Goal: Information Seeking & Learning: Learn about a topic

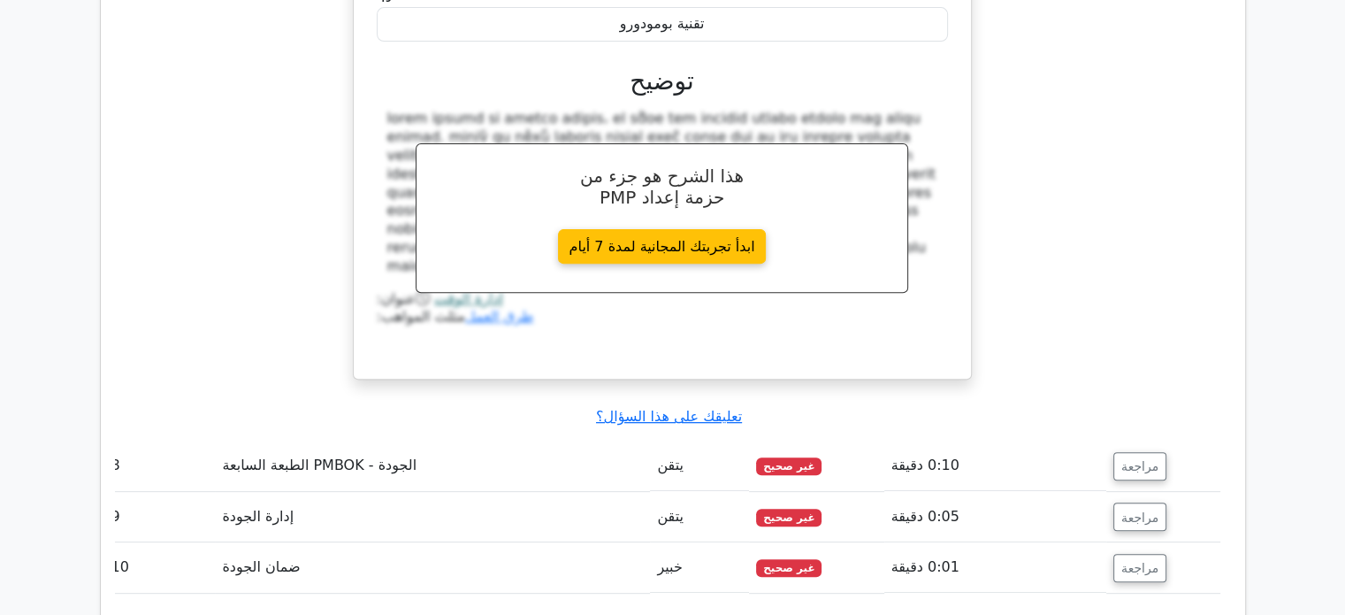
scroll to position [7309, 0]
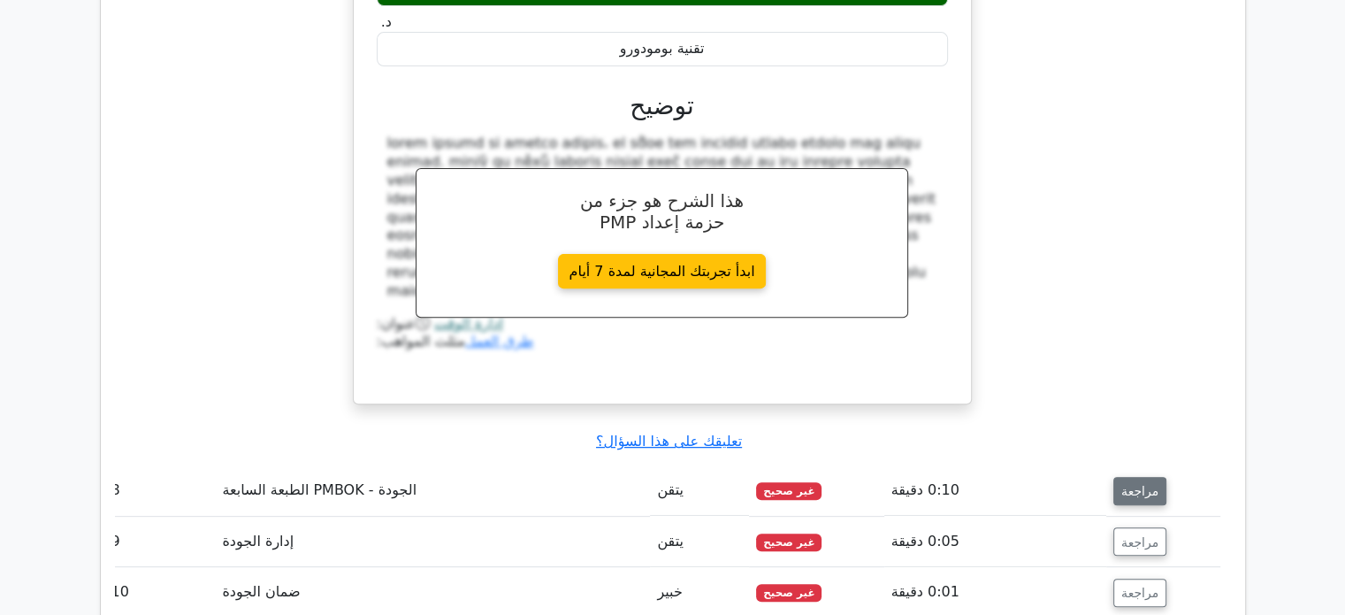
click at [1138, 484] on font "مراجعة" at bounding box center [1139, 491] width 37 height 14
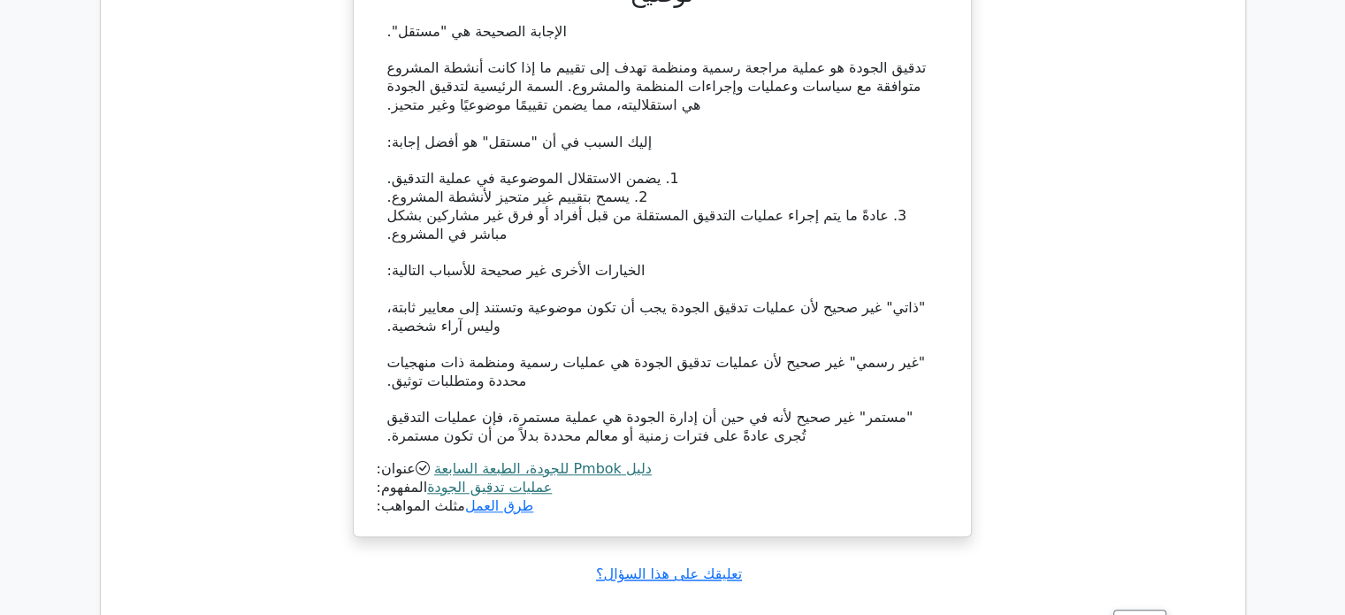
scroll to position [8246, 0]
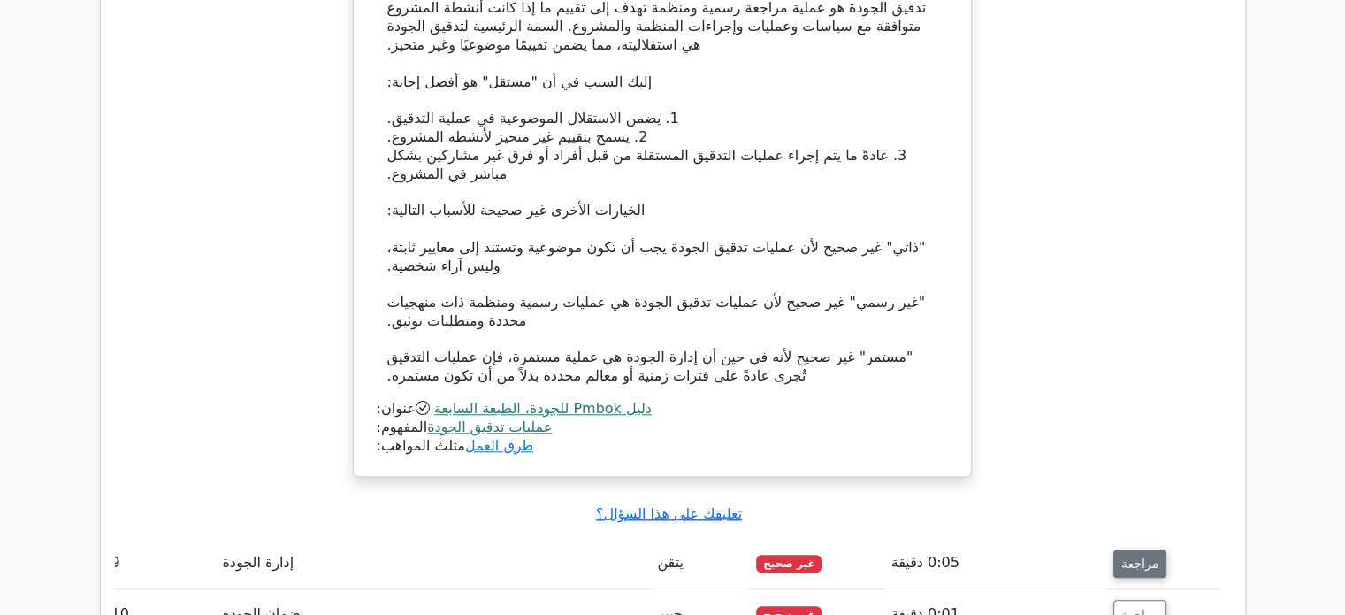
click at [1125, 556] on font "مراجعة" at bounding box center [1139, 563] width 37 height 14
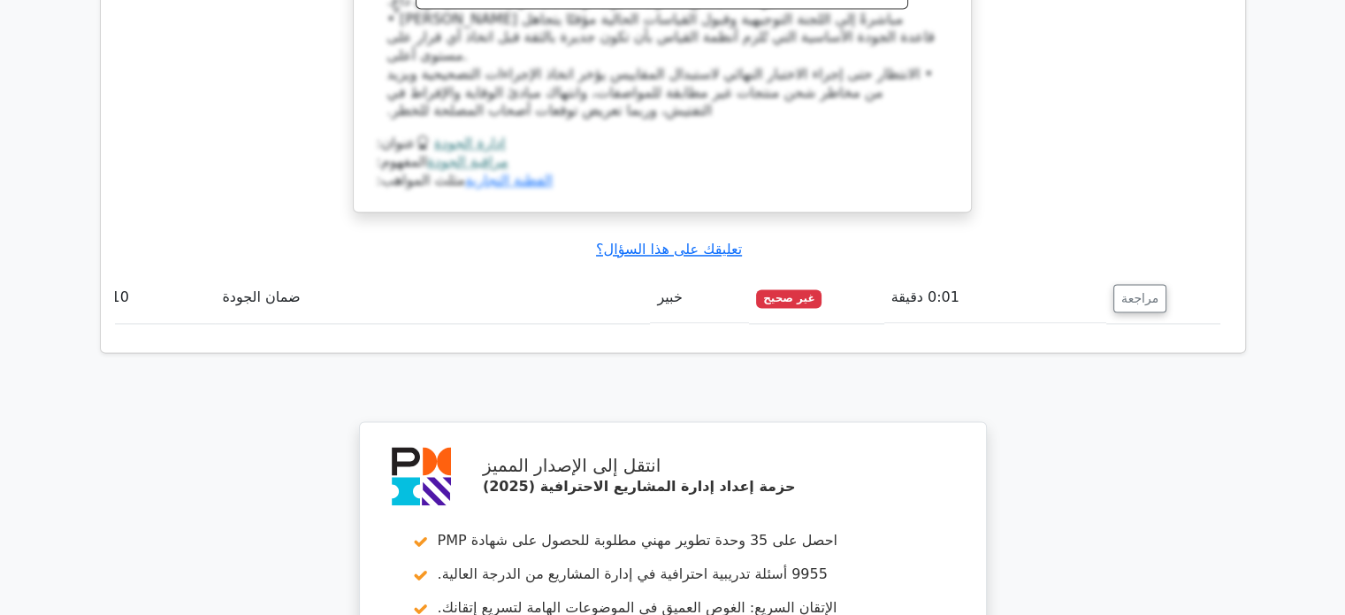
scroll to position [9474, 0]
click at [1132, 290] on font "مراجعة" at bounding box center [1139, 297] width 37 height 14
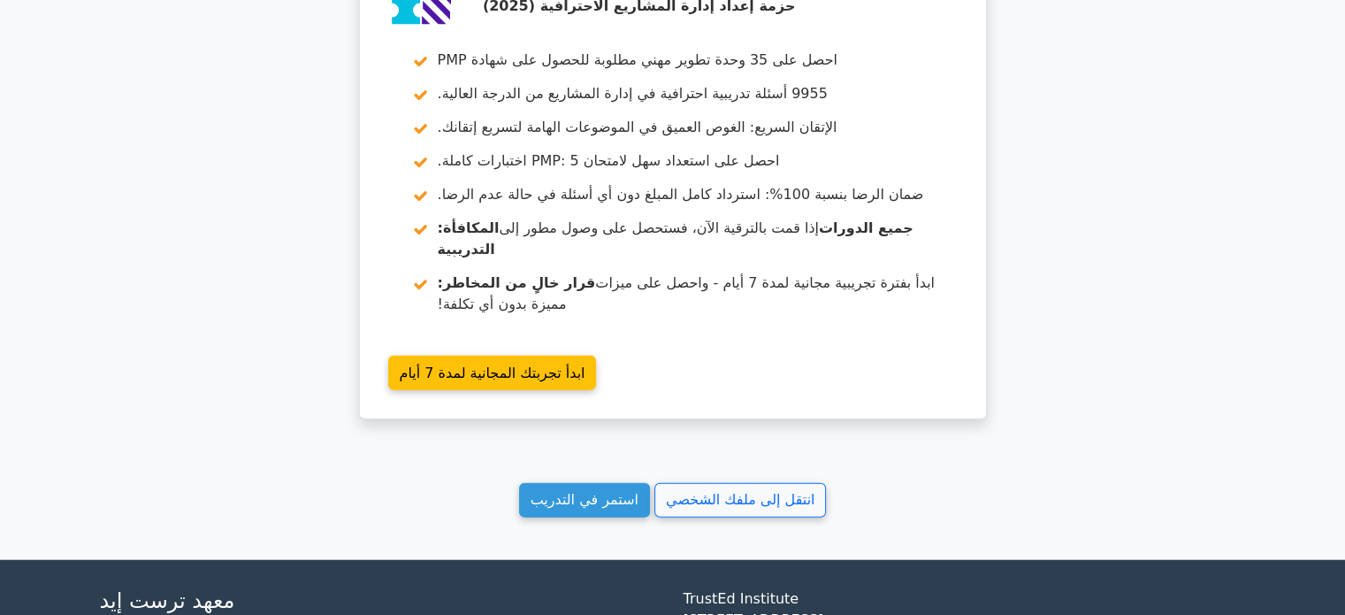
scroll to position [10749, 0]
click at [572, 491] on font "استمر في التدريب" at bounding box center [585, 499] width 108 height 17
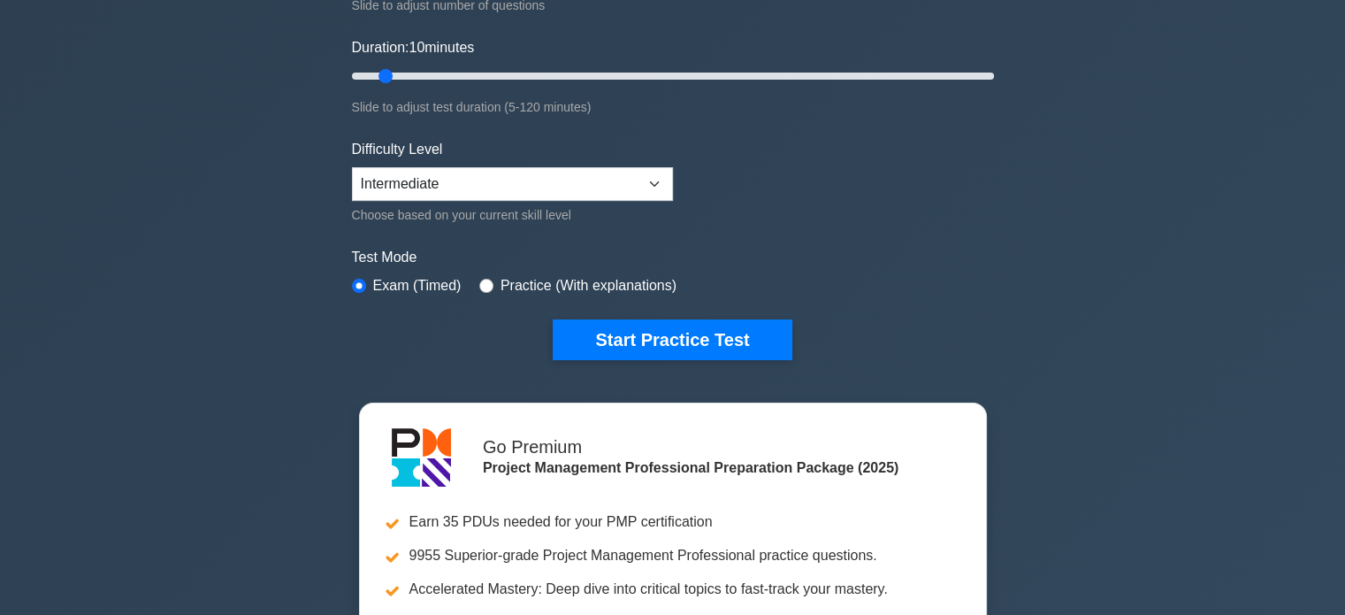
scroll to position [343, 0]
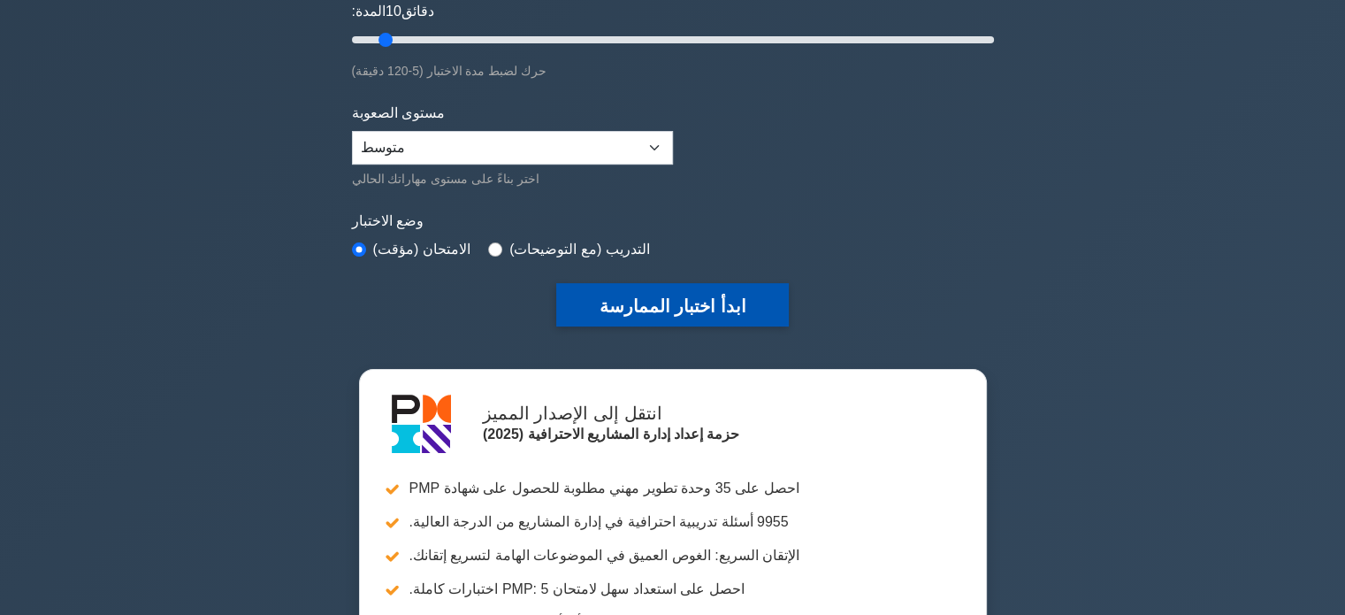
click at [680, 307] on button "ابدأ اختبار الممارسة" at bounding box center [672, 304] width 232 height 43
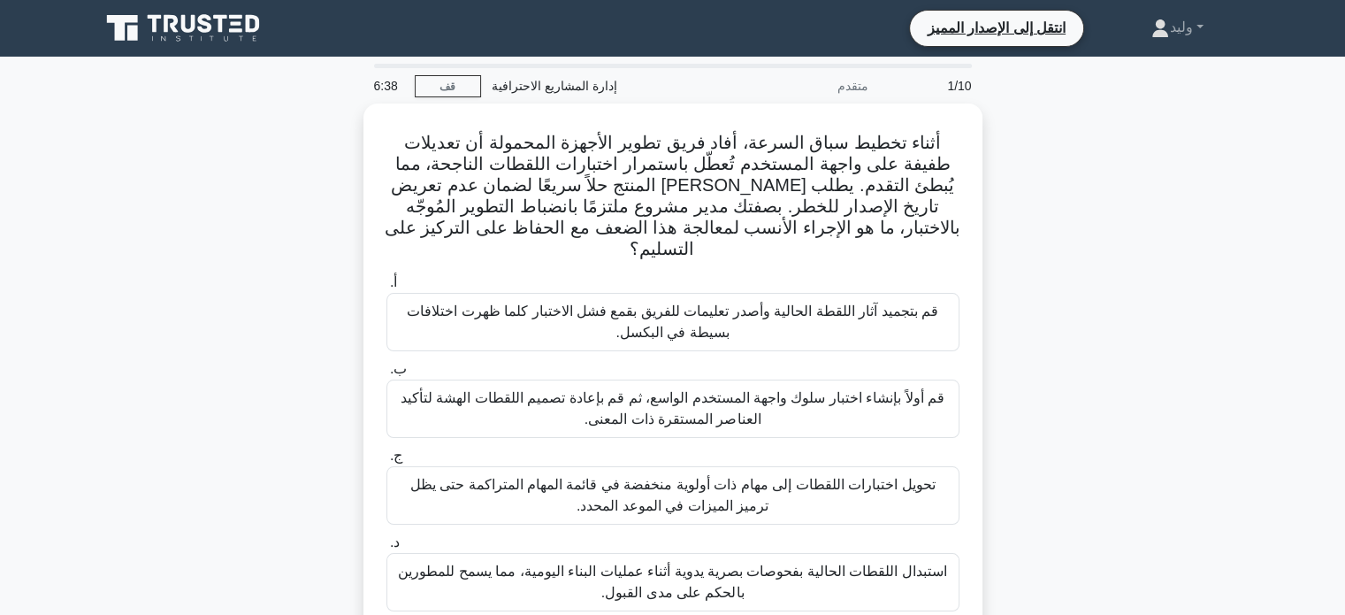
click at [1132, 221] on div "أثناء تخطيط سباق السرعة، أفاد فريق تطوير الأجهزة المحمولة أن تعديلات طفيفة على …" at bounding box center [672, 380] width 1167 height 554
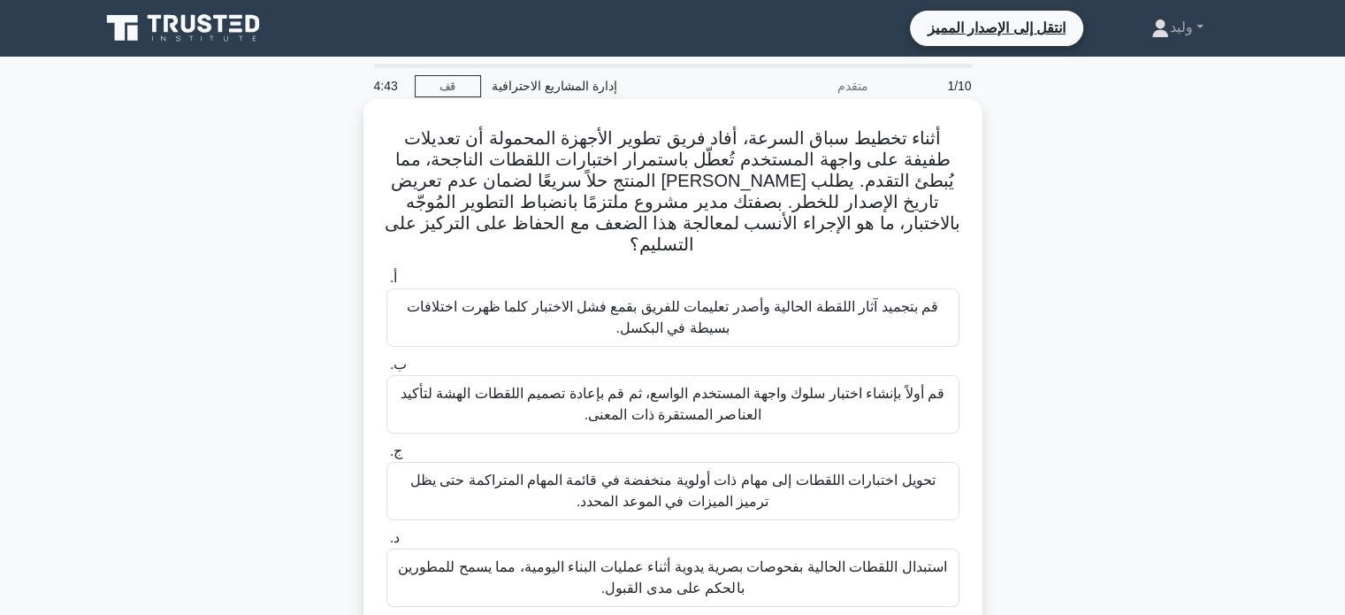
click at [904, 386] on font "قم أولاً بإنشاء اختبار سلوك واجهة المستخدم الواسع، ثم قم بإعادة تصميم اللقطات ا…" at bounding box center [673, 404] width 544 height 36
click at [386, 371] on input "ب. قم أولاً بإنشاء اختبار سلوك واجهة المستخدم الواسع، ثم قم بإعادة تصميم اللقطا…" at bounding box center [386, 364] width 0 height 11
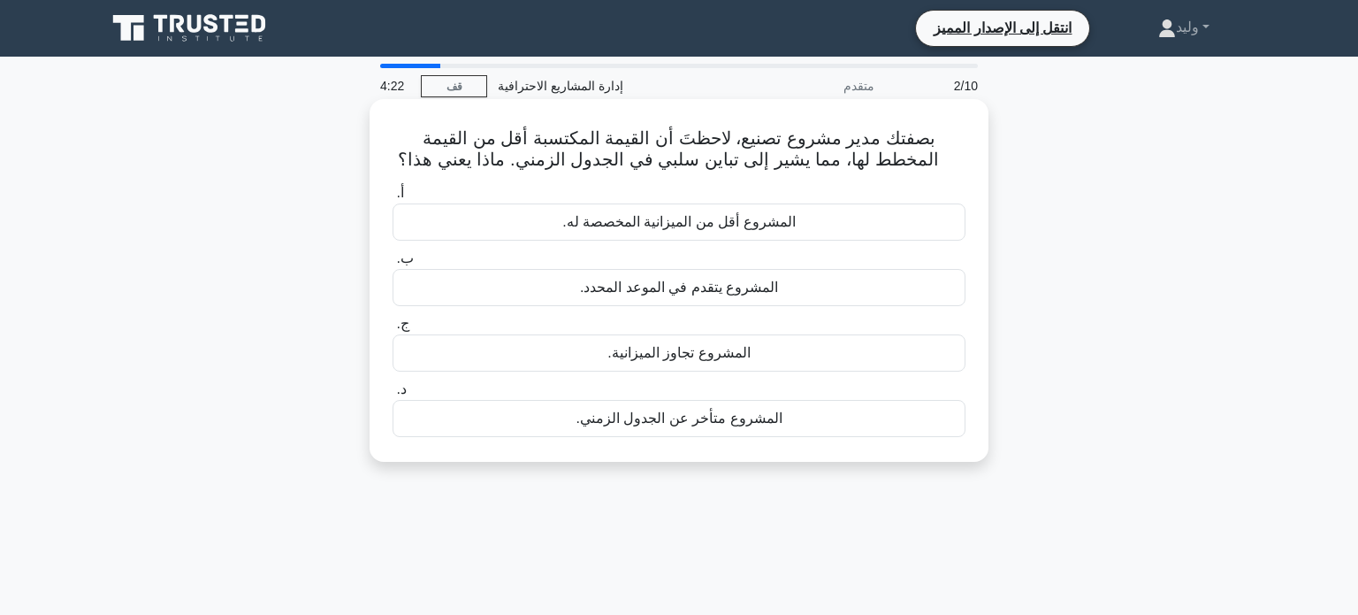
click at [872, 409] on div "المشروع متأخر عن الجدول الزمني." at bounding box center [679, 418] width 573 height 37
click at [393, 395] on input "د. المشروع متأخر عن الجدول الزمني." at bounding box center [393, 389] width 0 height 11
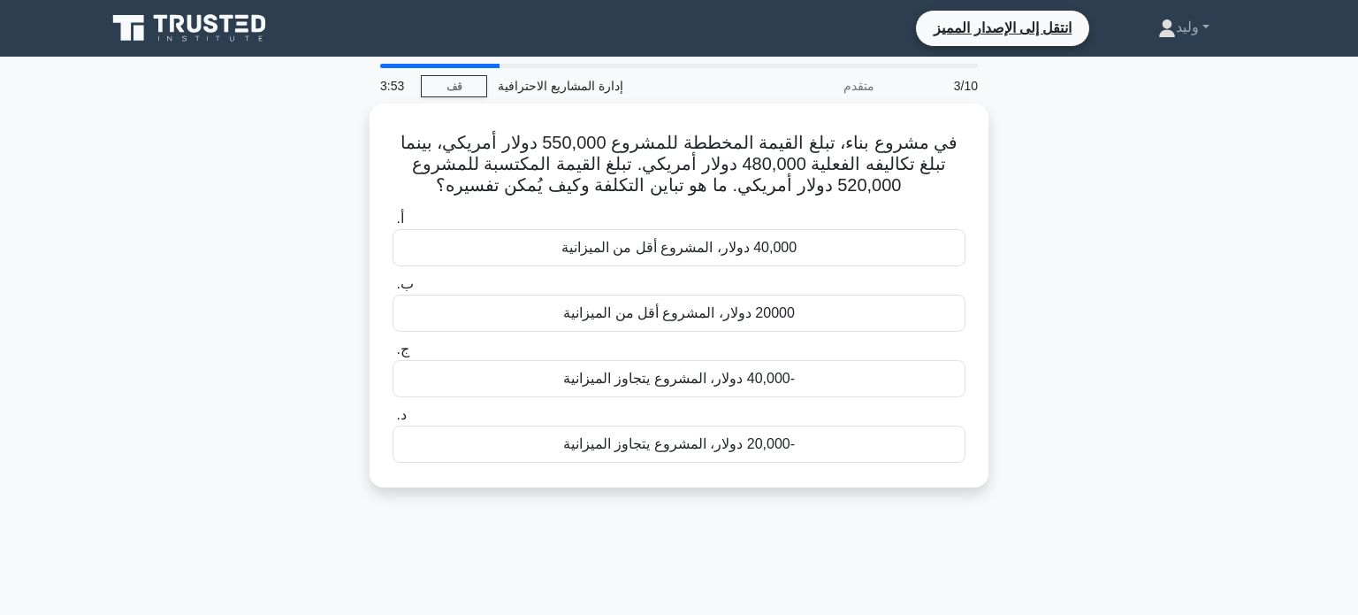
click at [1029, 324] on div "في مشروع بناء، تبلغ القيمة المخططة للمشروع 550,000 دولار أمريكي، بينما تبلغ تكا…" at bounding box center [679, 305] width 1167 height 405
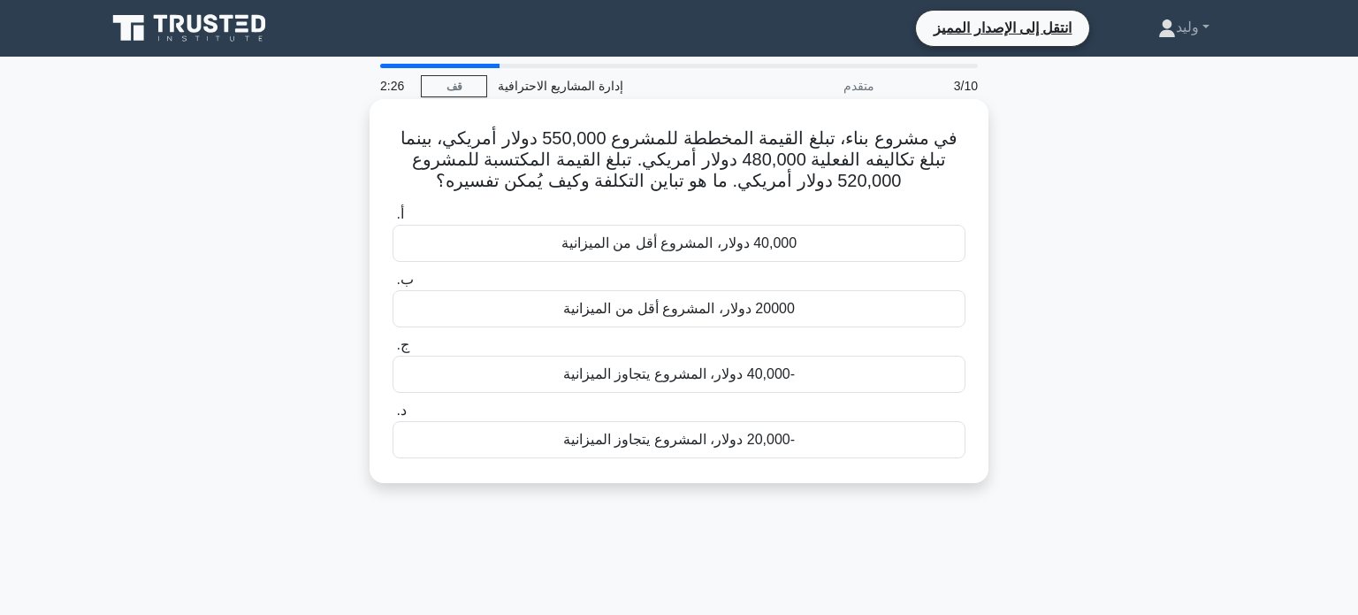
click at [906, 240] on div "40,000 دولار، المشروع أقل من الميزانية" at bounding box center [679, 243] width 573 height 37
click at [393, 220] on input "أ. 40,000 دولار، المشروع أقل من الميزانية" at bounding box center [393, 214] width 0 height 11
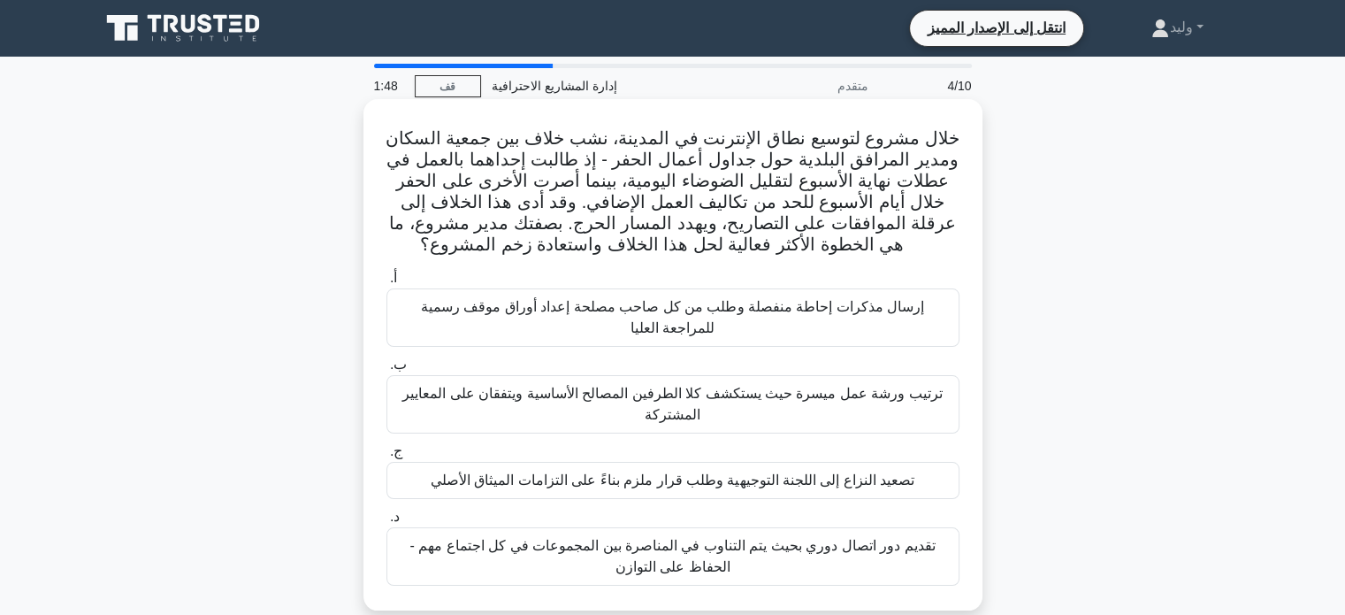
click at [932, 390] on font "ترتيب ورشة عمل ميسرة حيث يستكشف كلا الطرفين المصالح الأساسية ويتفقان على المعاي…" at bounding box center [671, 404] width 539 height 36
click at [386, 371] on input "ب. ترتيب ورشة عمل ميسرة حيث يستكشف كلا الطرفين المصالح الأساسية ويتفقان على الم…" at bounding box center [386, 364] width 0 height 11
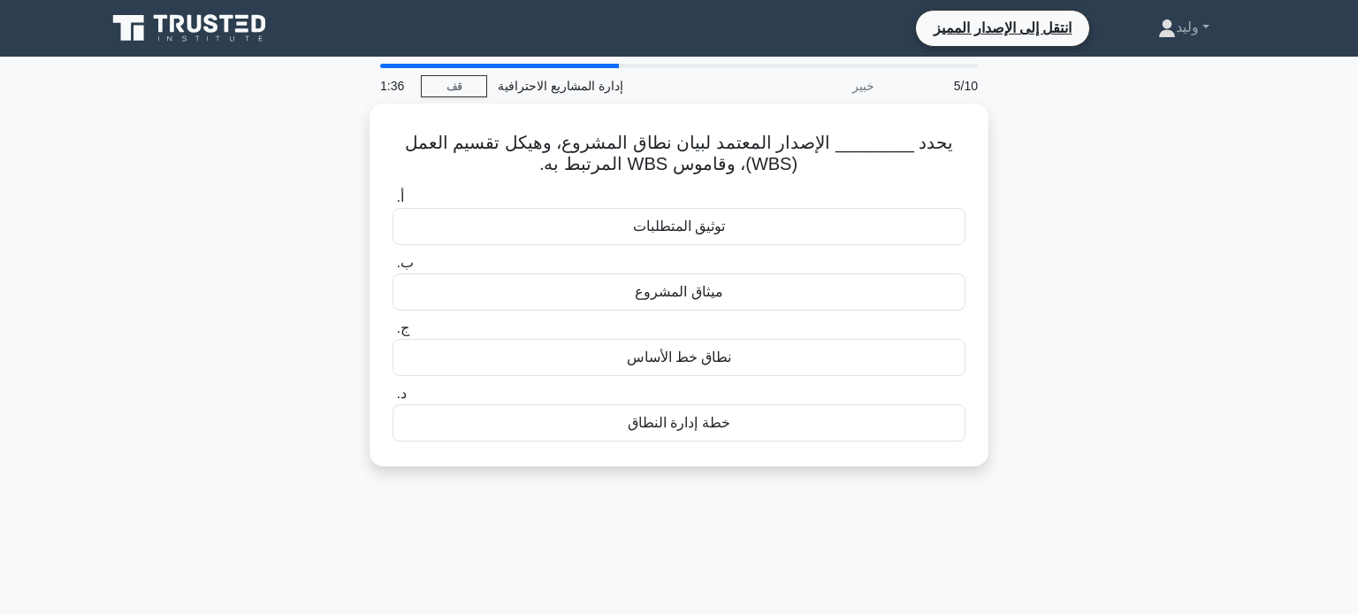
drag, startPoint x: 1004, startPoint y: 386, endPoint x: 1042, endPoint y: 305, distance: 89.8
click at [1042, 305] on div "يحدد ________ الإصدار المعتمد لبيان نطاق المشروع، وهيكل تقسيم العمل (WBS)، وقام…" at bounding box center [679, 295] width 1167 height 384
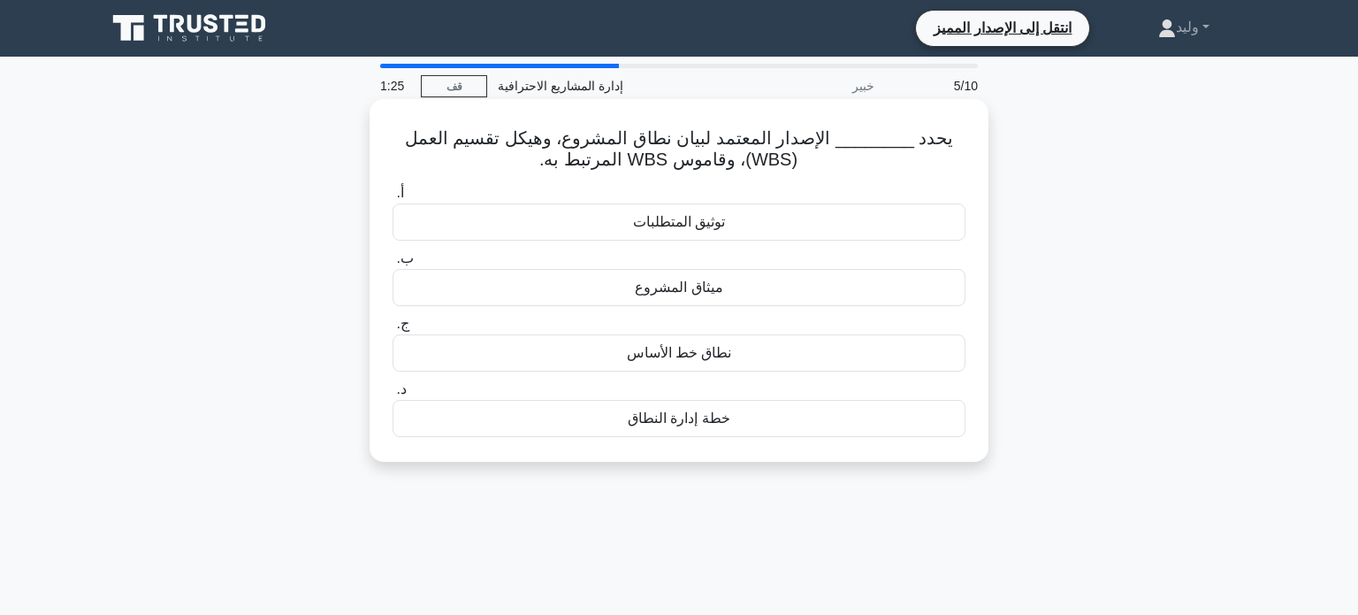
click at [886, 420] on div "خطة إدارة النطاق" at bounding box center [679, 418] width 573 height 37
click at [393, 395] on input "د. خطة إدارة النطاق" at bounding box center [393, 389] width 0 height 11
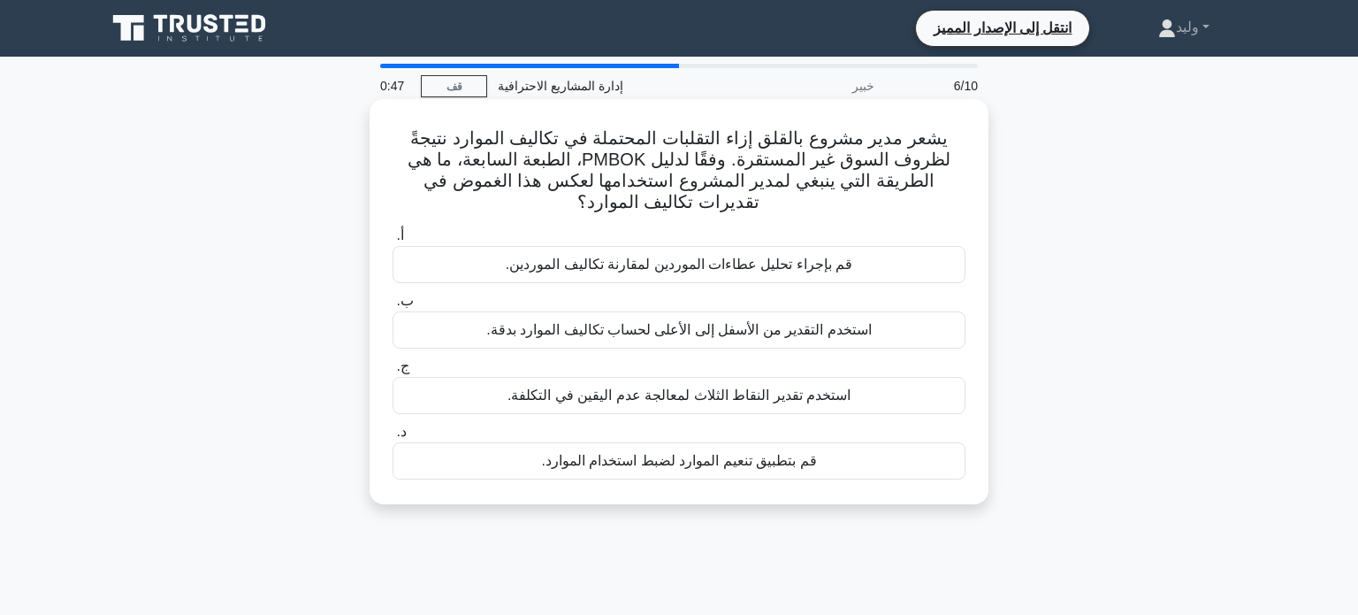
click at [874, 394] on div "استخدم تقدير النقاط الثلاث لمعالجة عدم اليقين في التكلفة." at bounding box center [679, 395] width 573 height 37
click at [393, 372] on input "ج. استخدم تقدير النقاط الثلاث لمعالجة عدم اليقين في التكلفة." at bounding box center [393, 366] width 0 height 11
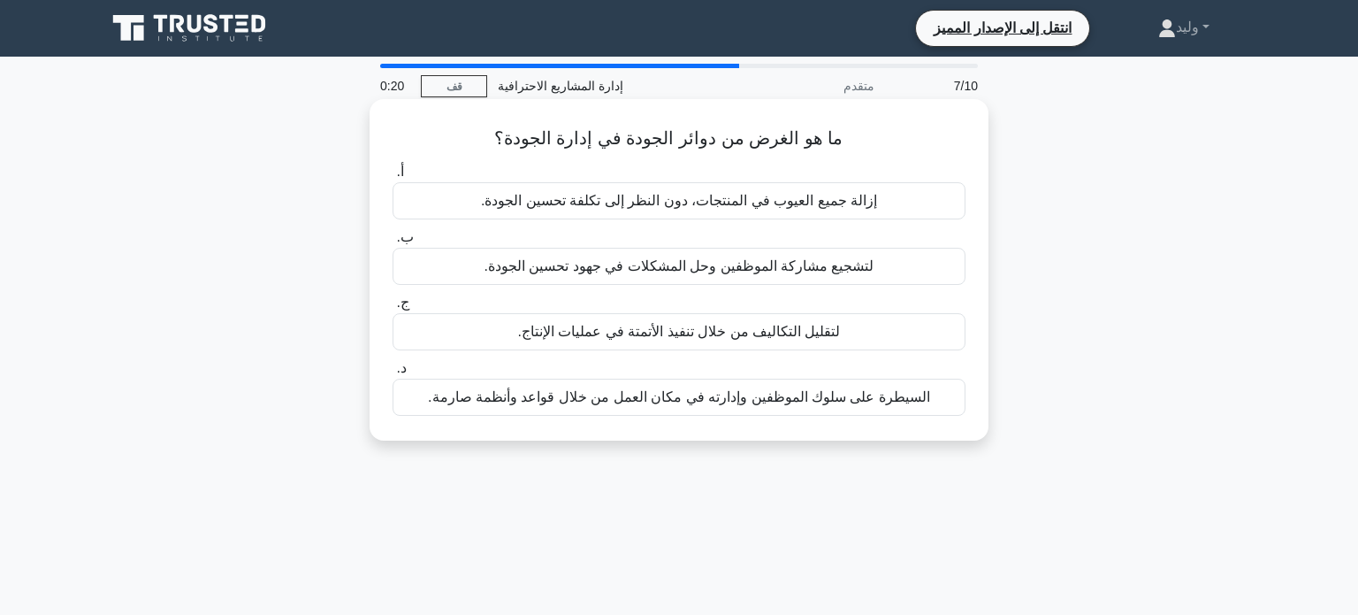
click at [905, 328] on div "لتقليل التكاليف من خلال تنفيذ الأتمتة في عمليات الإنتاج." at bounding box center [679, 331] width 573 height 37
click at [393, 309] on input "ج. لتقليل التكاليف من خلال تنفيذ الأتمتة في عمليات الإنتاج." at bounding box center [393, 302] width 0 height 11
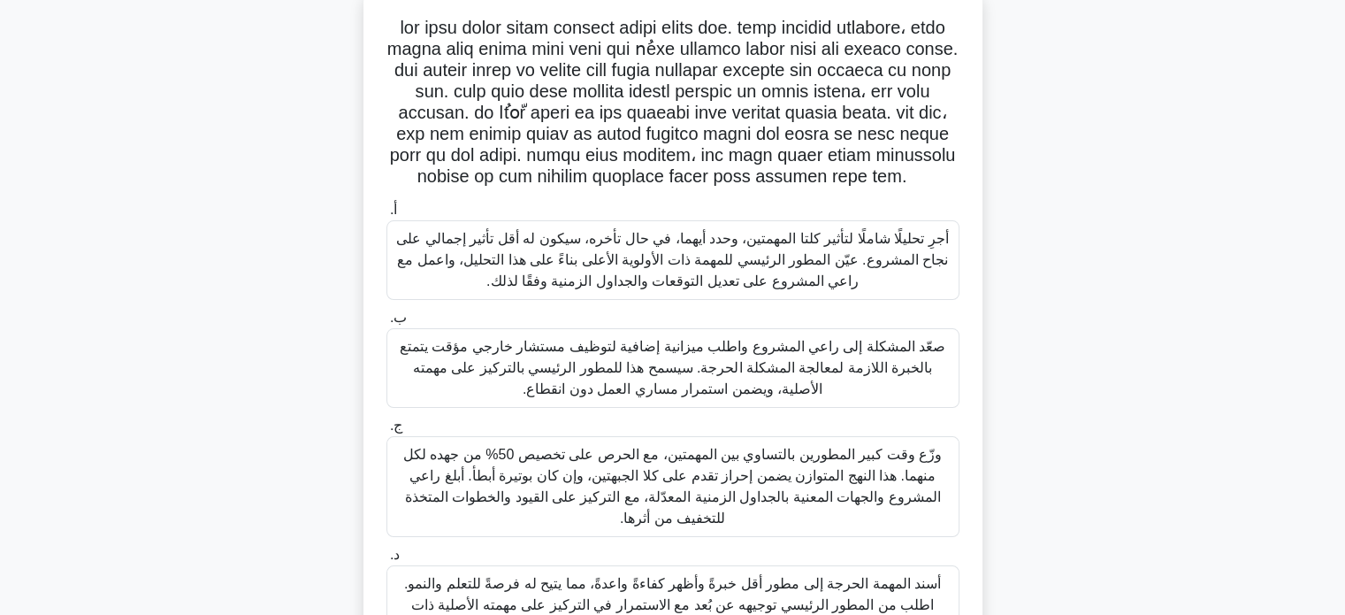
scroll to position [124, 0]
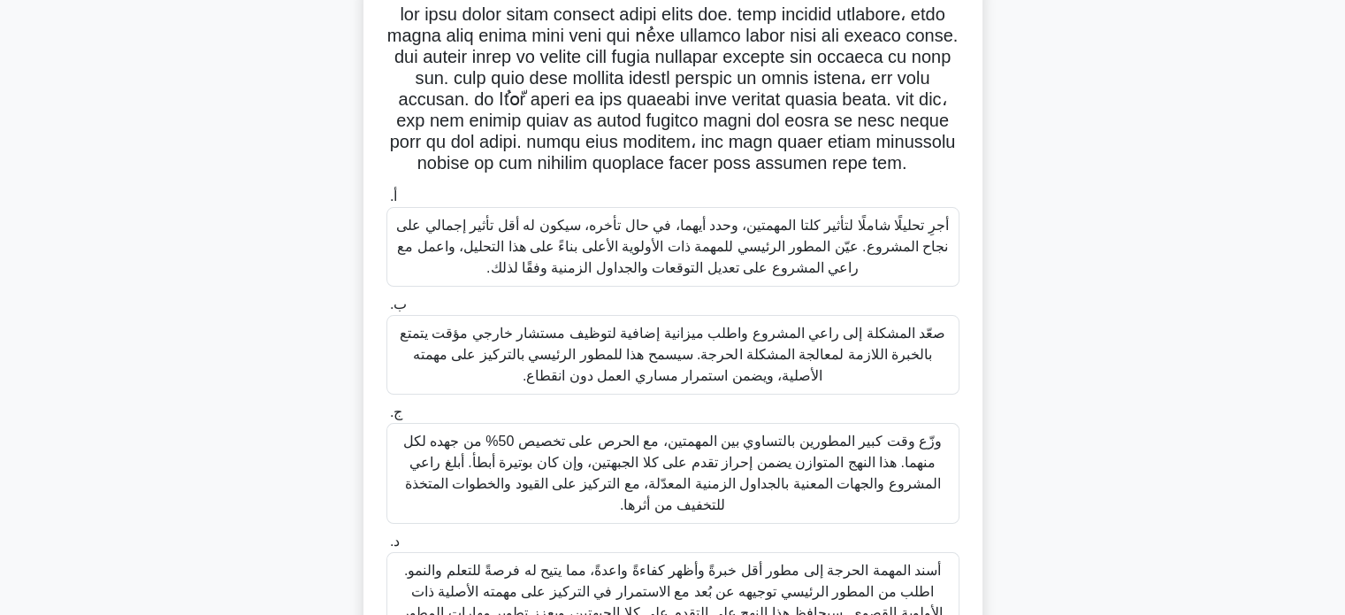
click at [881, 241] on font "أجرِ تحليلًا شاملًا لتأثير كلتا المهمتين، وحدد أيهما، في حال تأخره، سيكون له أق…" at bounding box center [672, 246] width 552 height 57
click at [386, 203] on input "أ. أجرِ تحليلًا شاملًا لتأثير كلتا المهمتين، وحدد أيهما، في حال تأخره، سيكون له…" at bounding box center [386, 196] width 0 height 11
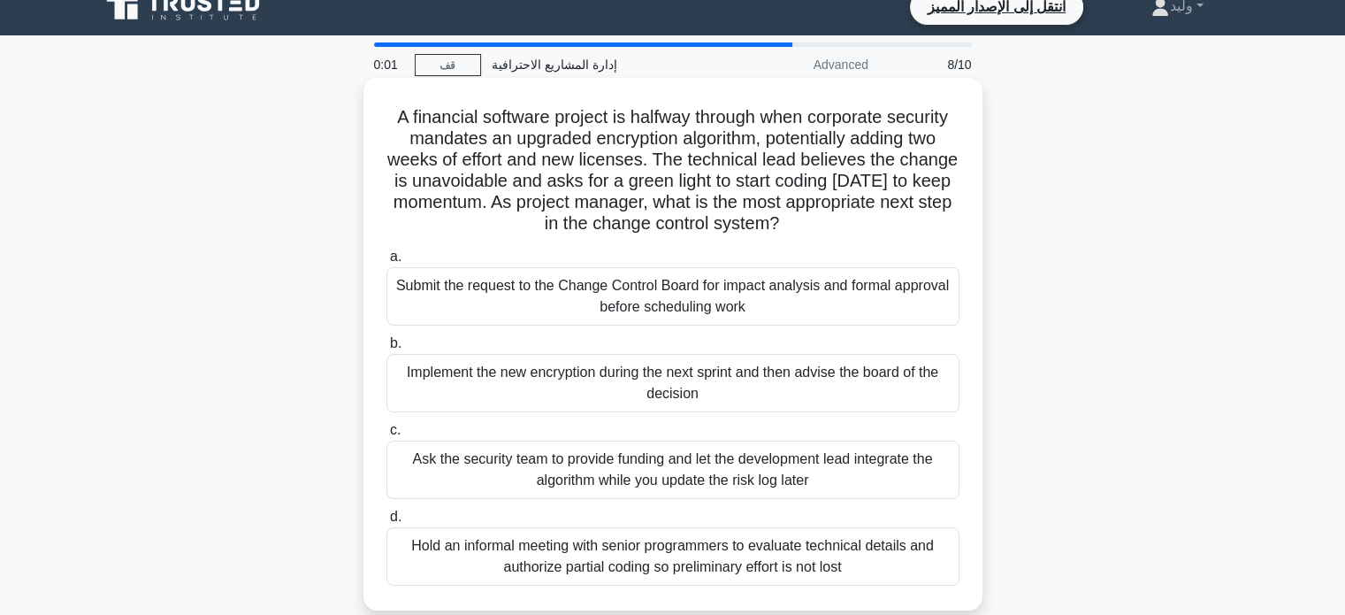
scroll to position [0, 0]
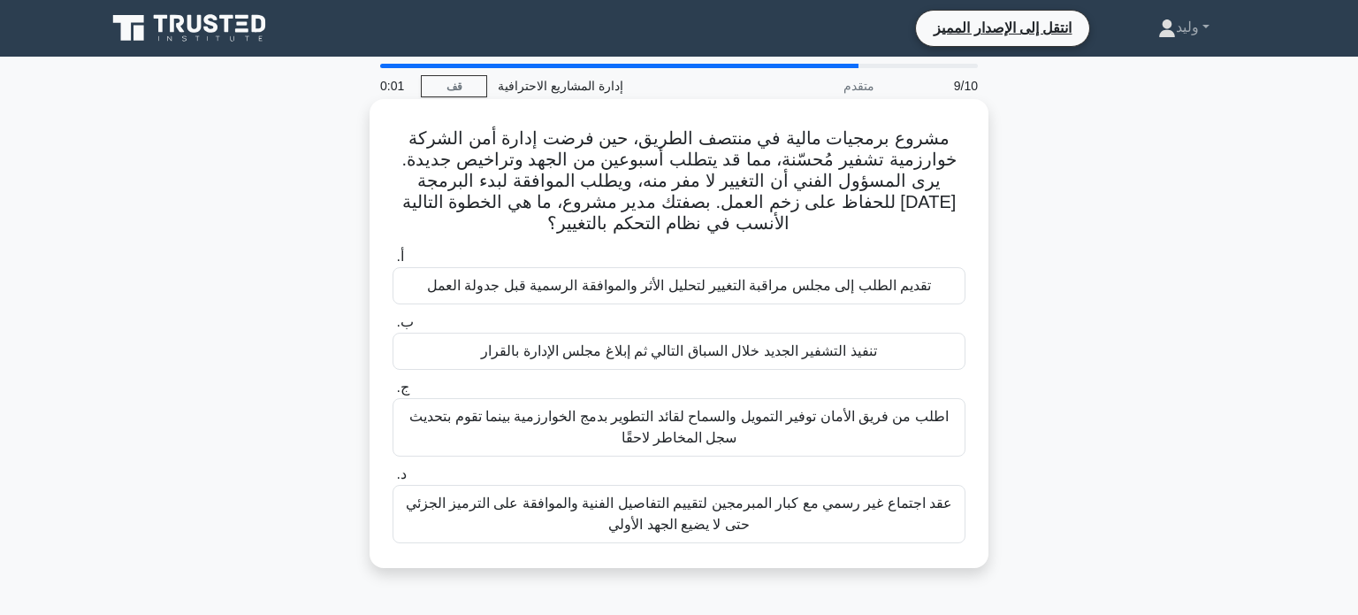
click at [868, 278] on font "تقديم الطلب إلى مجلس مراقبة التغيير لتحليل الأثر والموافقة الرسمية قبل جدولة ال…" at bounding box center [679, 285] width 504 height 15
click at [393, 263] on input "أ. تقديم الطلب إلى مجلس مراقبة التغيير لتحليل الأثر والموافقة الرسمية قبل جدولة…" at bounding box center [393, 256] width 0 height 11
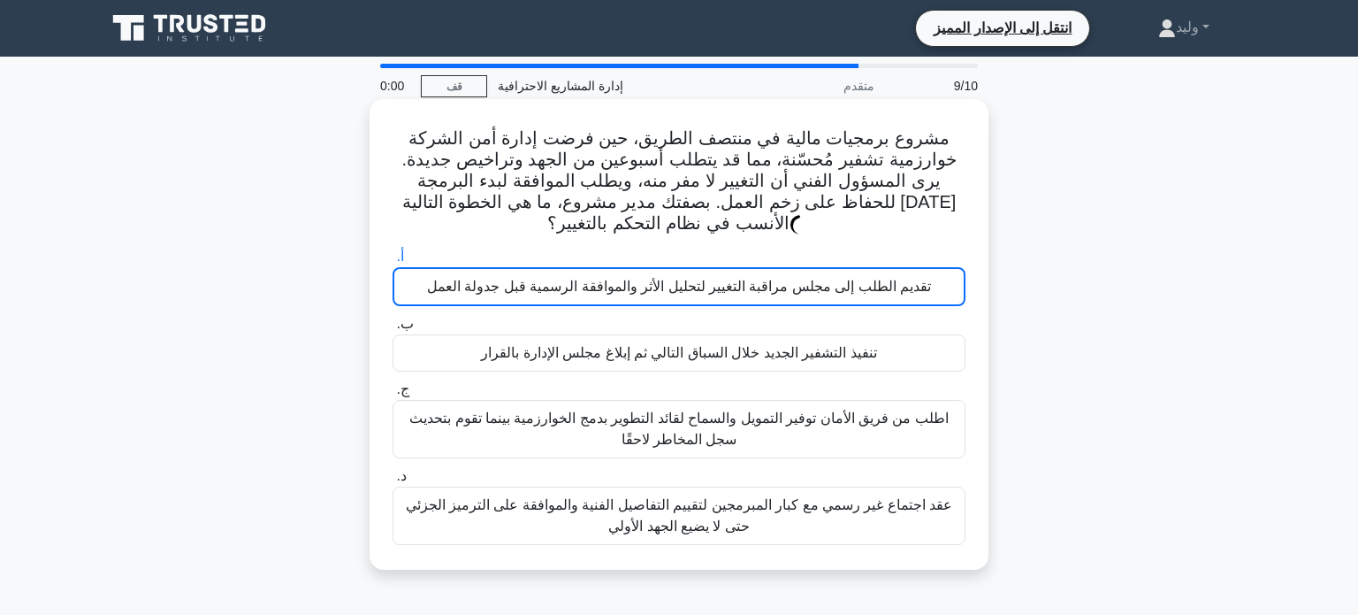
click at [868, 279] on font "تقديم الطلب إلى مجلس مراقبة التغيير لتحليل الأثر والموافقة الرسمية قبل جدولة ال…" at bounding box center [679, 286] width 504 height 15
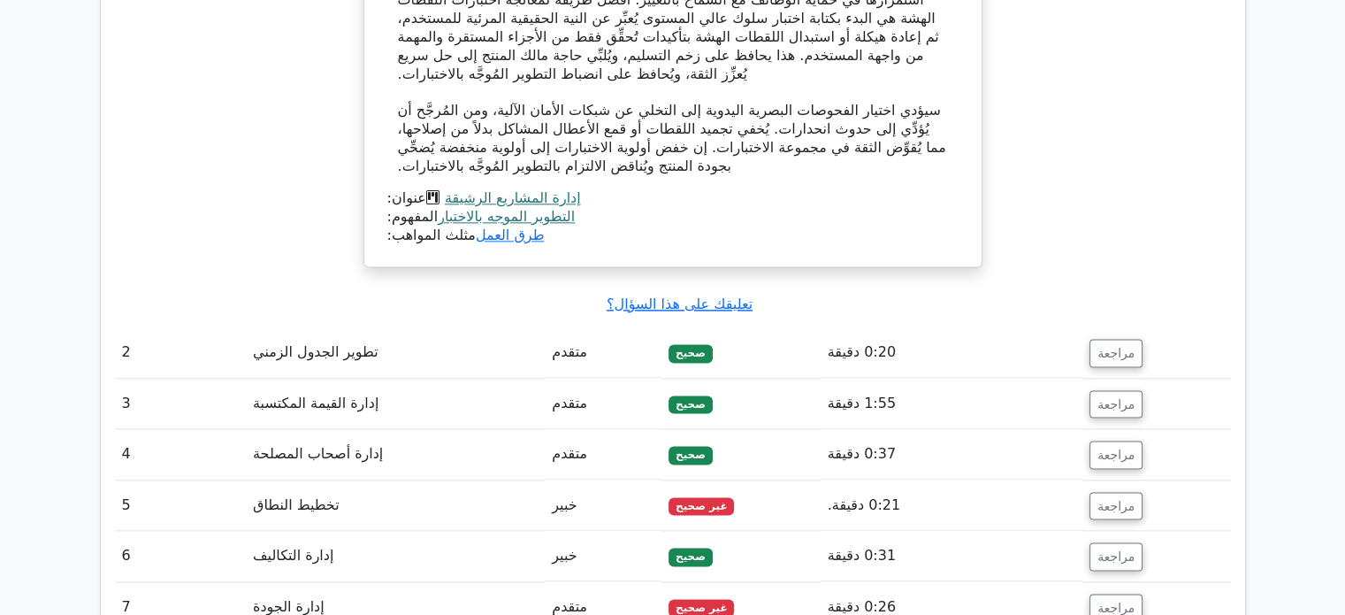
scroll to position [2290, 0]
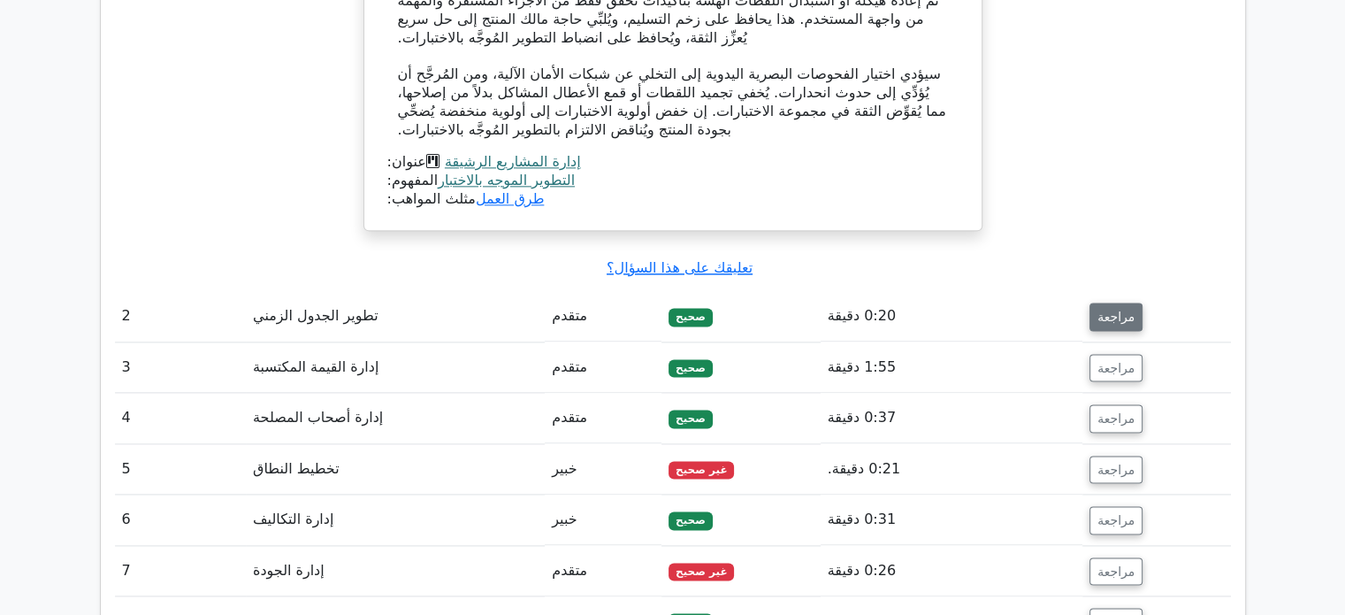
click at [1108, 310] on font "مراجعة" at bounding box center [1115, 317] width 37 height 14
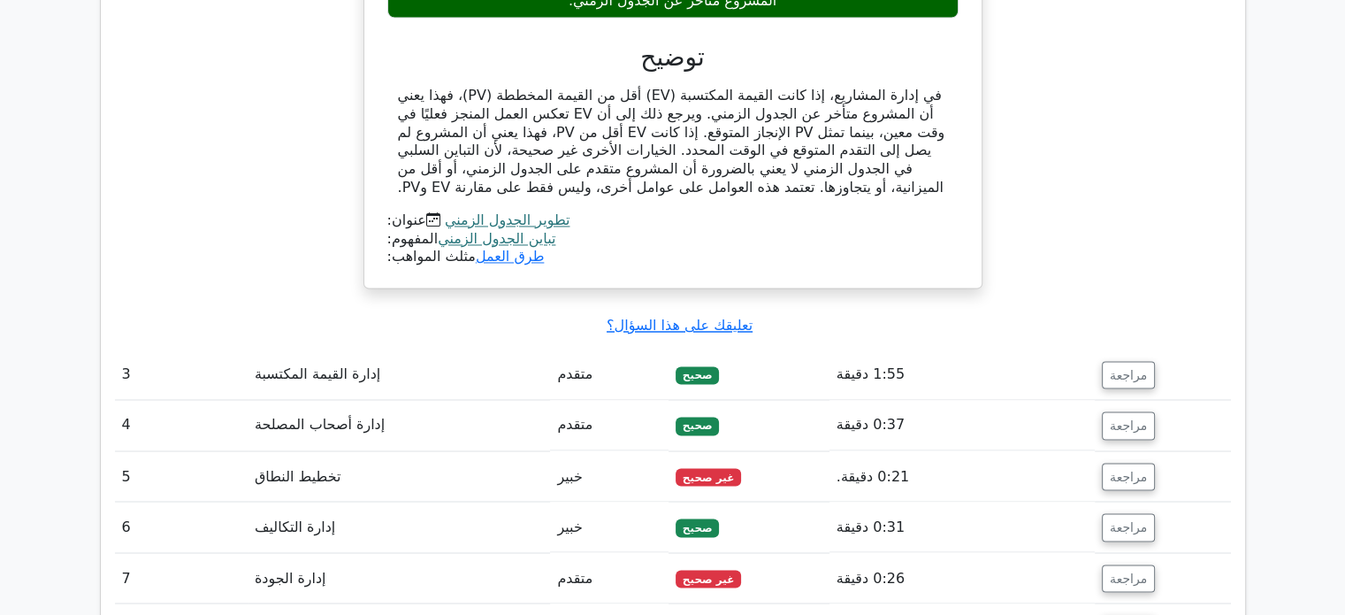
scroll to position [2929, 0]
click at [1116, 367] on font "مراجعة" at bounding box center [1128, 374] width 37 height 14
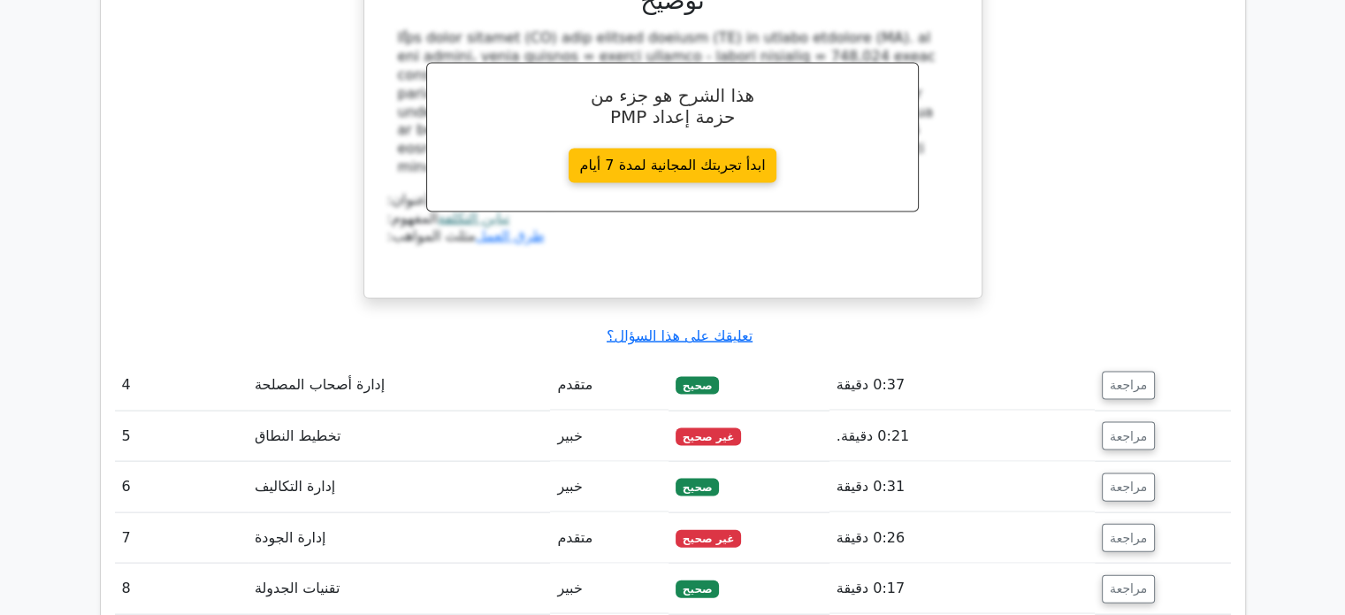
scroll to position [3717, 0]
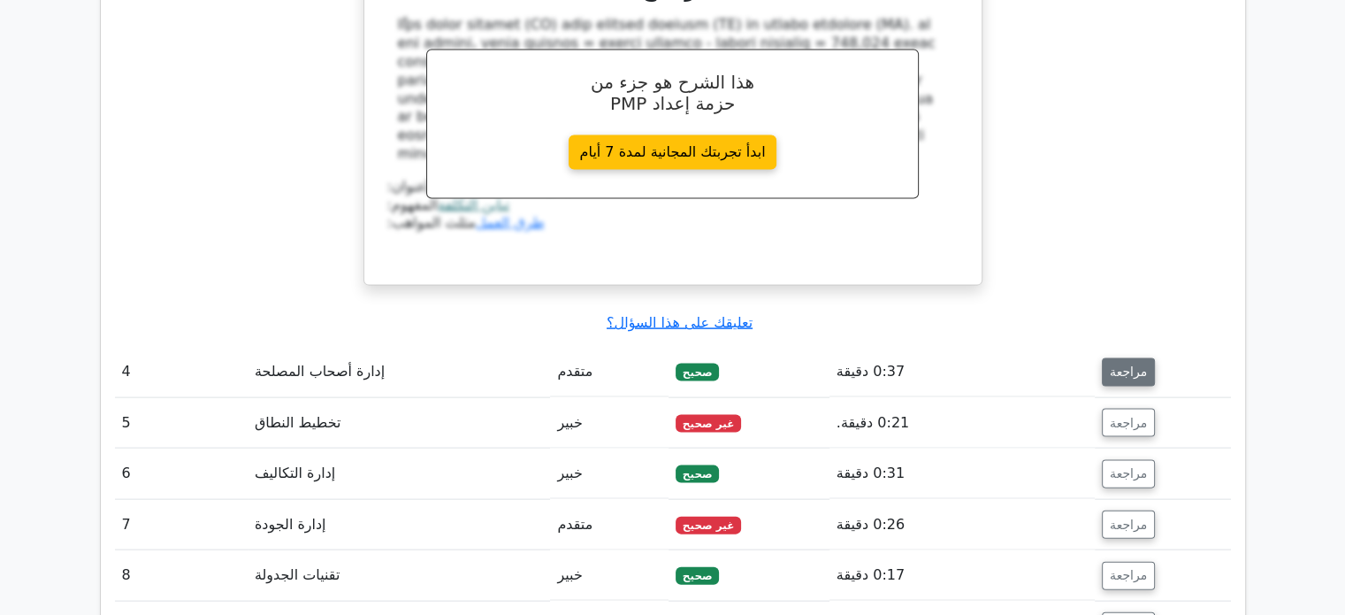
click at [1117, 358] on button "مراجعة" at bounding box center [1128, 372] width 53 height 28
click at [1124, 365] on font "مراجعة" at bounding box center [1128, 372] width 37 height 14
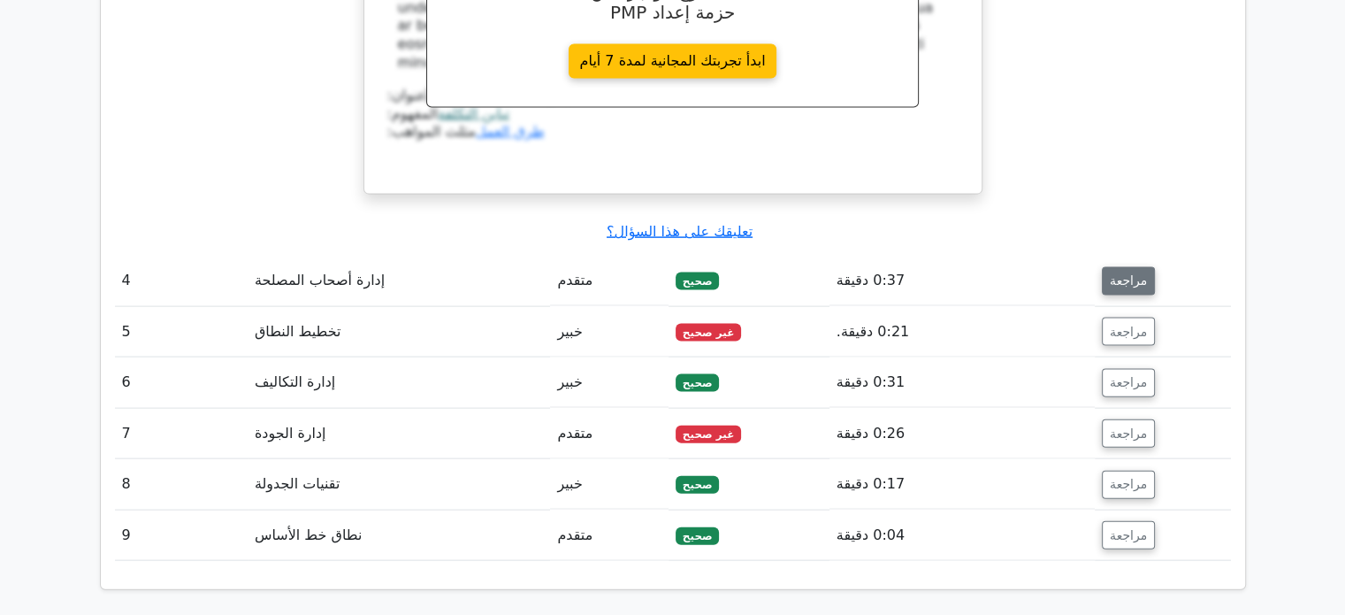
scroll to position [3809, 0]
click at [1124, 273] on font "مراجعة" at bounding box center [1128, 280] width 37 height 14
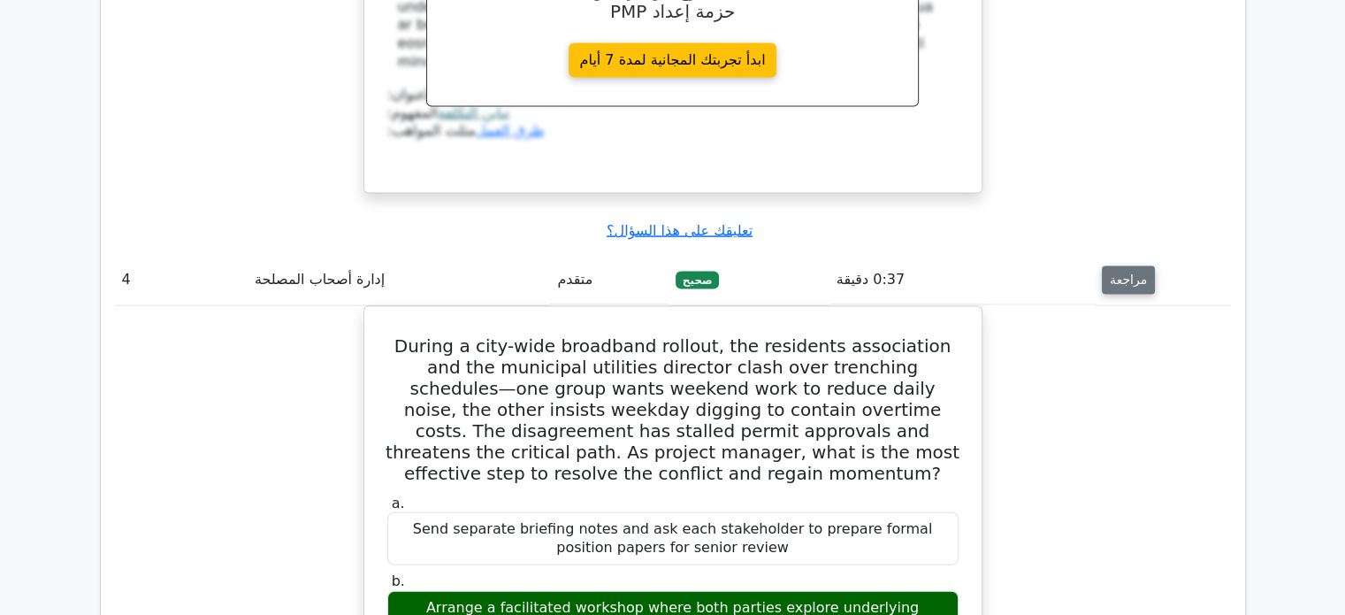
click at [1124, 273] on font "مراجعة" at bounding box center [1128, 280] width 37 height 14
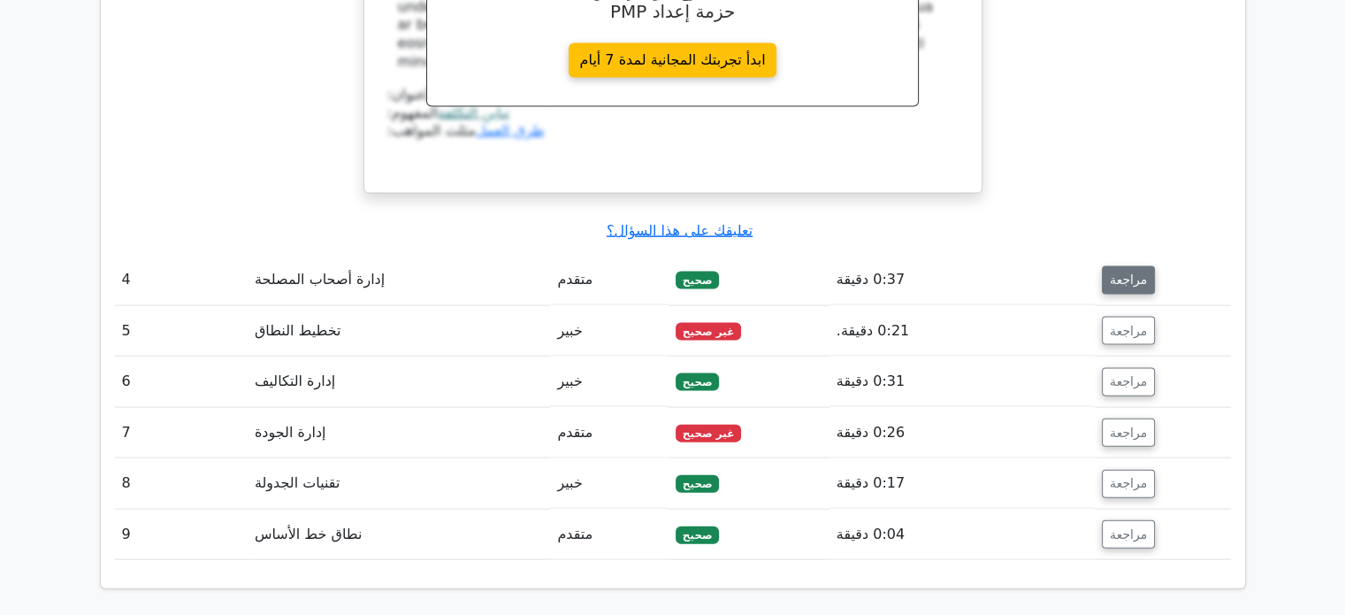
click at [1124, 273] on font "مراجعة" at bounding box center [1128, 280] width 37 height 14
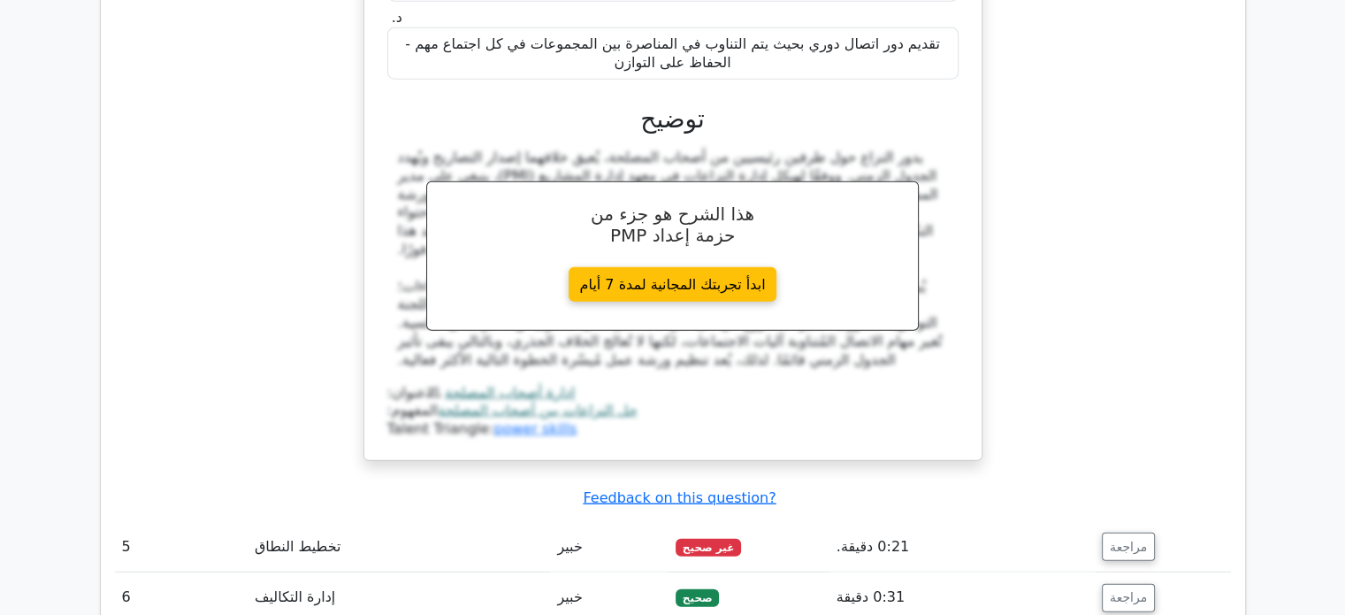
scroll to position [4501, 0]
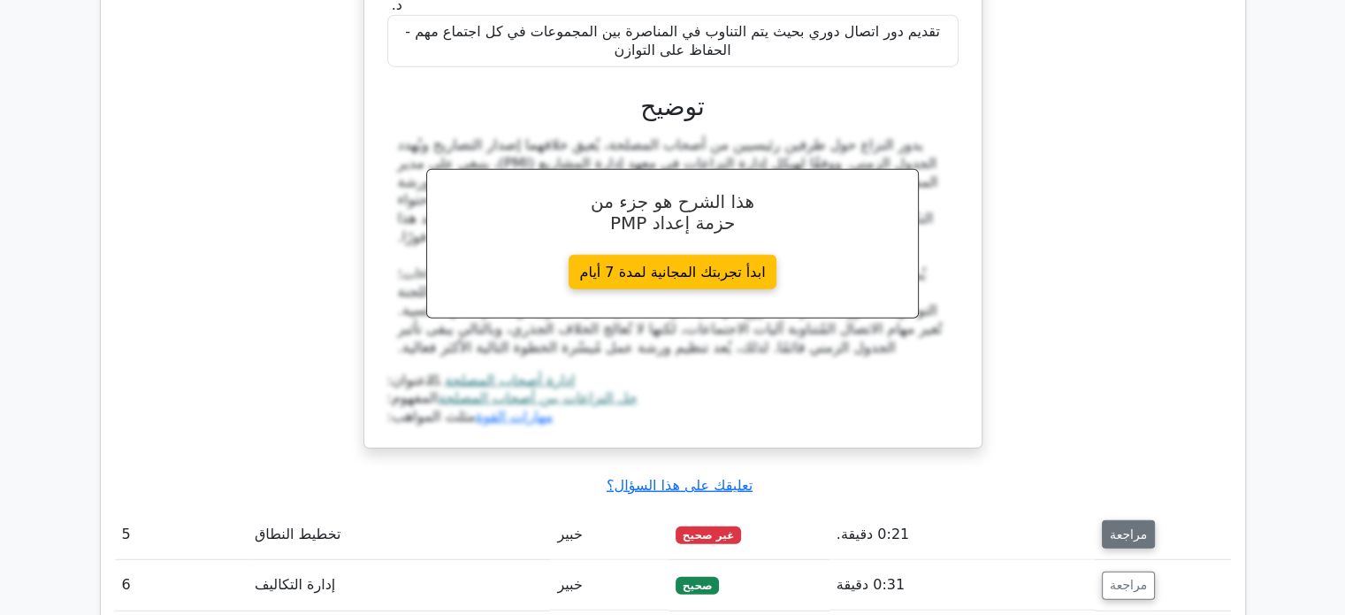
click at [1118, 527] on font "مراجعة" at bounding box center [1128, 534] width 37 height 14
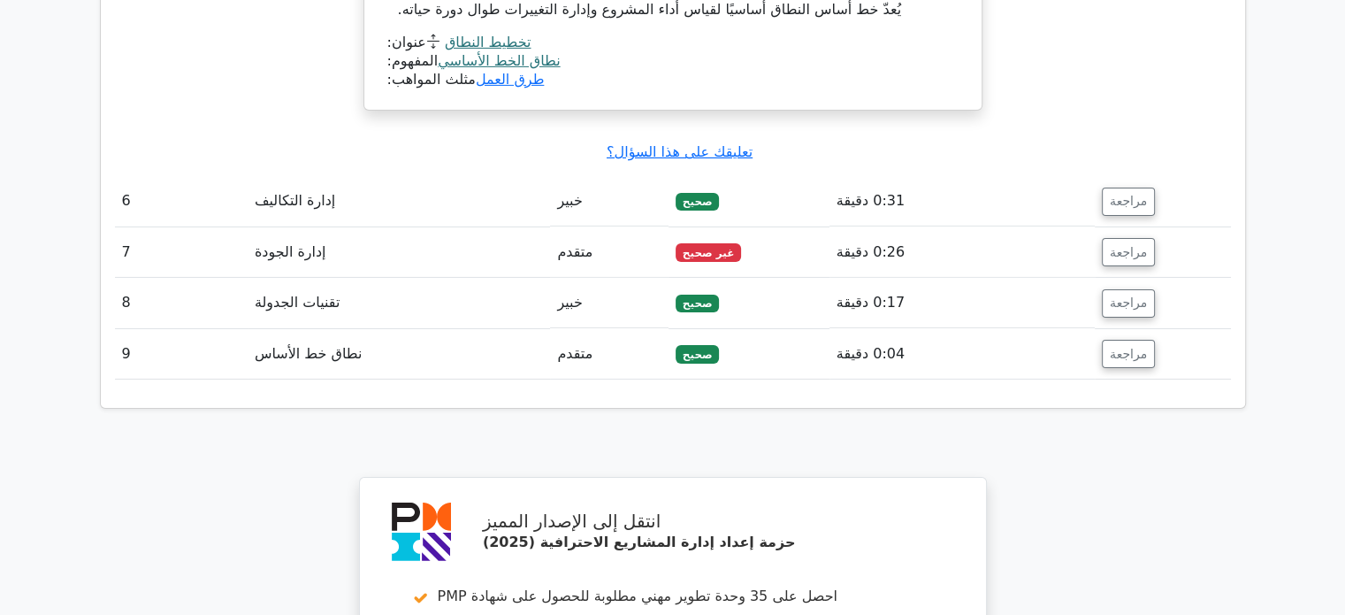
scroll to position [5867, 0]
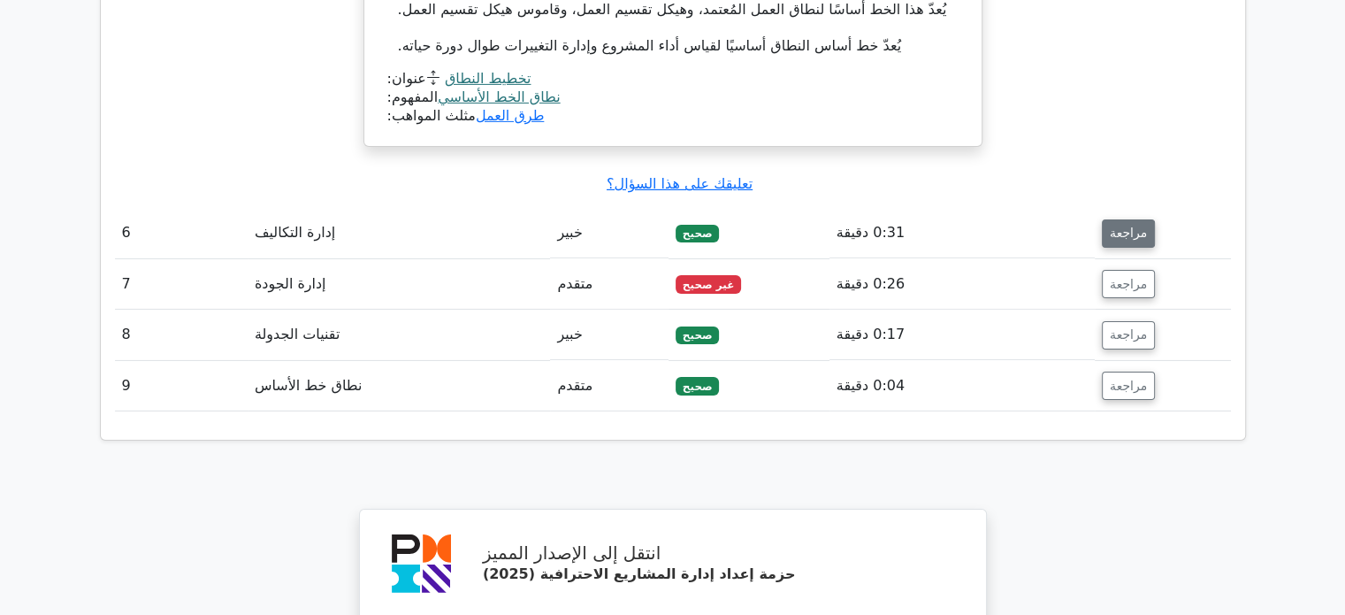
click at [1105, 219] on button "مراجعة" at bounding box center [1128, 233] width 53 height 28
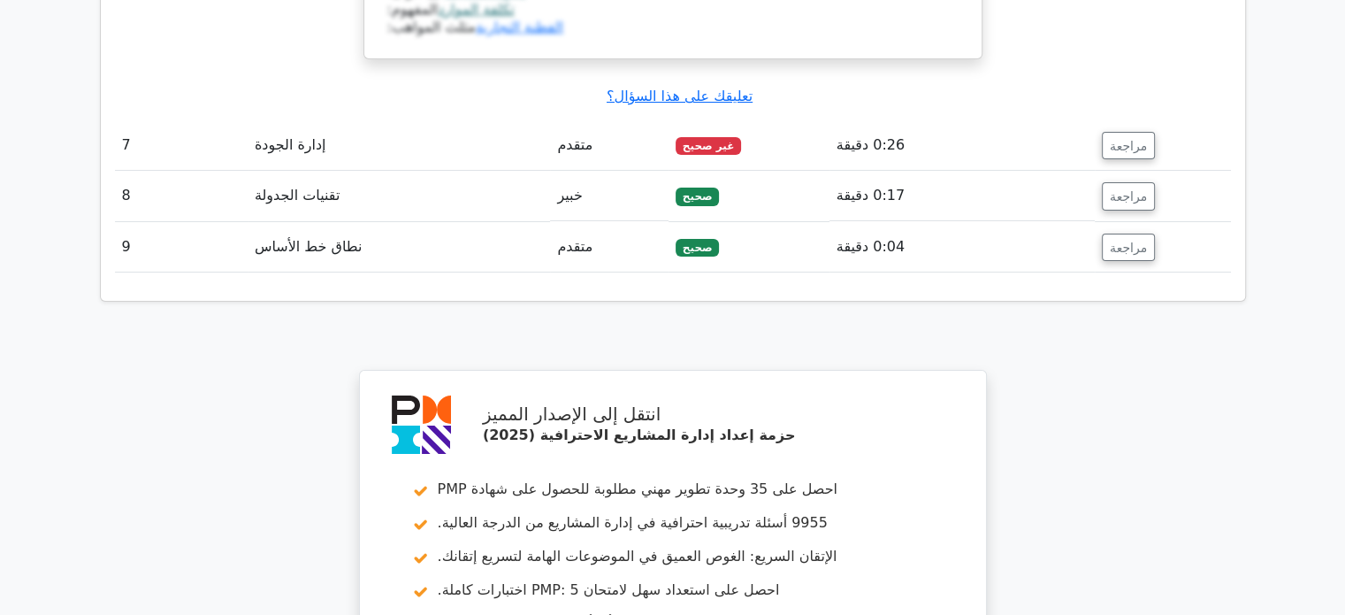
scroll to position [6848, 0]
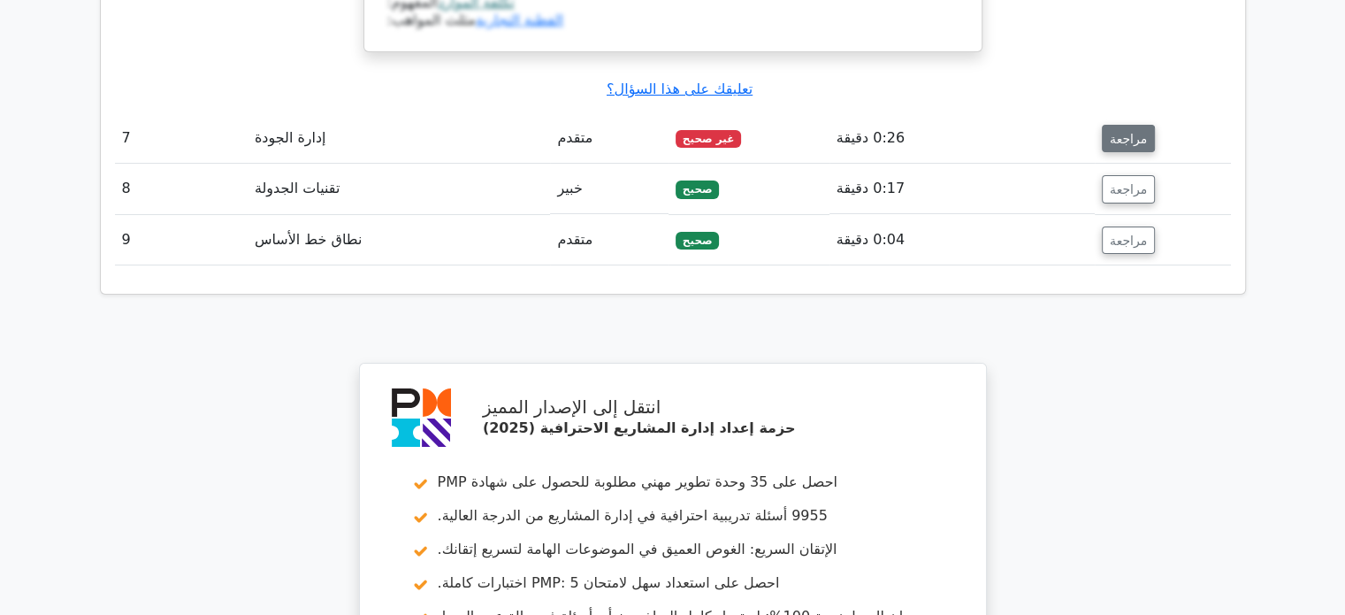
click at [1125, 131] on font "مراجعة" at bounding box center [1128, 138] width 37 height 14
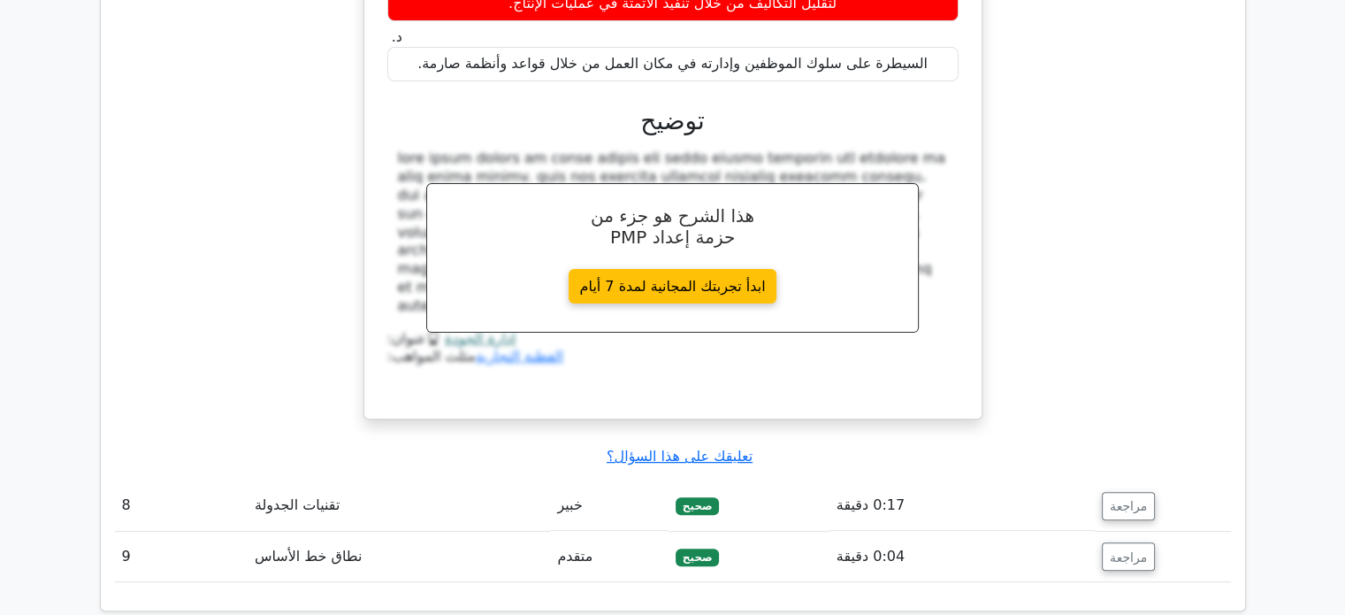
scroll to position [7223, 0]
click at [1114, 499] on font "مراجعة" at bounding box center [1128, 506] width 37 height 14
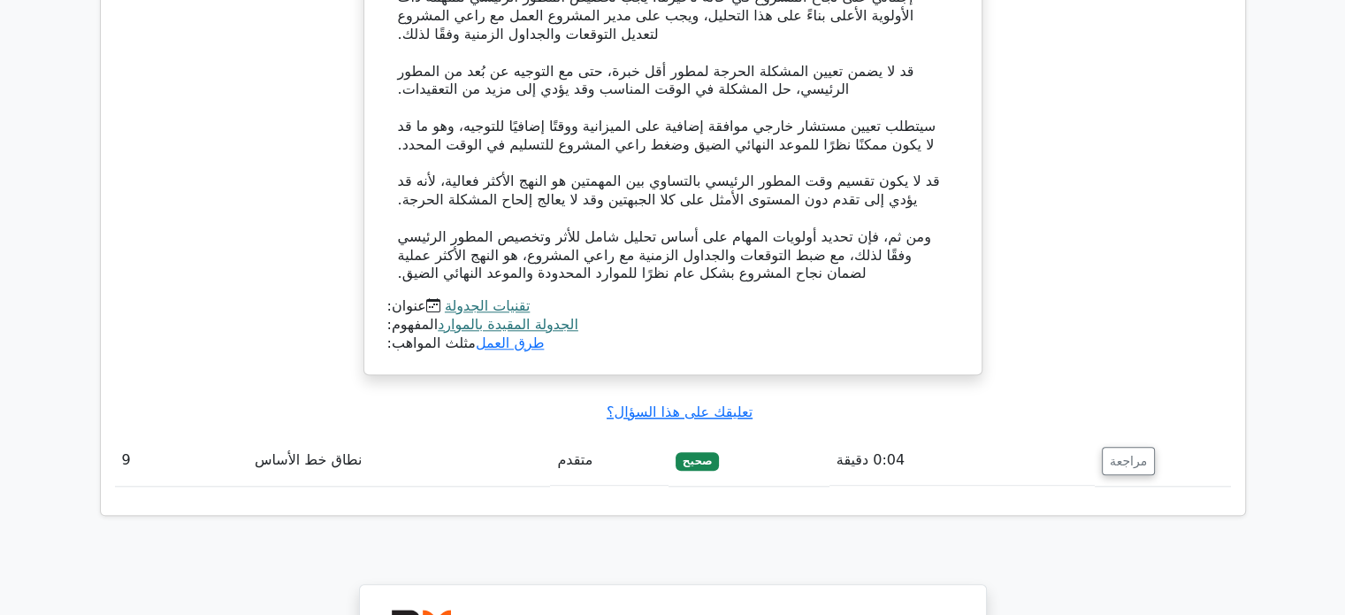
scroll to position [8523, 0]
click at [1117, 451] on font "مراجعة" at bounding box center [1128, 458] width 37 height 14
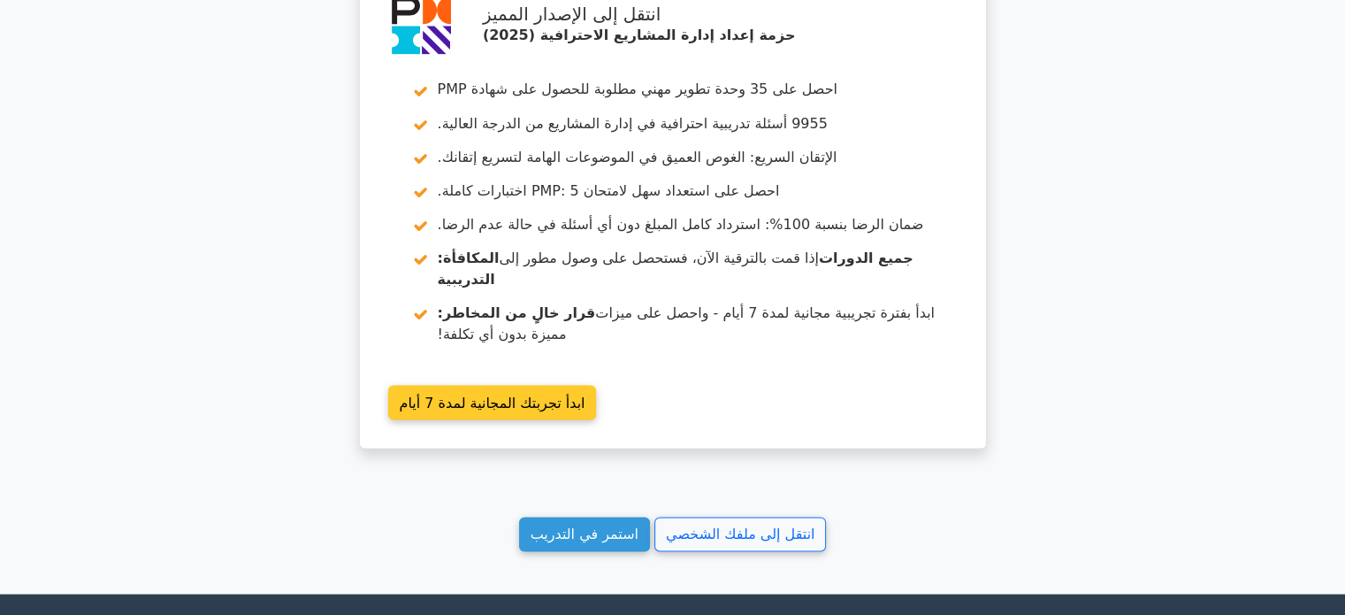
scroll to position [10012, 0]
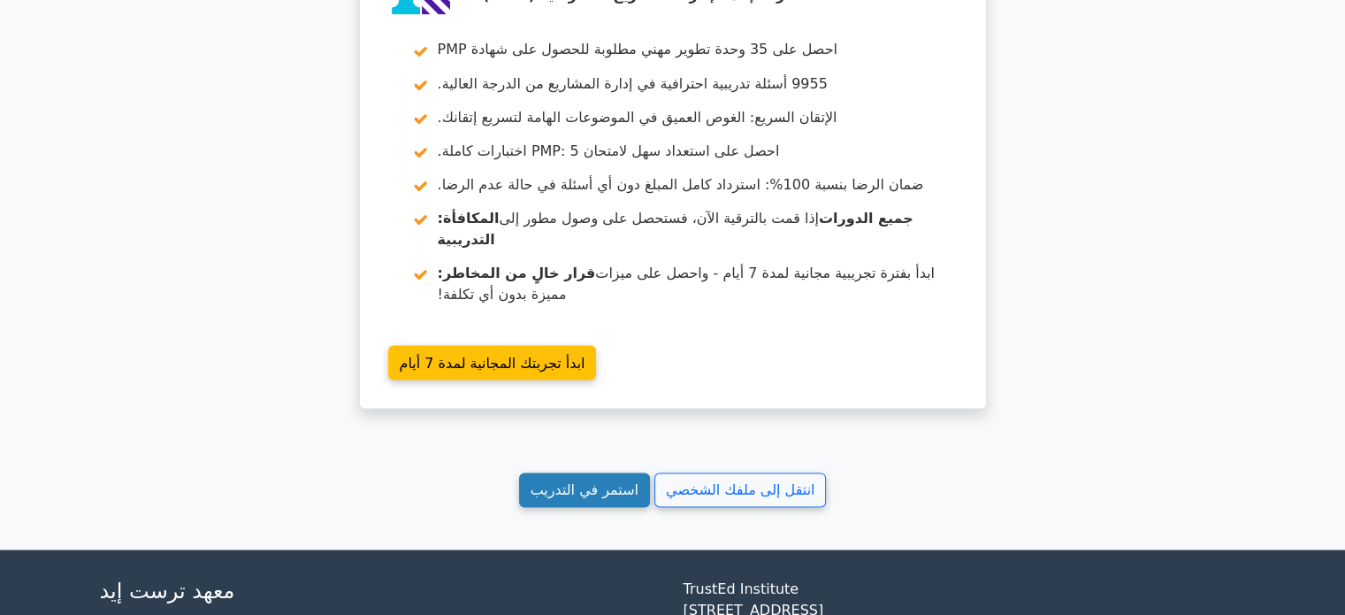
click at [584, 480] on font "استمر في التدريب" at bounding box center [585, 488] width 108 height 17
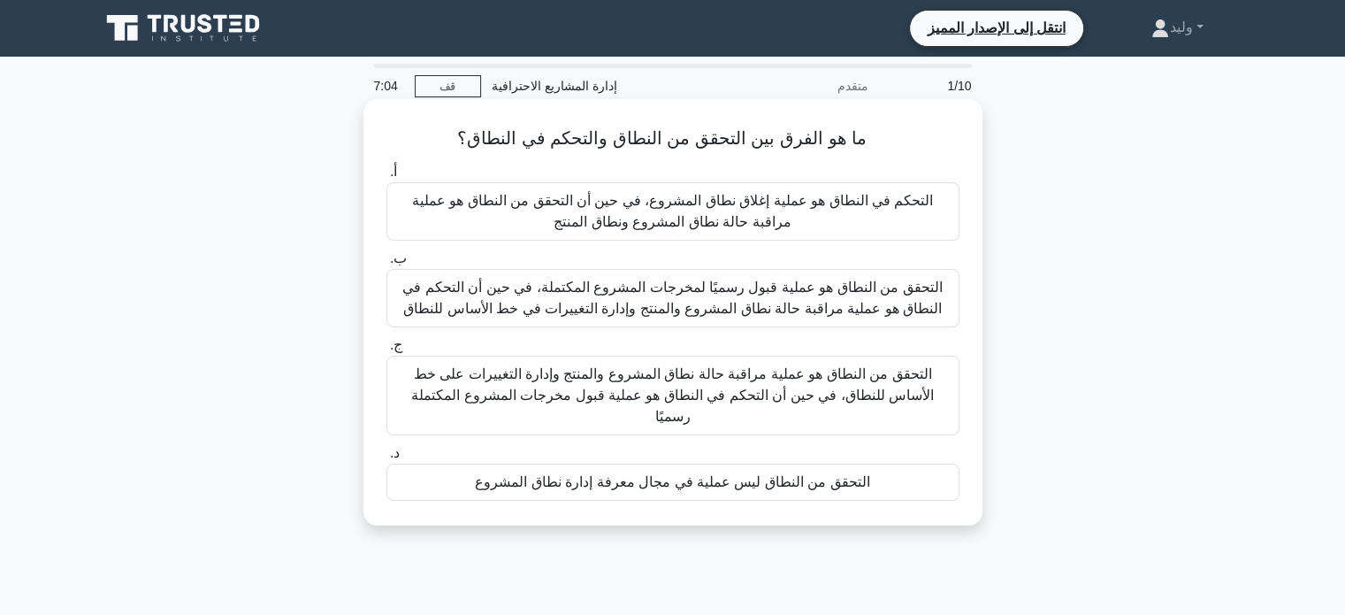
click at [891, 292] on font "التحقق من النطاق هو عملية قبول رسميًا لمخرجات المشروع المكتملة، في حين أن التحك…" at bounding box center [671, 297] width 539 height 36
click at [386, 264] on input "ب. التحقق من النطاق هو عملية قبول رسميًا لمخرجات المشروع المكتملة، في حين أن ال…" at bounding box center [386, 258] width 0 height 11
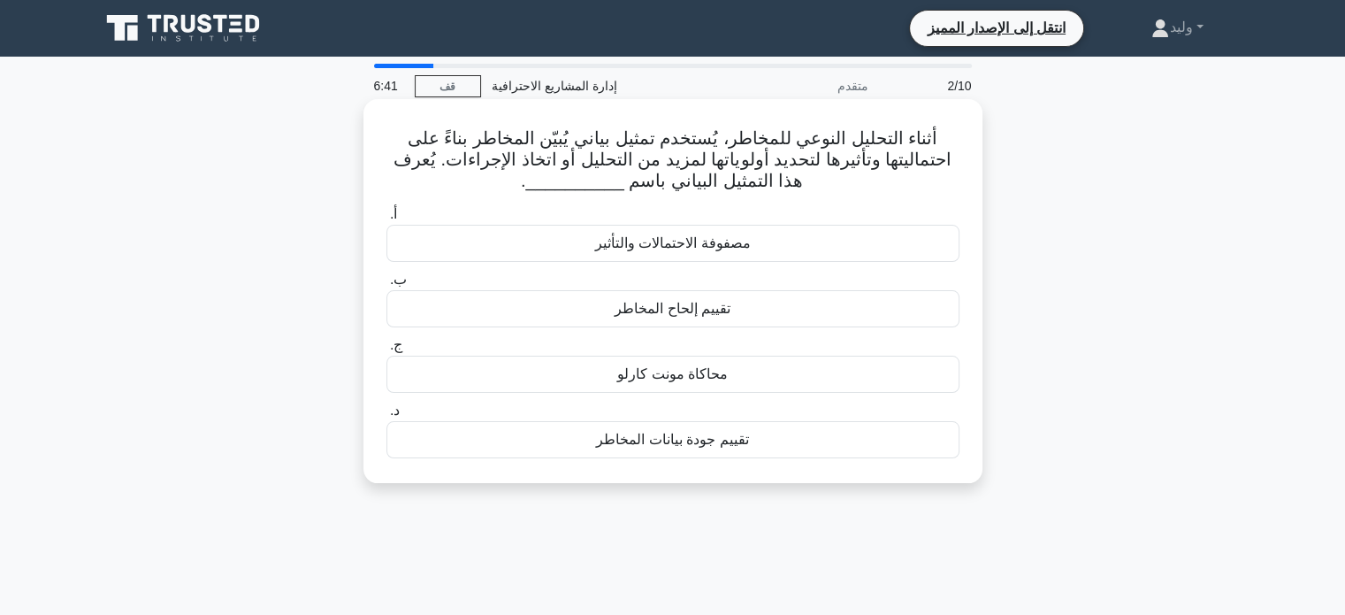
click at [874, 243] on div "مصفوفة الاحتمالات والتأثير" at bounding box center [672, 243] width 573 height 37
click at [386, 220] on input "أ. مصفوفة الاحتمالات والتأثير" at bounding box center [386, 214] width 0 height 11
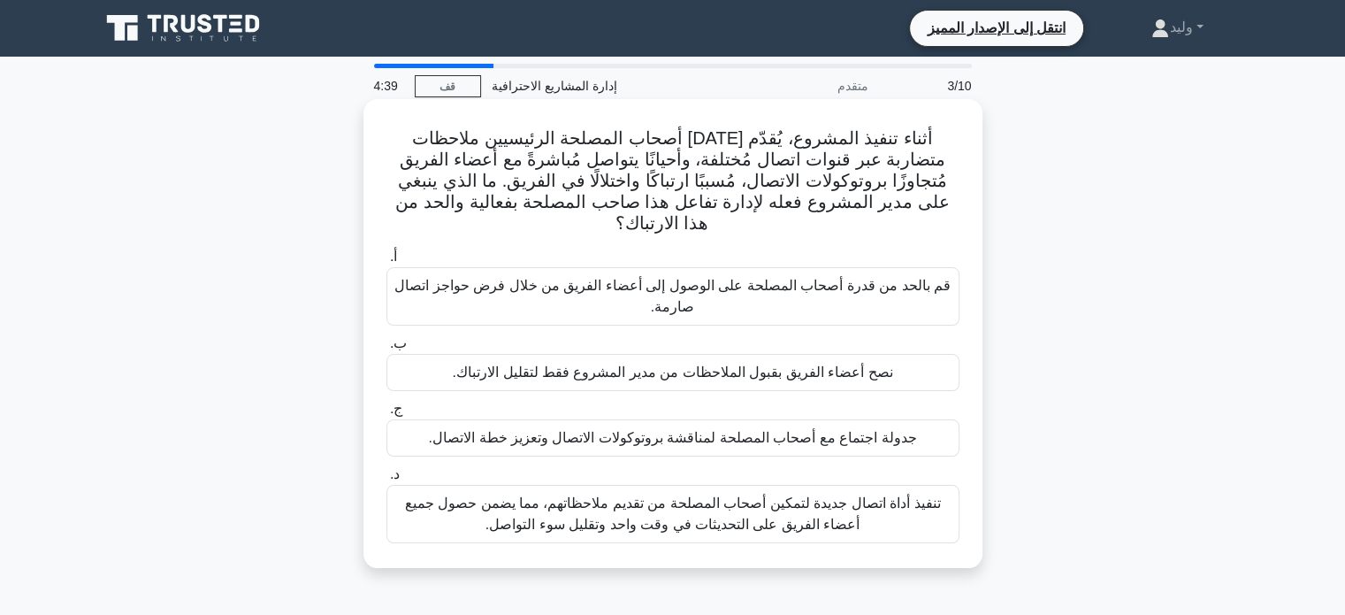
click at [816, 519] on font "تنفيذ أداة اتصال جديدة لتمكين أصحاب المصلحة من تقديم ملاحظاتهم، مما يضمن حصول ج…" at bounding box center [673, 513] width 536 height 36
click at [386, 480] on input "د. تنفيذ أداة اتصال جديدة لتمكين أصحاب المصلحة من تقديم ملاحظاتهم، مما يضمن حصو…" at bounding box center [386, 474] width 0 height 11
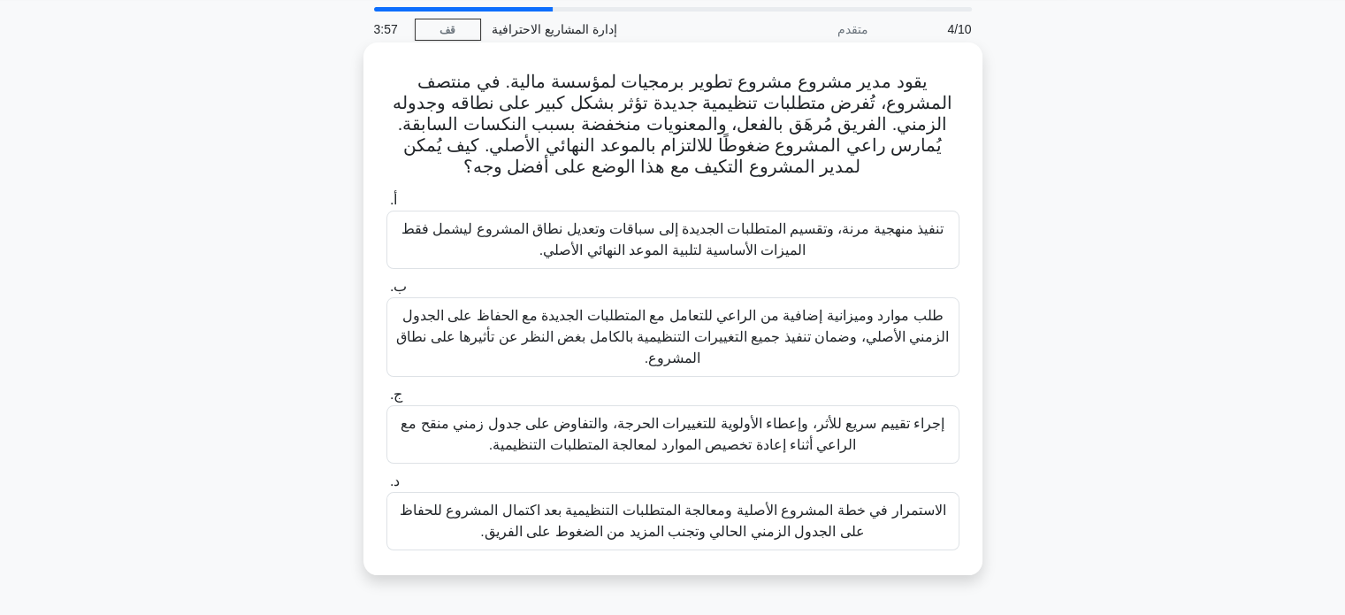
scroll to position [56, 0]
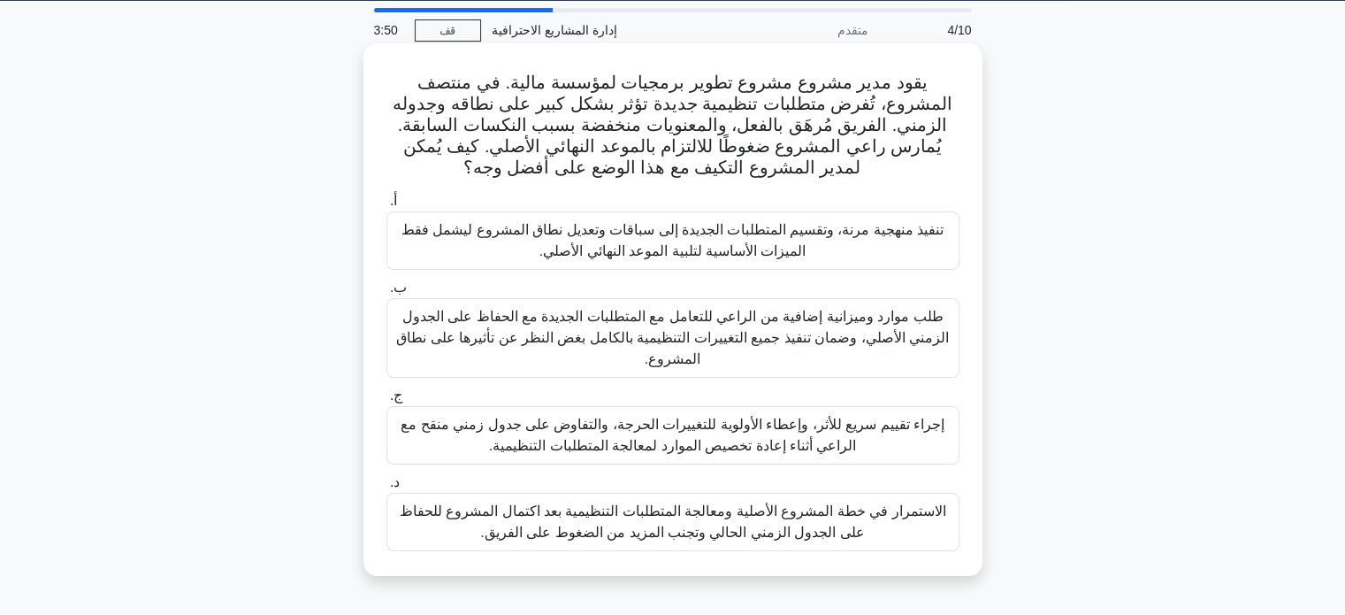
click at [833, 427] on font "إجراء تقييم سريع للأثر، وإعطاء الأولوية للتغييرات الحرجة، والتفاوض على جدول زمن…" at bounding box center [673, 435] width 544 height 36
click at [386, 401] on input "ج. إجراء تقييم سريع للأثر، وإعطاء الأولوية للتغييرات الحرجة، والتفاوض على جدول …" at bounding box center [386, 395] width 0 height 11
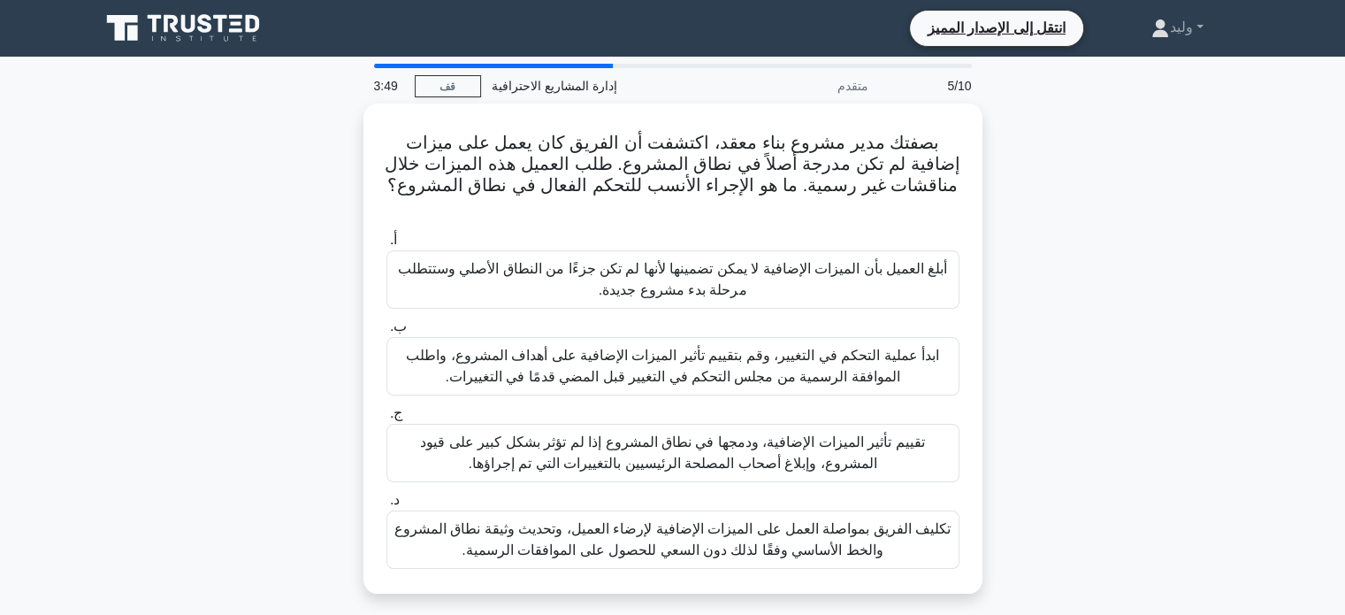
scroll to position [0, 0]
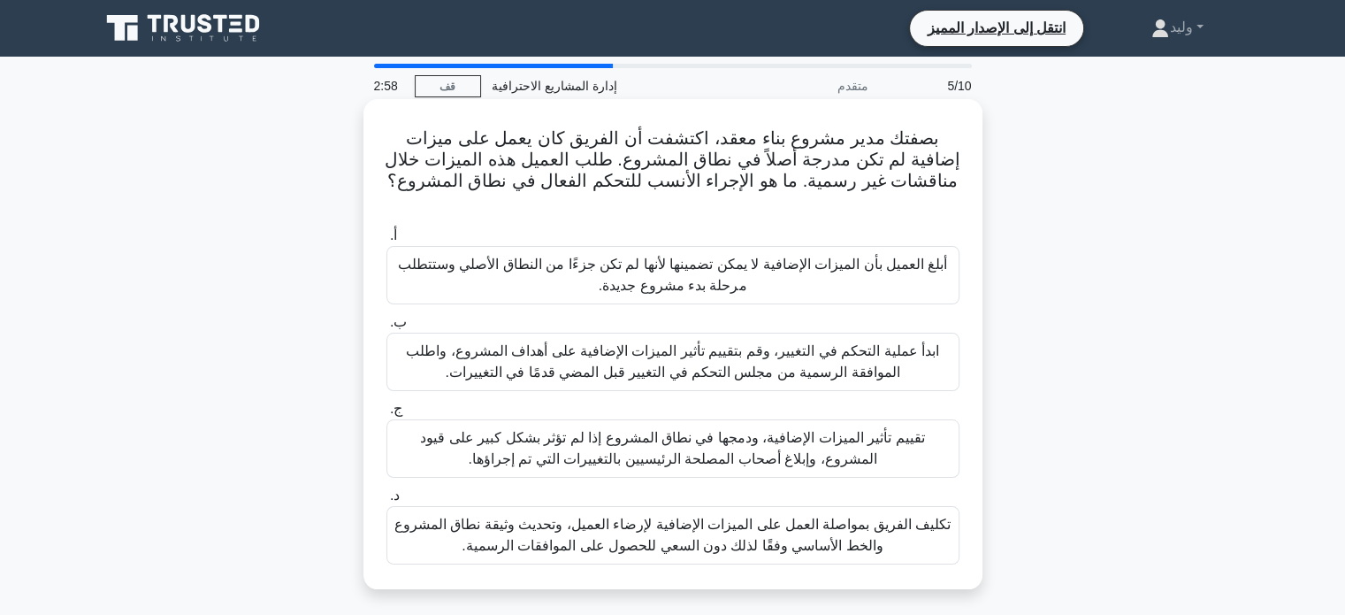
click at [883, 343] on font "ابدأ عملية التحكم في التغيير، وقم بتقييم تأثير الميزات الإضافية على أهداف المشر…" at bounding box center [672, 361] width 533 height 36
click at [386, 328] on input "ب. ابدأ عملية التحكم في التغيير، وقم بتقييم تأثير الميزات الإضافية على أهداف ال…" at bounding box center [386, 322] width 0 height 11
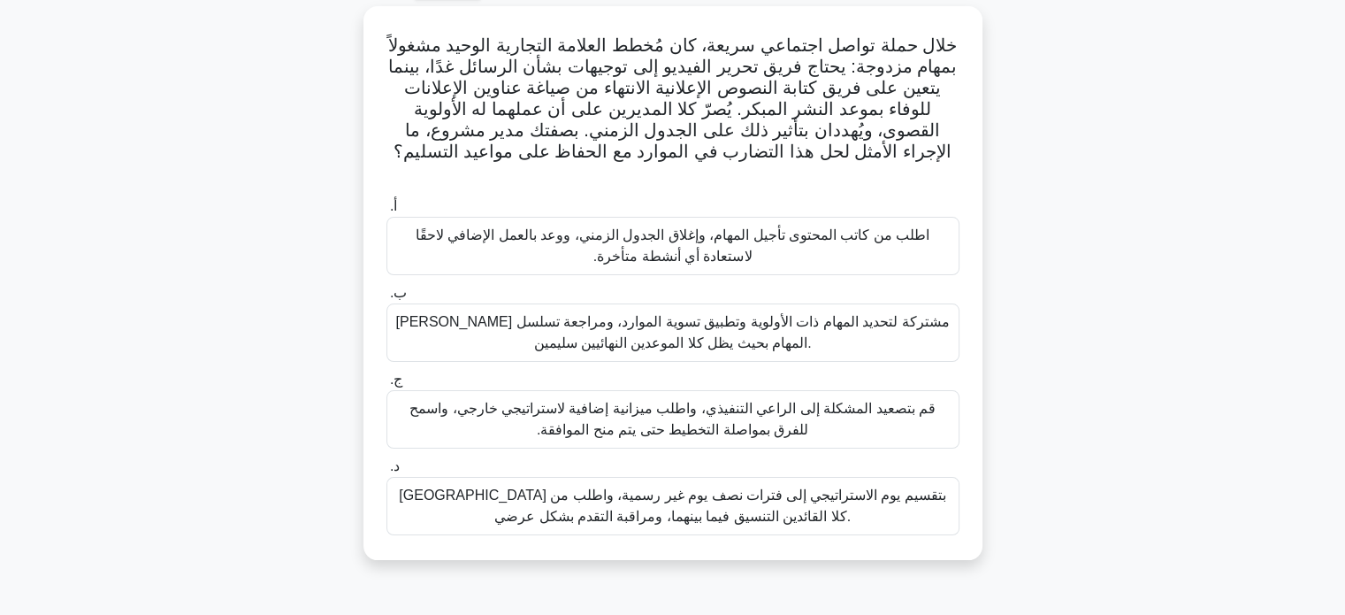
scroll to position [96, 0]
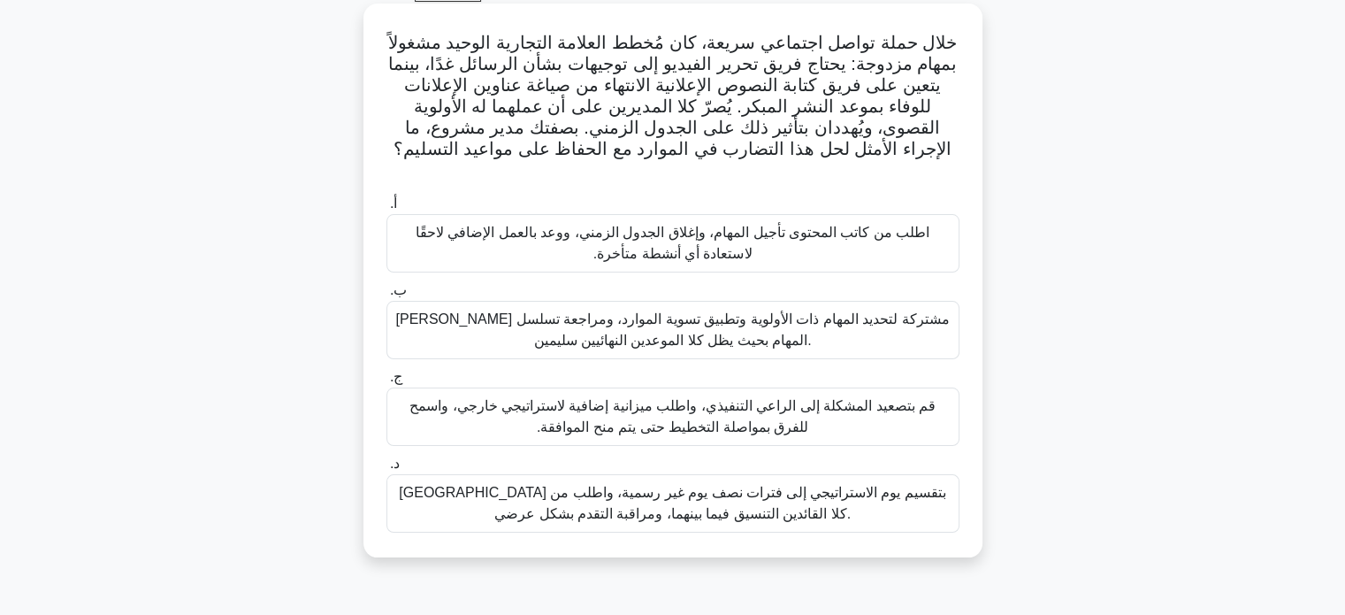
click at [884, 311] on font "تيسير جلسة مشتركة لتحديد المهام ذات الأولوية وتطبيق تسوية الموارد، ومراجعة تسلس…" at bounding box center [672, 329] width 554 height 36
click at [386, 296] on input "ب. تيسير جلسة مشتركة لتحديد المهام ذات الأولوية وتطبيق تسوية الموارد، ومراجعة ت…" at bounding box center [386, 290] width 0 height 11
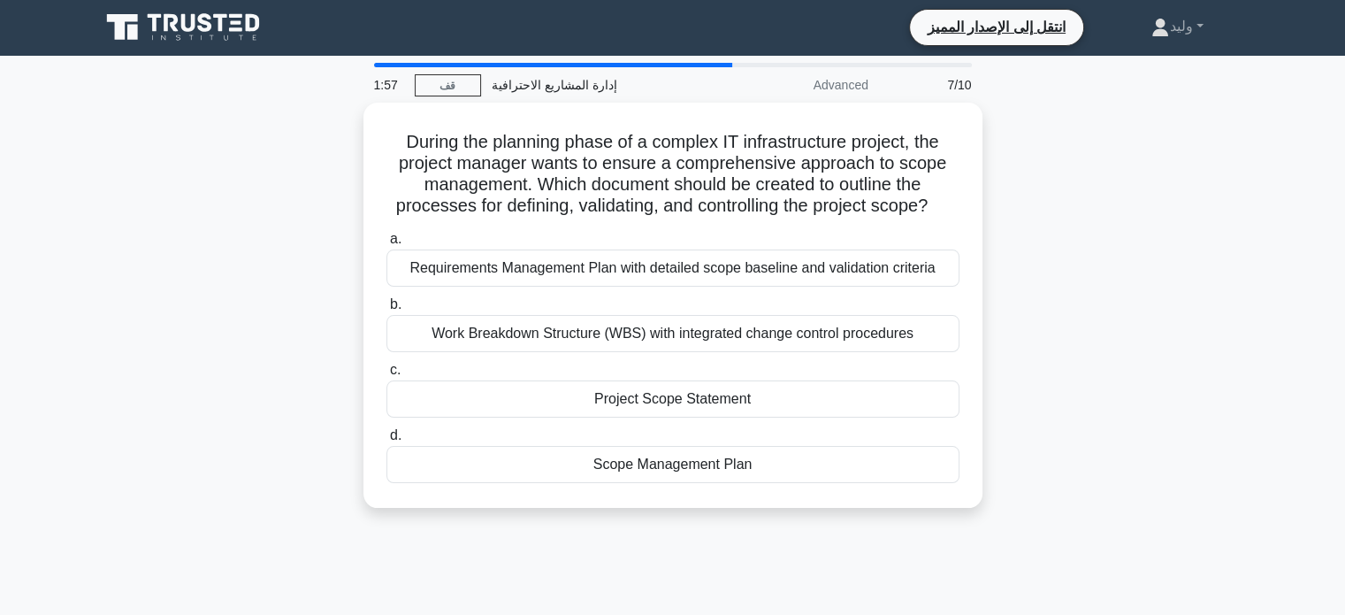
scroll to position [0, 0]
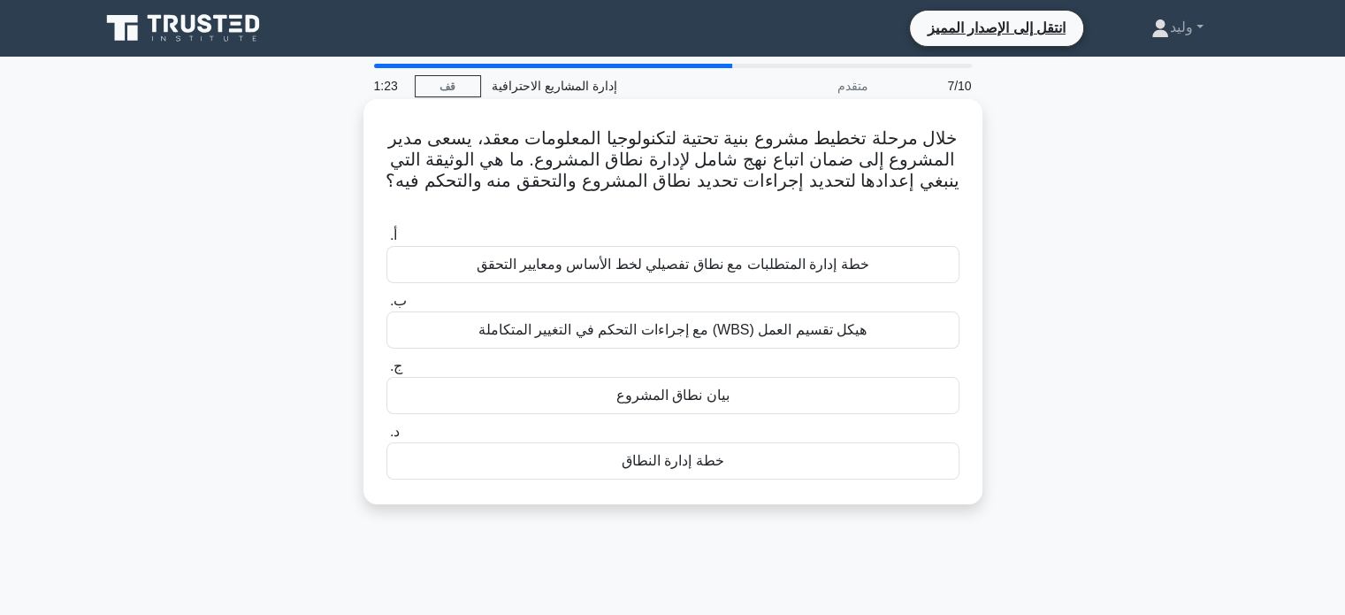
click at [900, 331] on div "هيكل تقسيم العمل (WBS) مع إجراءات التحكم في التغيير المتكاملة" at bounding box center [672, 329] width 573 height 37
click at [386, 307] on input "ب. هيكل تقسيم العمل (WBS) مع إجراءات التحكم في التغيير المتكاملة" at bounding box center [386, 300] width 0 height 11
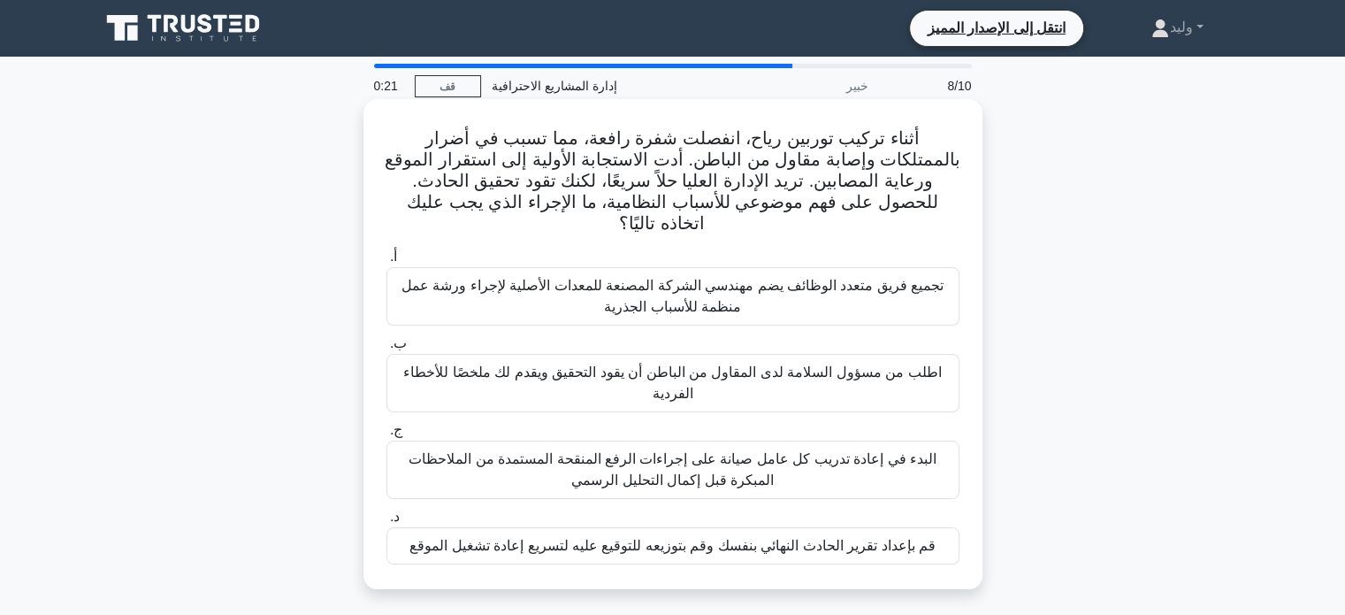
click at [805, 278] on font "تجميع فريق متعدد الوظائف يضم مهندسي الشركة المصنعة للمعدات الأصلية لإجراء ورشة …" at bounding box center [672, 296] width 542 height 36
click at [386, 263] on input "أ. تجميع فريق متعدد الوظائف يضم مهندسي الشركة المصنعة للمعدات الأصلية لإجراء ور…" at bounding box center [386, 256] width 0 height 11
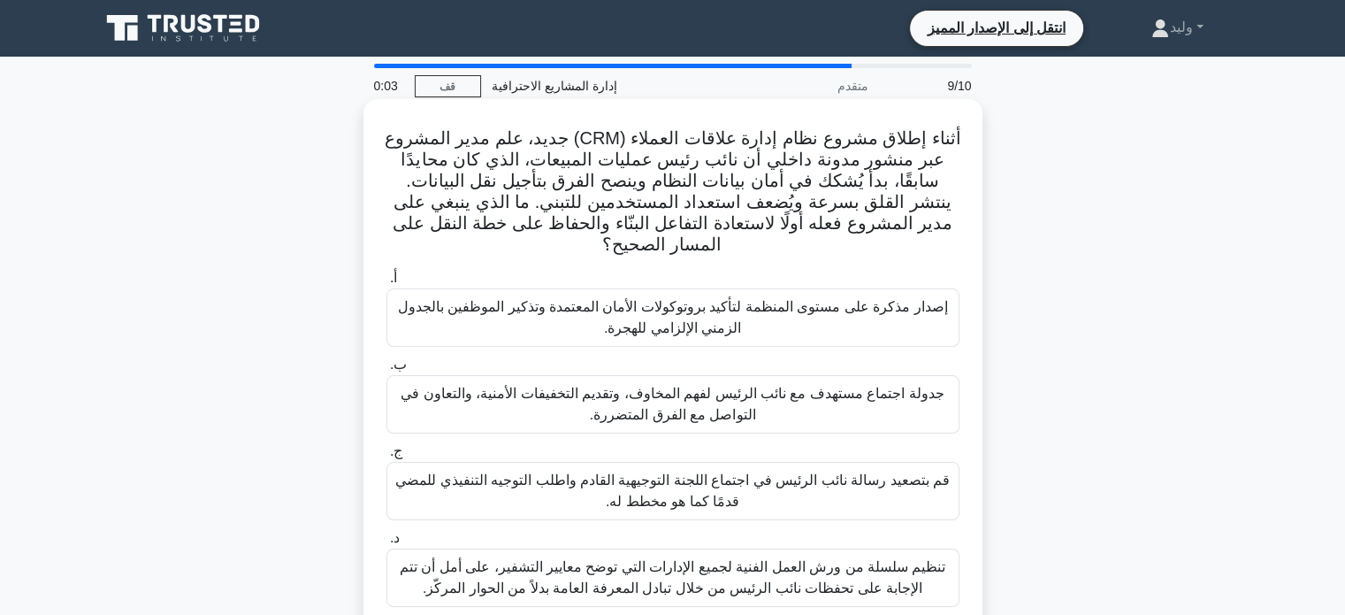
click at [799, 320] on font "إصدار مذكرة على مستوى المنظمة لتأكيد بروتوكولات الأمان المعتمدة وتذكير الموظفين…" at bounding box center [672, 317] width 557 height 42
click at [386, 284] on input "أ. إصدار مذكرة على مستوى المنظمة لتأكيد بروتوكولات الأمان المعتمدة وتذكير الموظ…" at bounding box center [386, 277] width 0 height 11
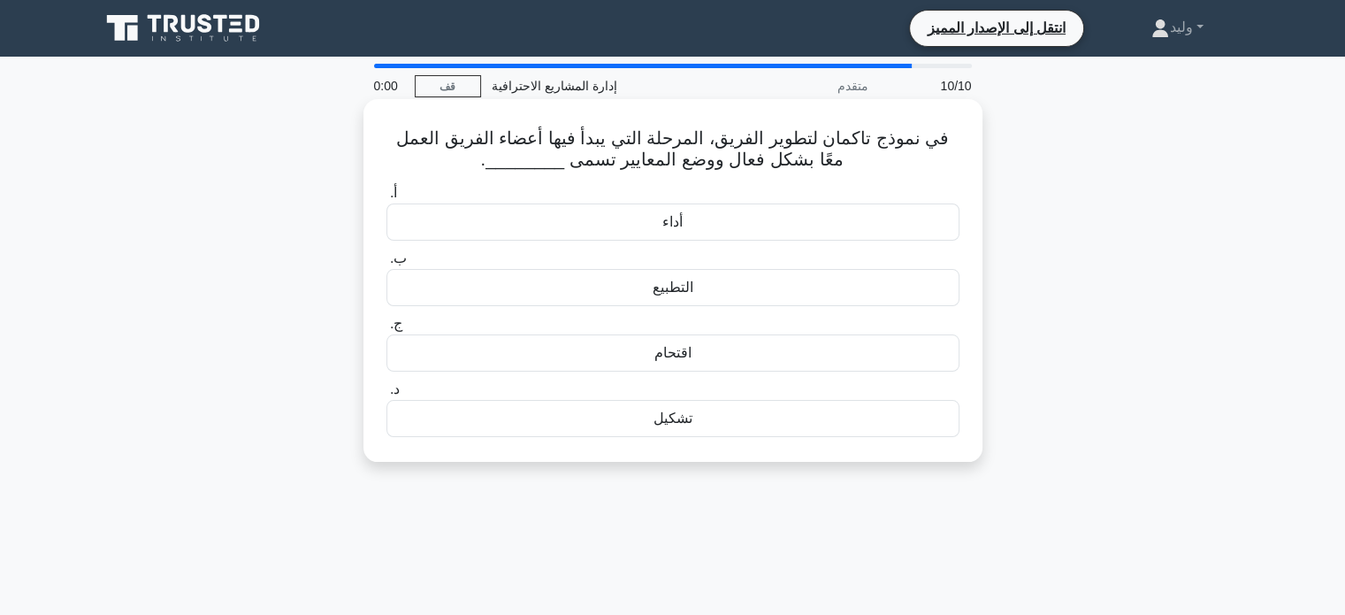
click at [798, 295] on div "التطبيع" at bounding box center [672, 287] width 573 height 37
click at [386, 264] on input "ب. التطبيع" at bounding box center [386, 258] width 0 height 11
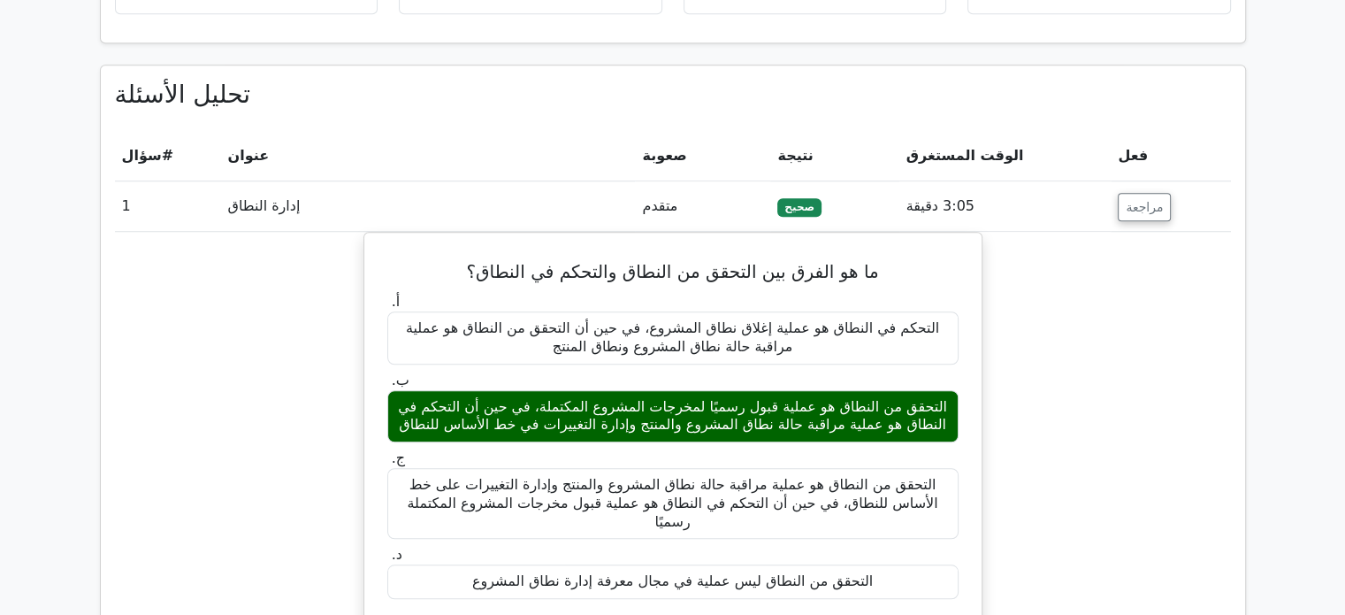
scroll to position [1411, 0]
click at [683, 448] on label "ج. التحقق من النطاق هو عملية مراقبة حالة نطاق المشروع والمنتج وإدارة التغييرات …" at bounding box center [672, 492] width 571 height 89
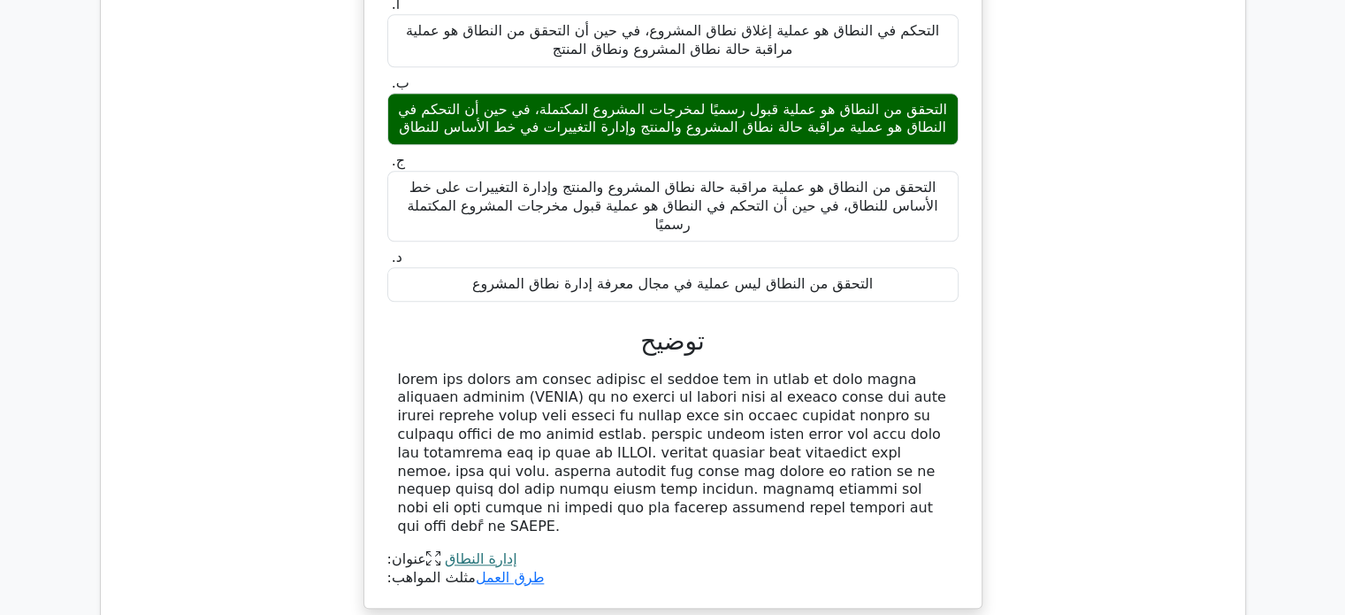
scroll to position [1969, 0]
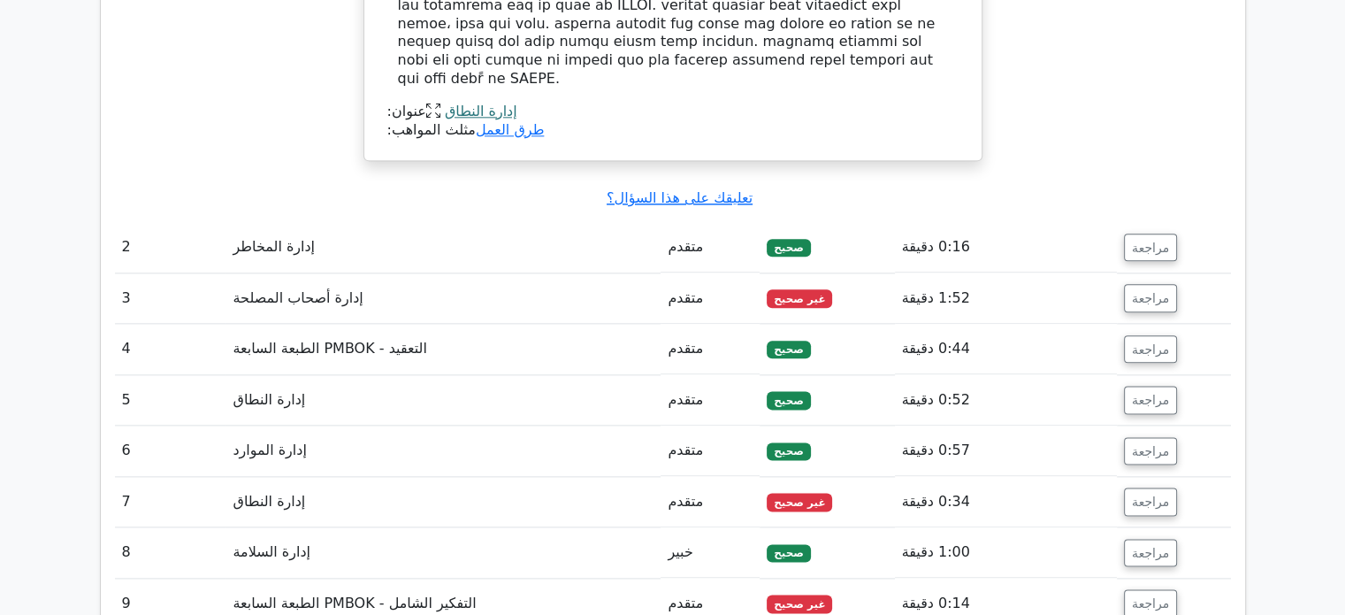
scroll to position [2124, 0]
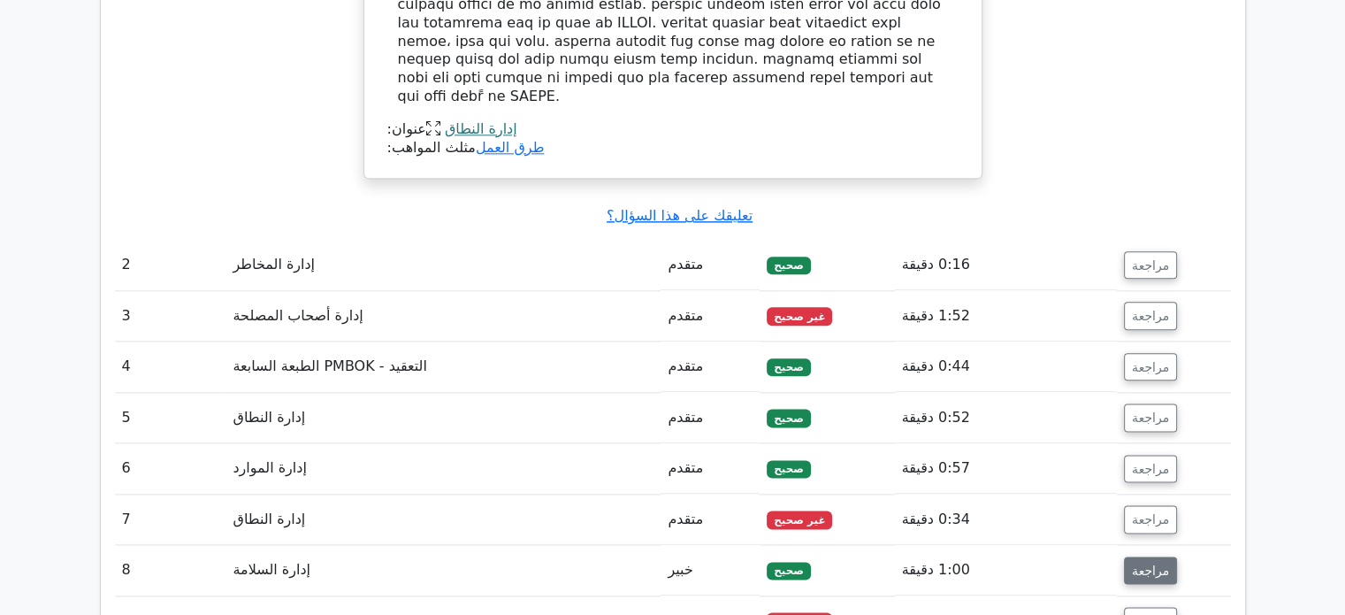
scroll to position [1740, 0]
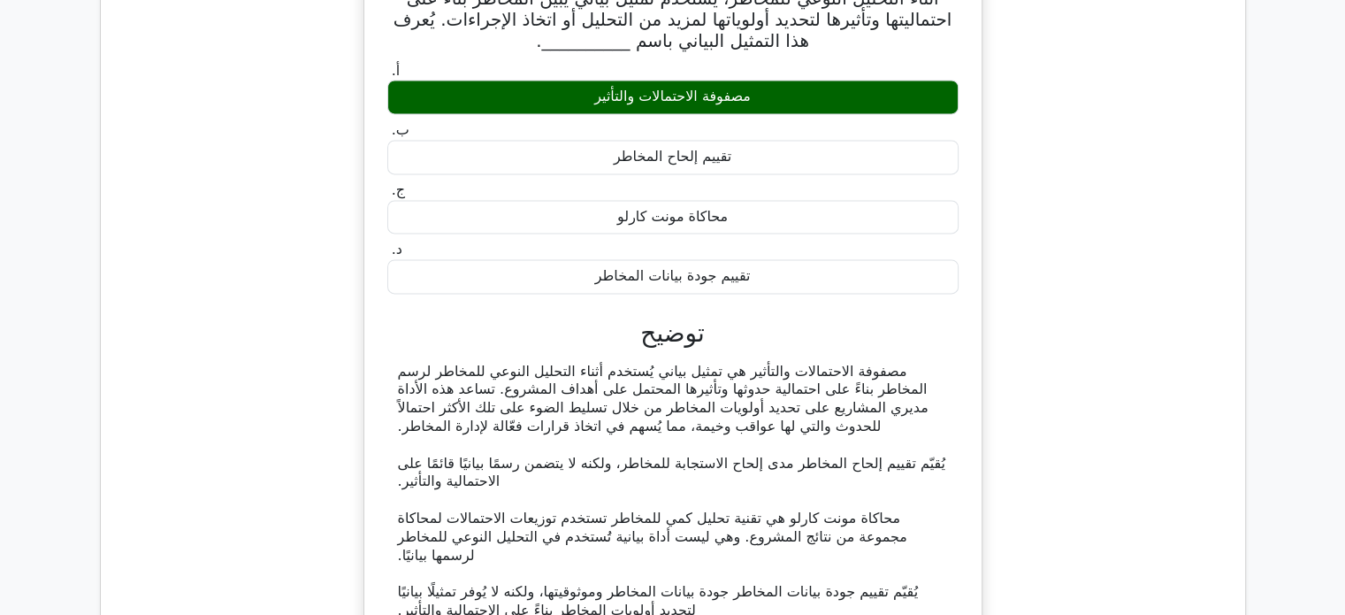
scroll to position [2466, 0]
click at [1121, 242] on div "أثناء التحليل النوعي للمخاطر، يُستخدم تمثيل بياني يُبيّن المخاطر بناءً على احتم…" at bounding box center [673, 345] width 1116 height 775
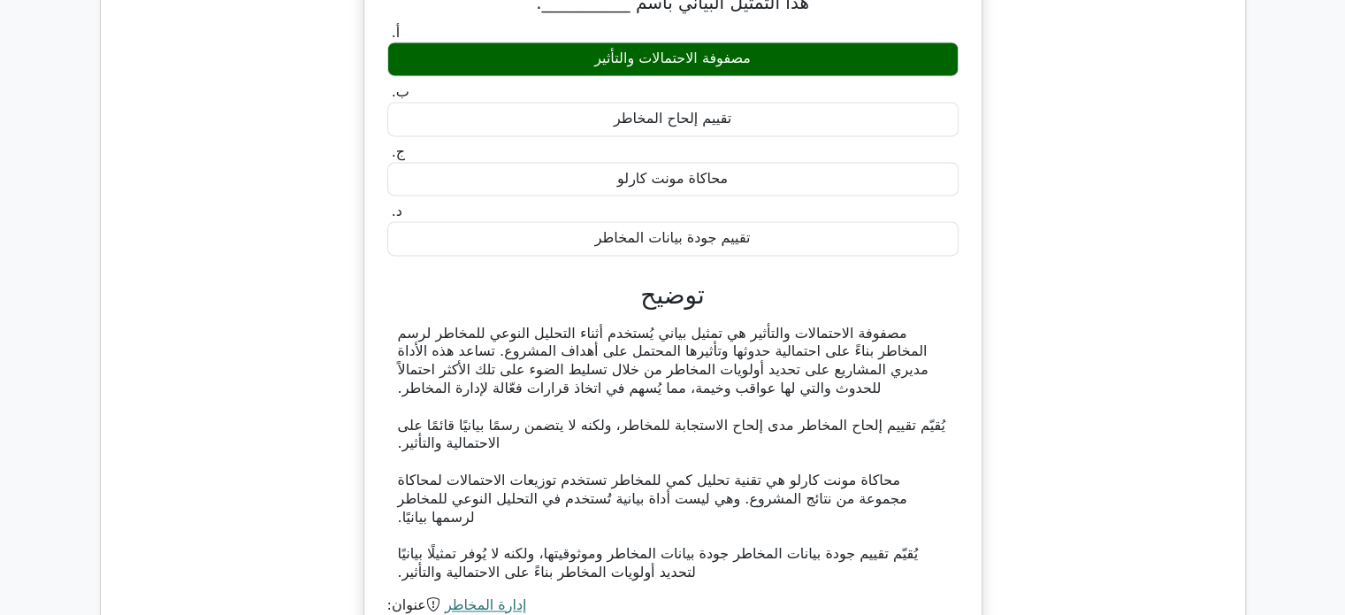
scroll to position [2504, 0]
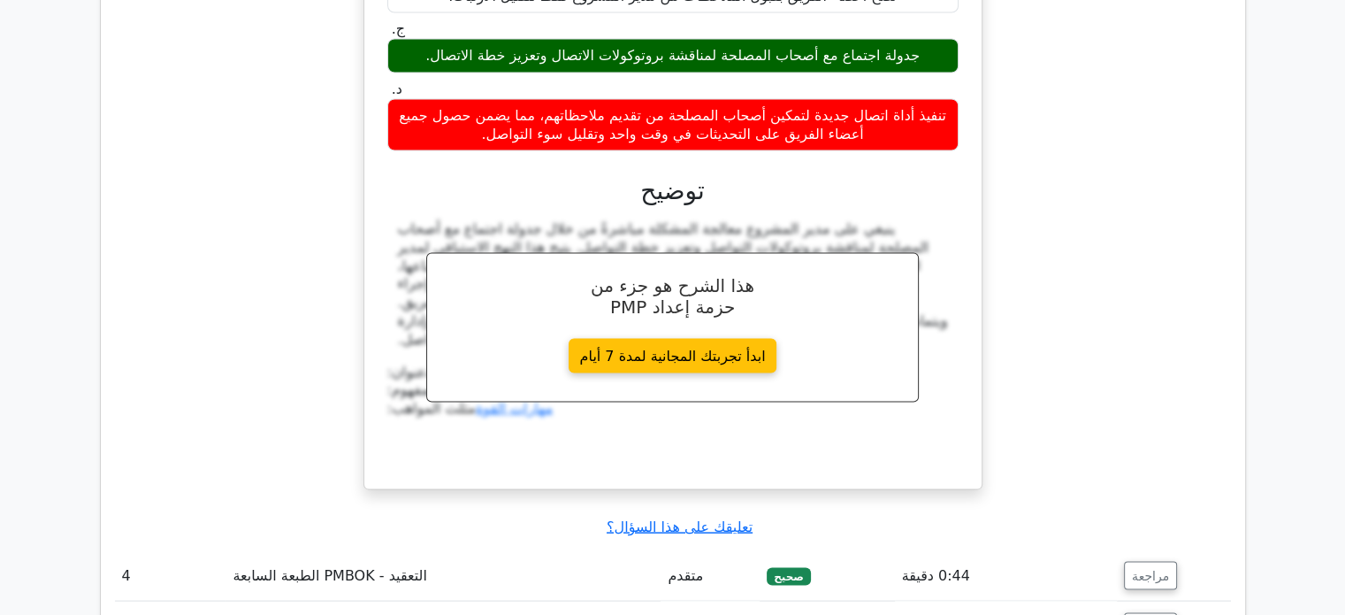
scroll to position [3551, 0]
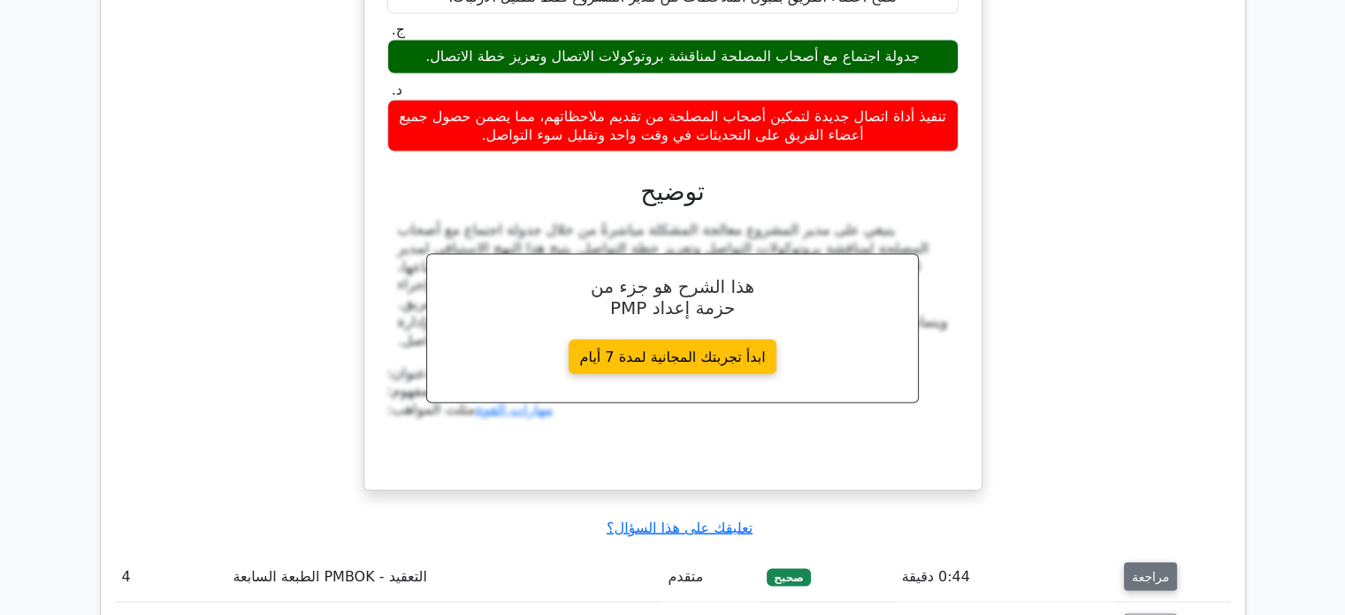
click at [1135, 570] on font "مراجعة" at bounding box center [1150, 577] width 37 height 14
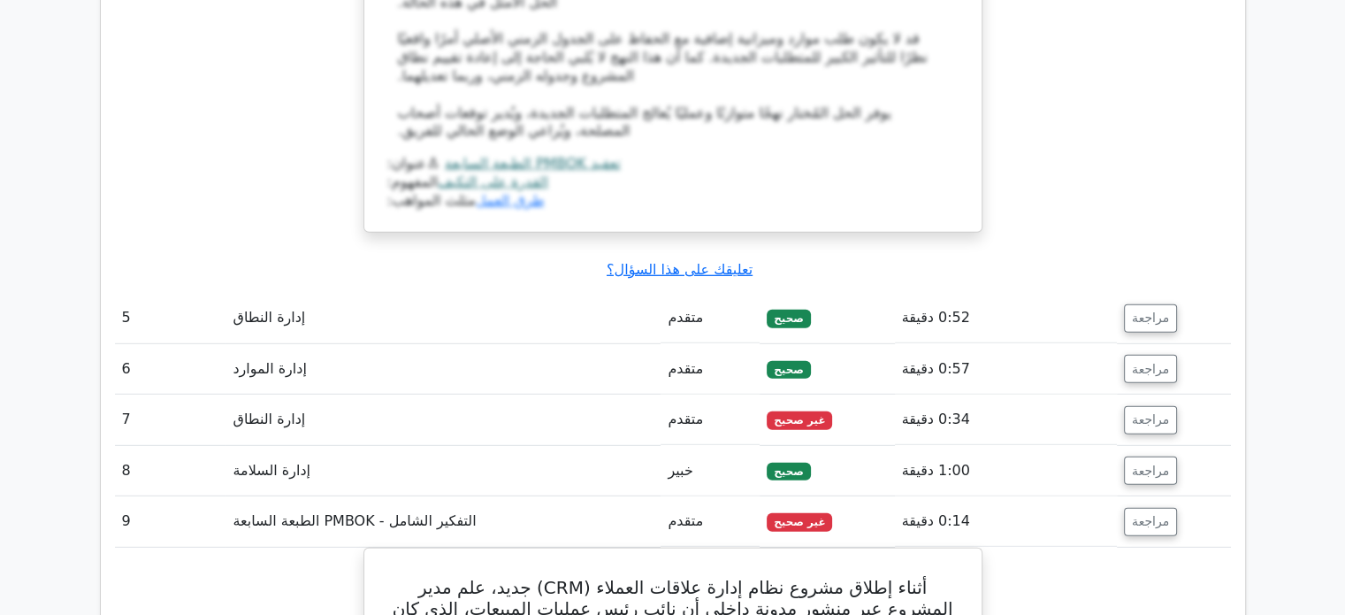
scroll to position [5104, 0]
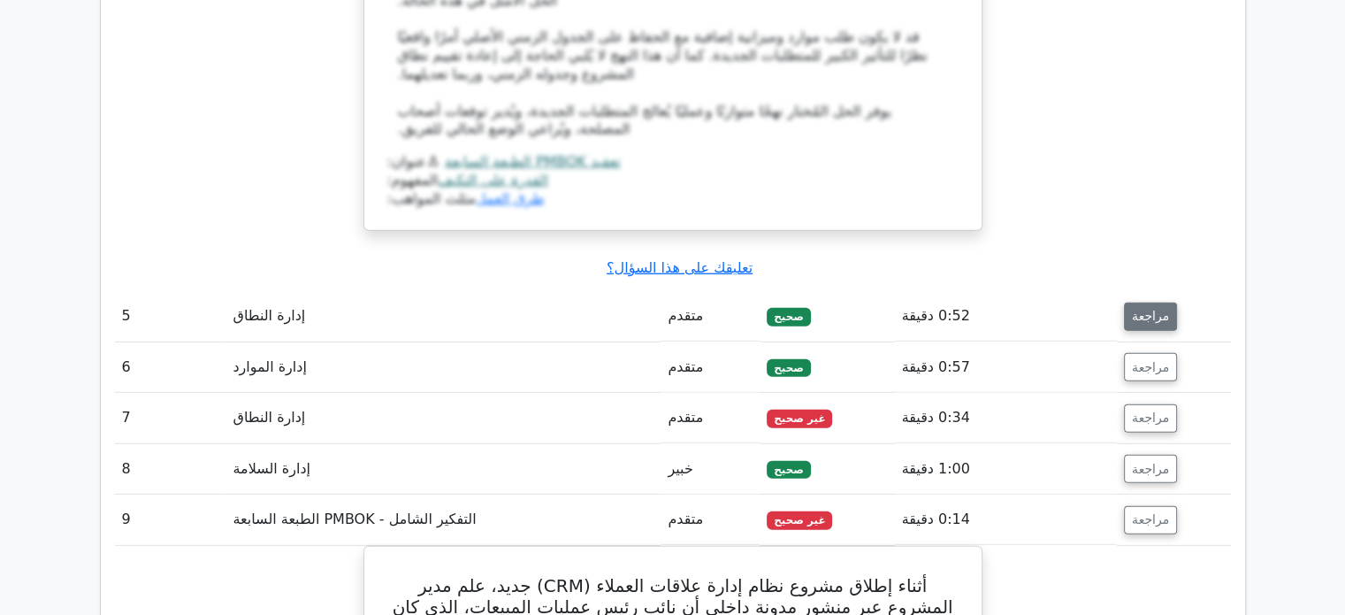
click at [1151, 310] on font "مراجعة" at bounding box center [1150, 317] width 37 height 14
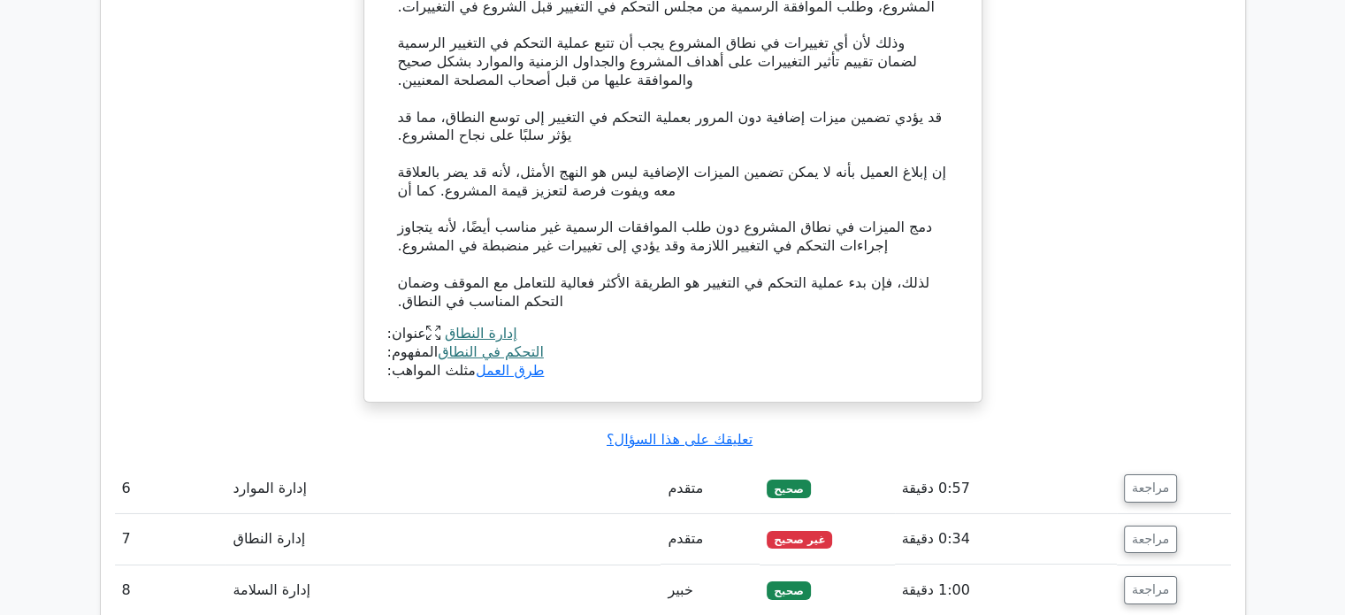
scroll to position [5967, 0]
click at [1154, 480] on font "مراجعة" at bounding box center [1150, 487] width 37 height 14
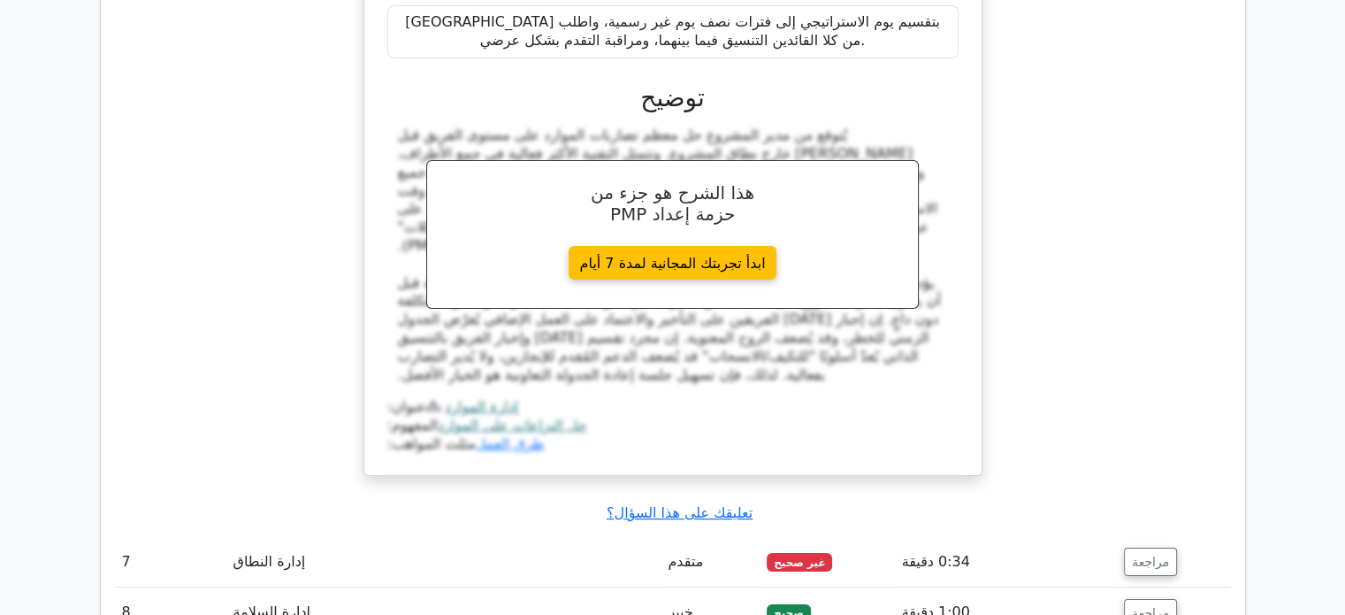
scroll to position [6953, 0]
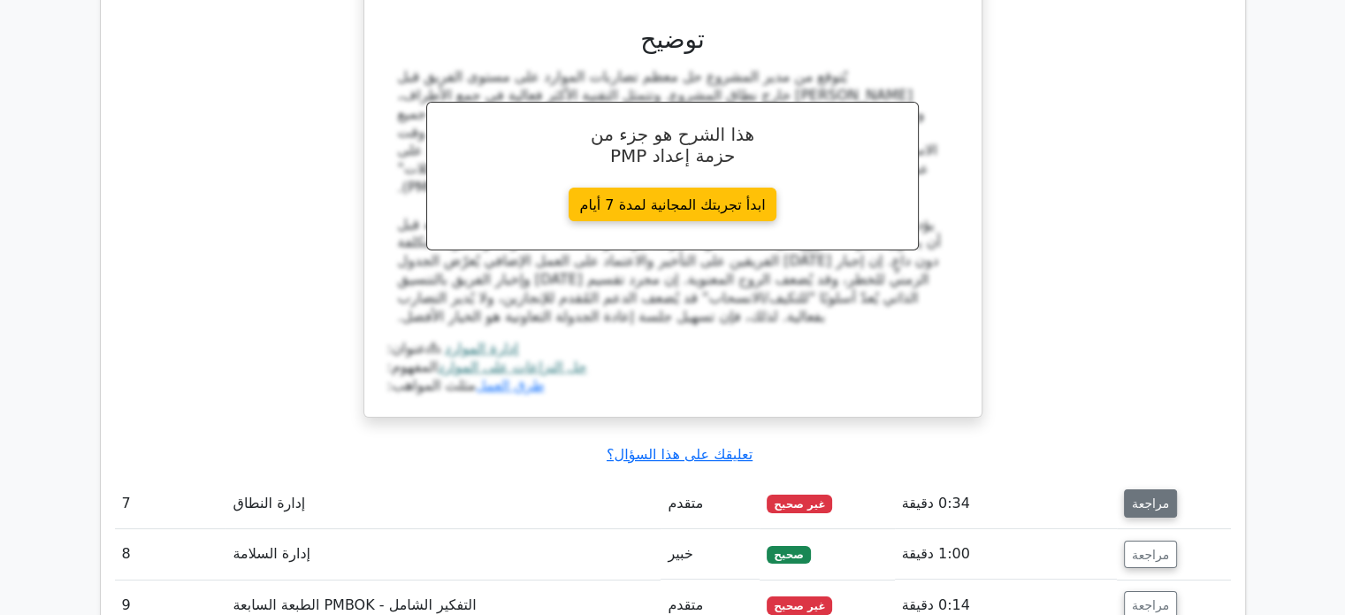
click at [1136, 496] on font "مراجعة" at bounding box center [1150, 503] width 37 height 14
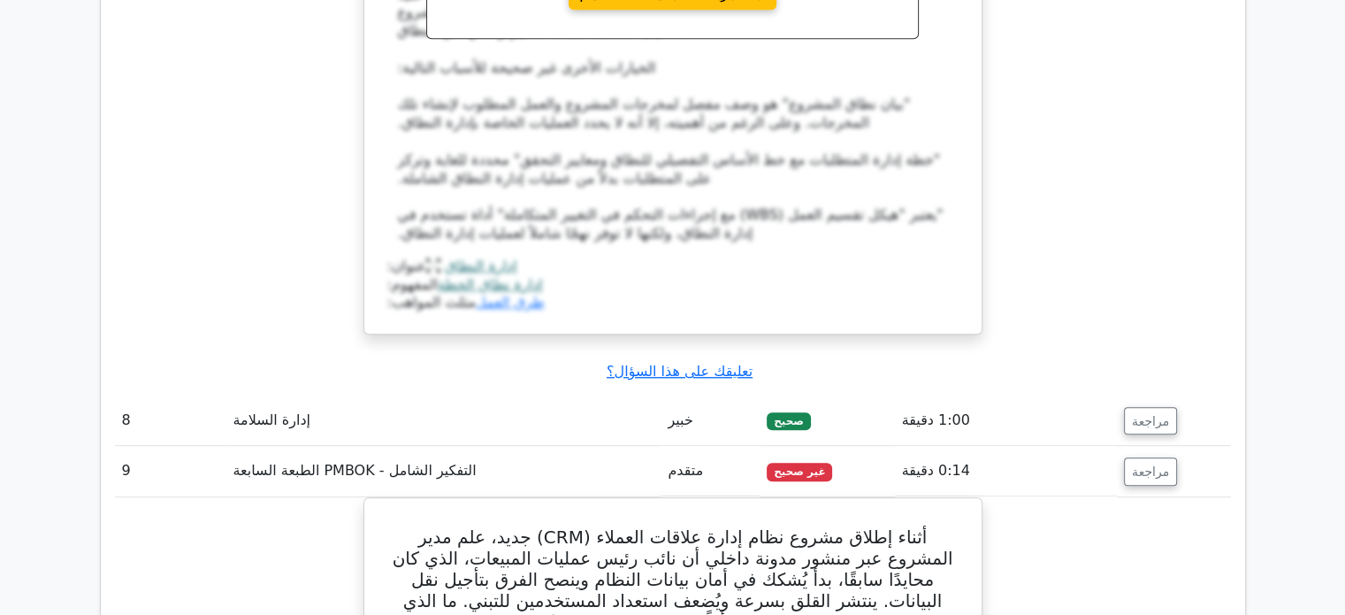
scroll to position [8032, 0]
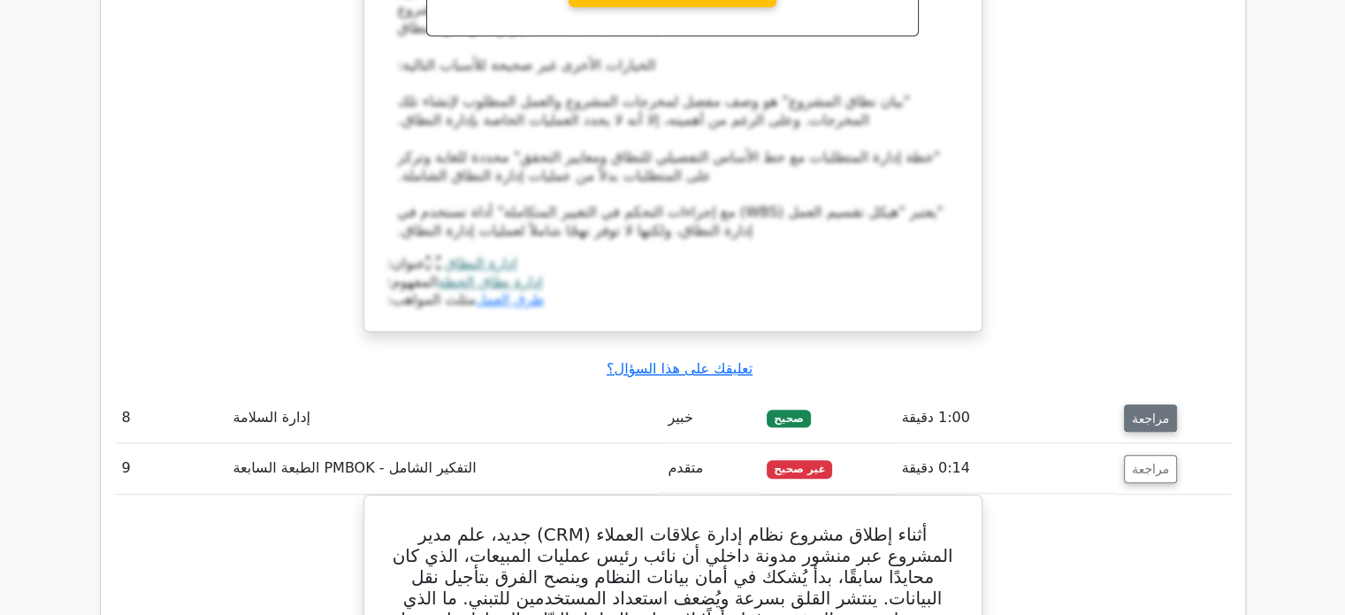
click at [1139, 424] on font "مراجعة" at bounding box center [1150, 417] width 37 height 14
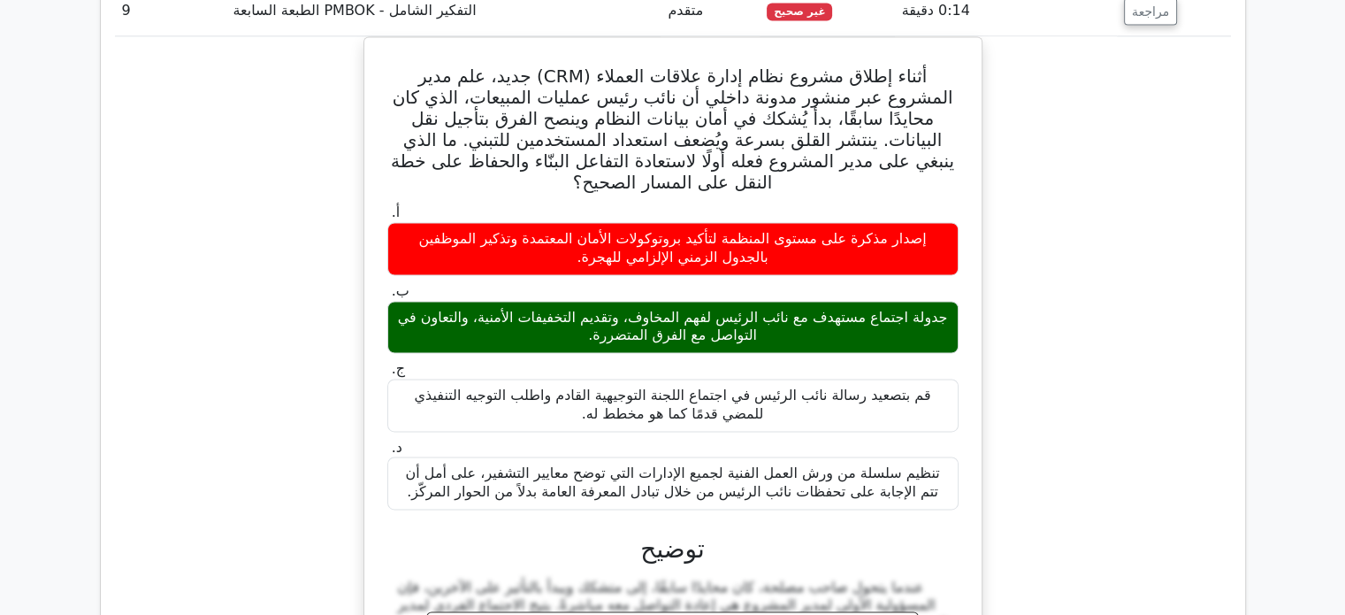
scroll to position [9328, 0]
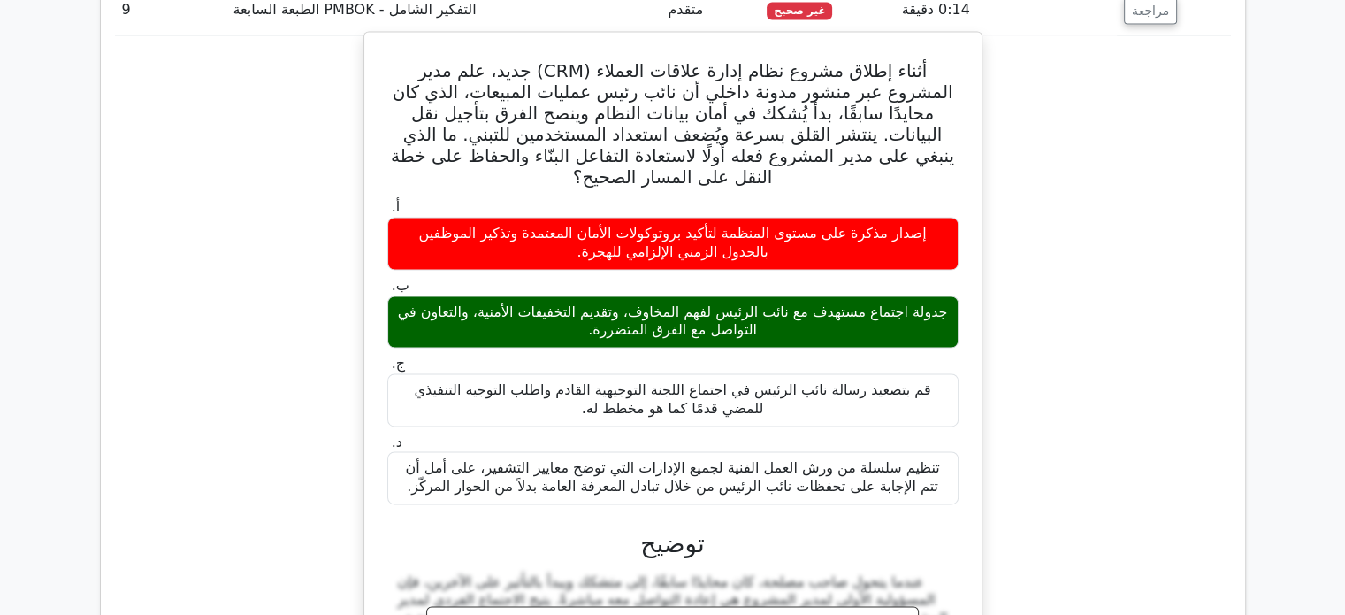
click at [914, 303] on font "جدولة اجتماع مستهدف مع نائب الرئيس لفهم المخاوف، وتقديم التخفيفات الأمنية، والت…" at bounding box center [672, 321] width 555 height 37
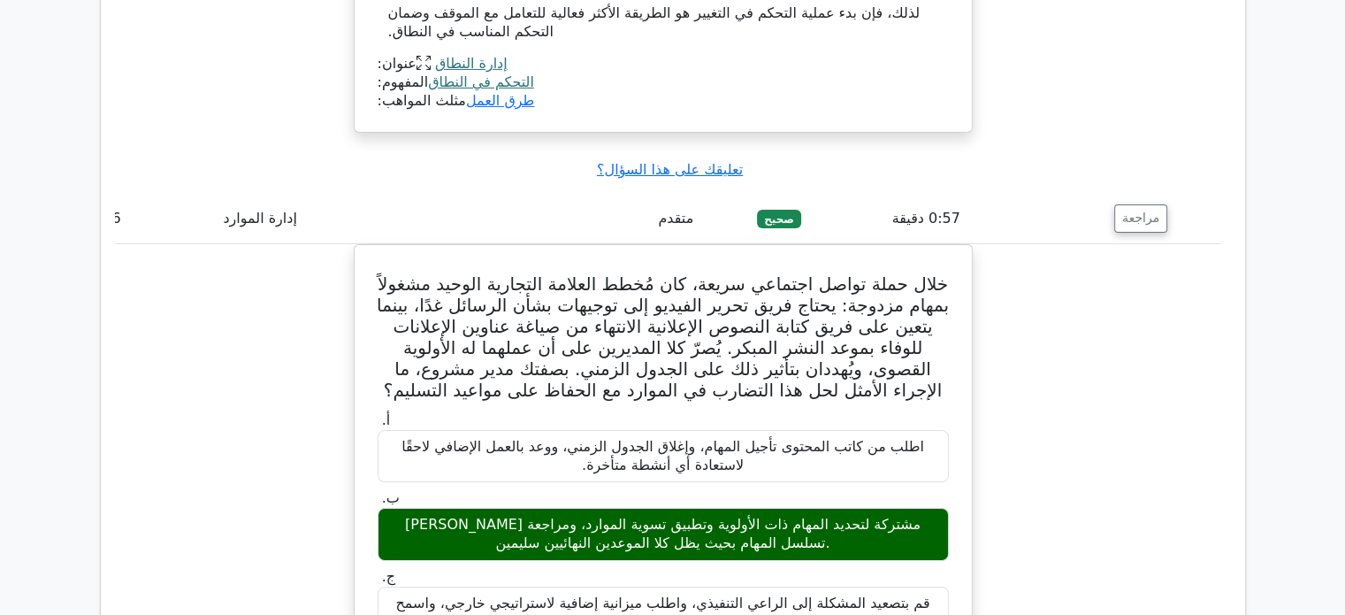
scroll to position [6239, 0]
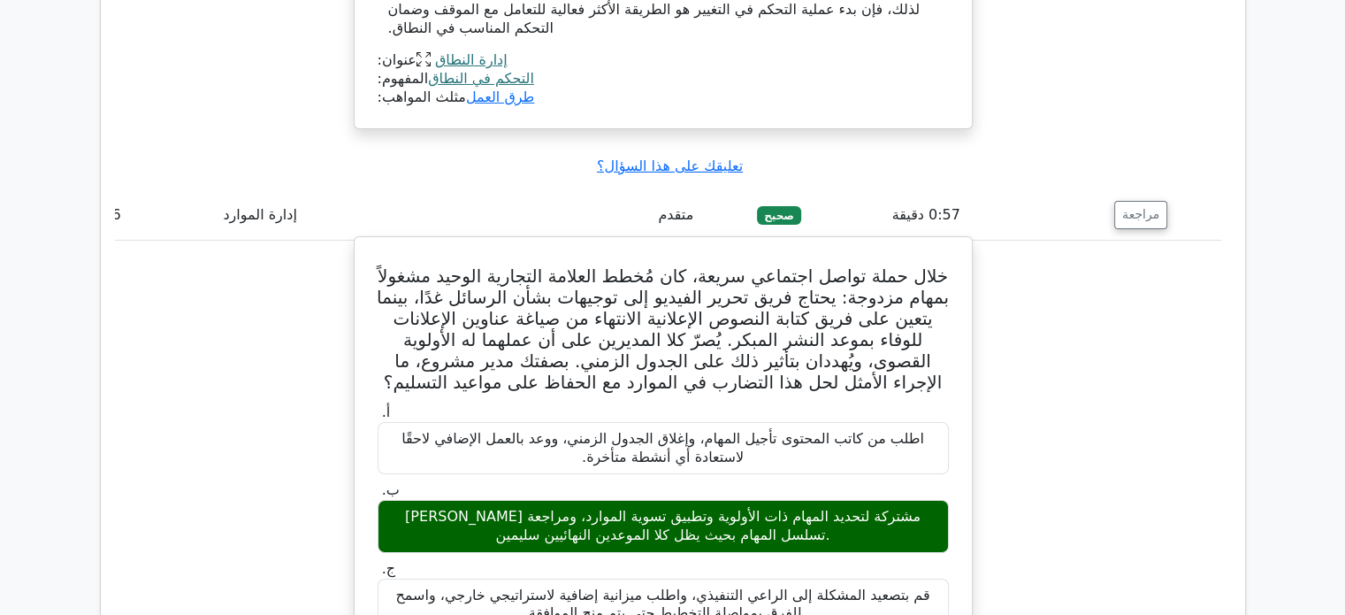
click at [814, 265] on font "خلال حملة تواصل اجتماعي سريعة، كان مُخطط العلامة التجارية الوحيد مشغولاً بمهام …" at bounding box center [663, 328] width 572 height 127
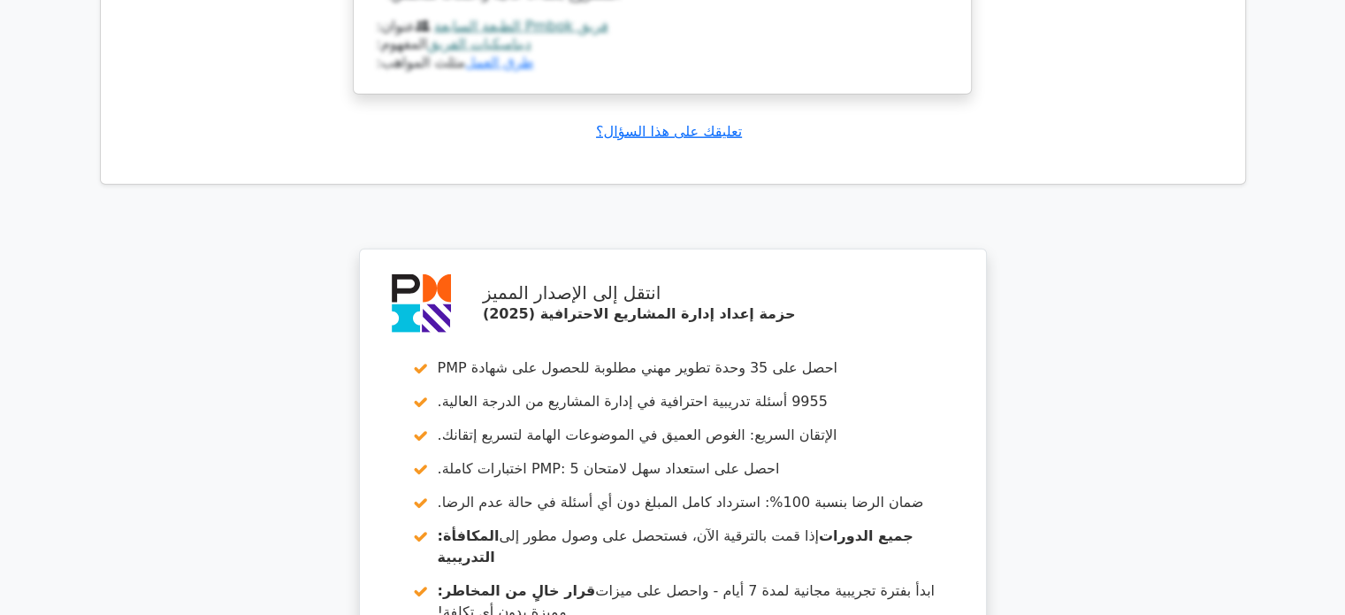
scroll to position [11607, 0]
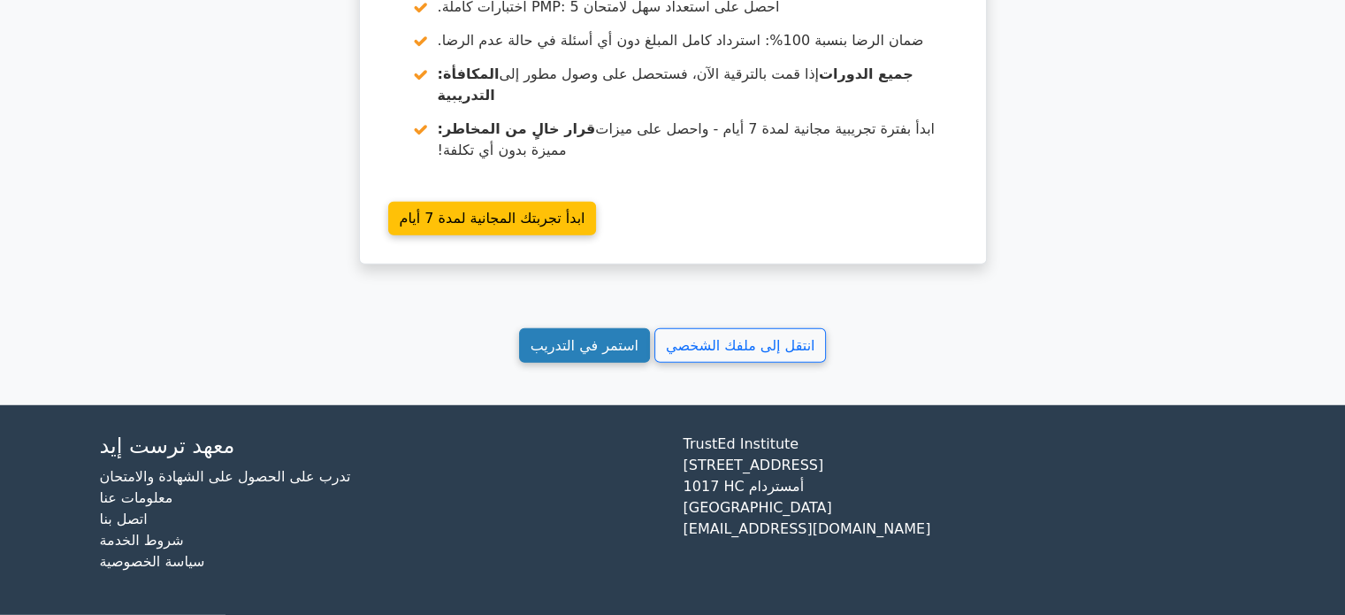
click at [589, 346] on font "استمر في التدريب" at bounding box center [585, 345] width 108 height 17
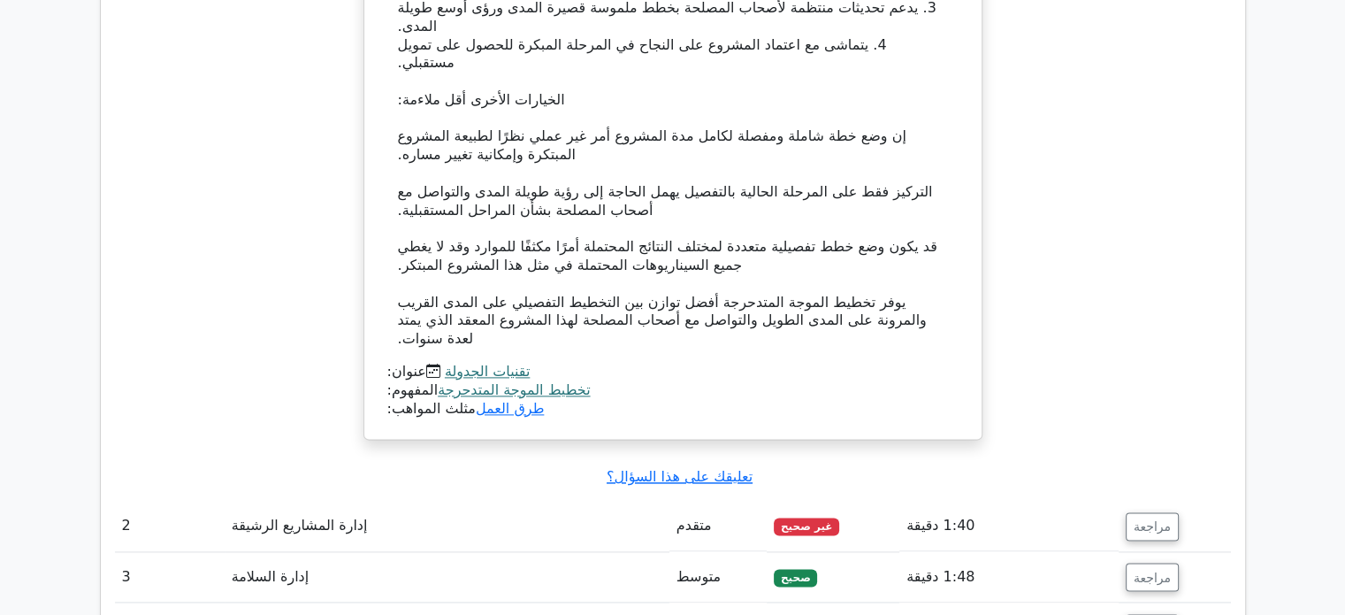
scroll to position [2329, 0]
click at [1126, 510] on button "مراجعة" at bounding box center [1152, 524] width 53 height 28
click at [1143, 517] on font "مراجعة" at bounding box center [1152, 524] width 37 height 14
click at [1157, 517] on font "مراجعة" at bounding box center [1152, 524] width 37 height 14
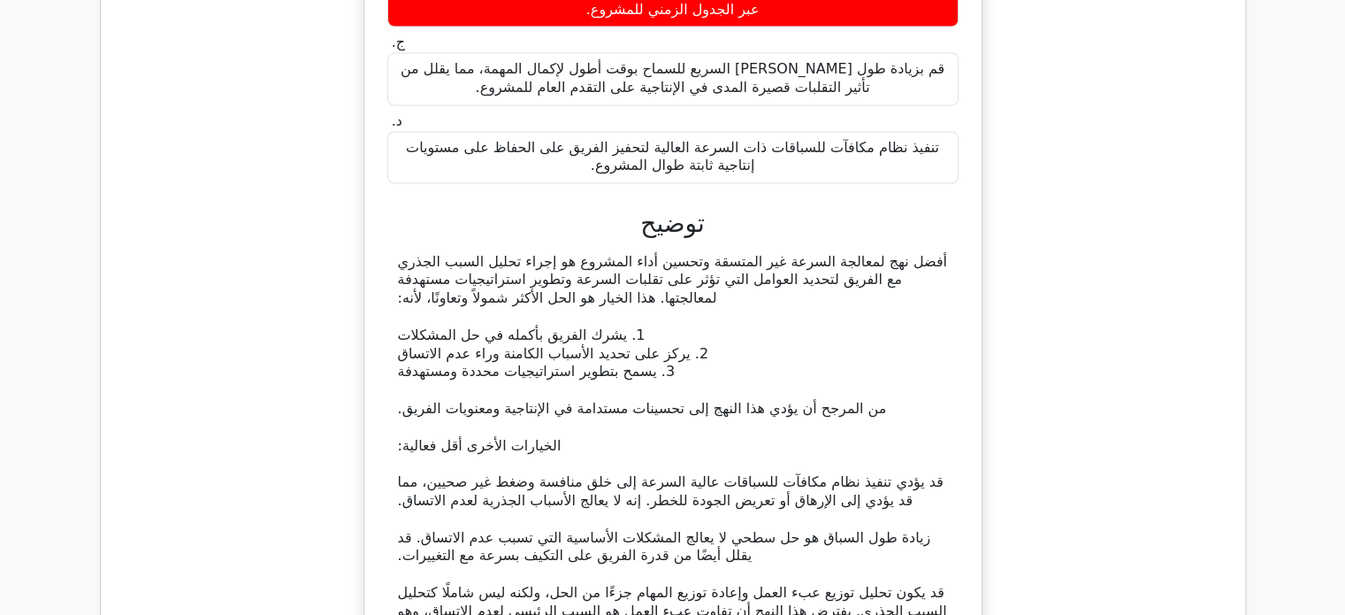
scroll to position [3601, 0]
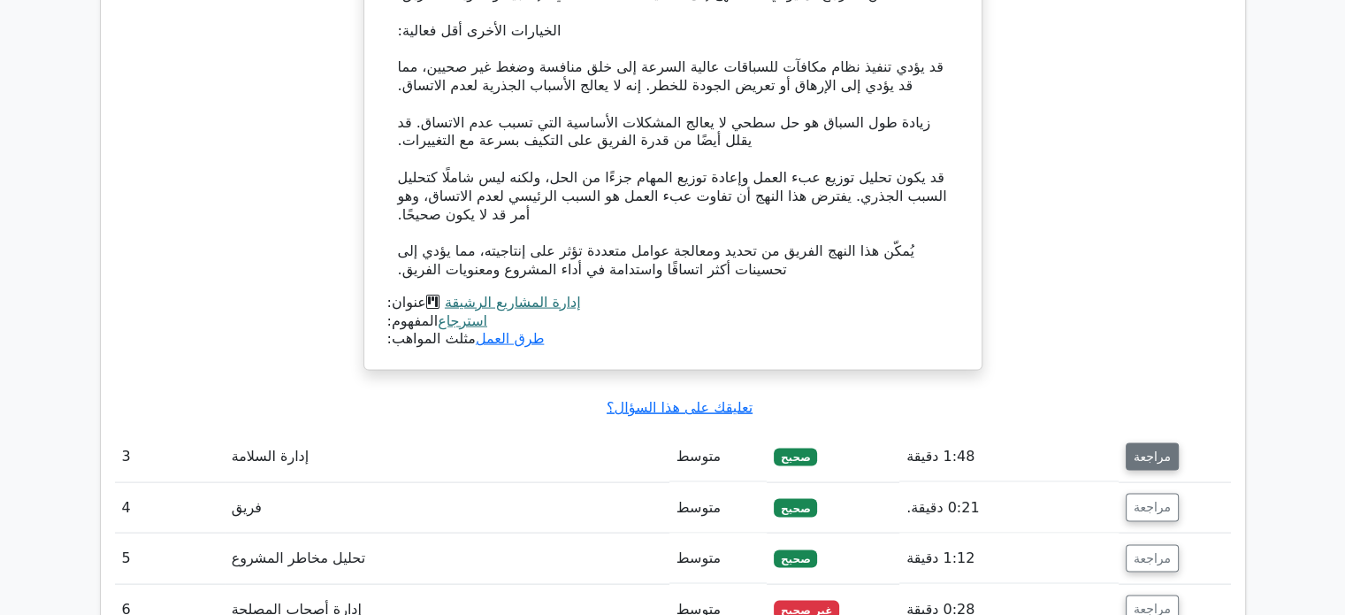
click at [1150, 449] on font "مراجعة" at bounding box center [1152, 456] width 37 height 14
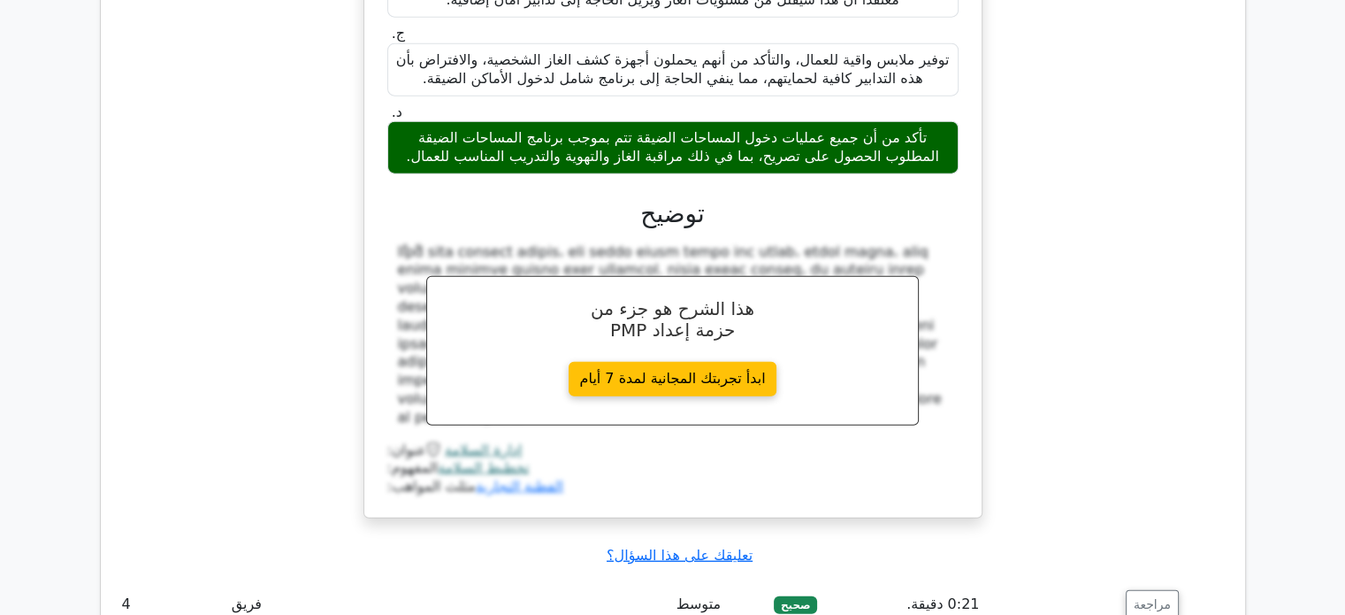
scroll to position [4397, 0]
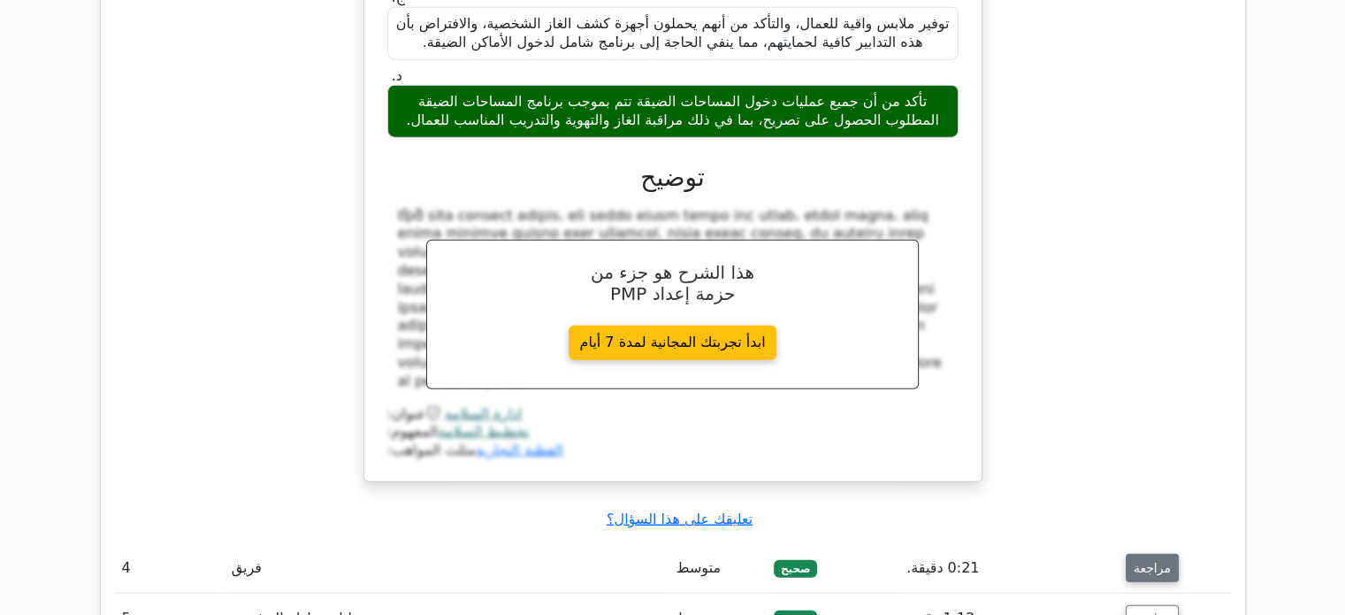
click at [1142, 561] on font "مراجعة" at bounding box center [1152, 568] width 37 height 14
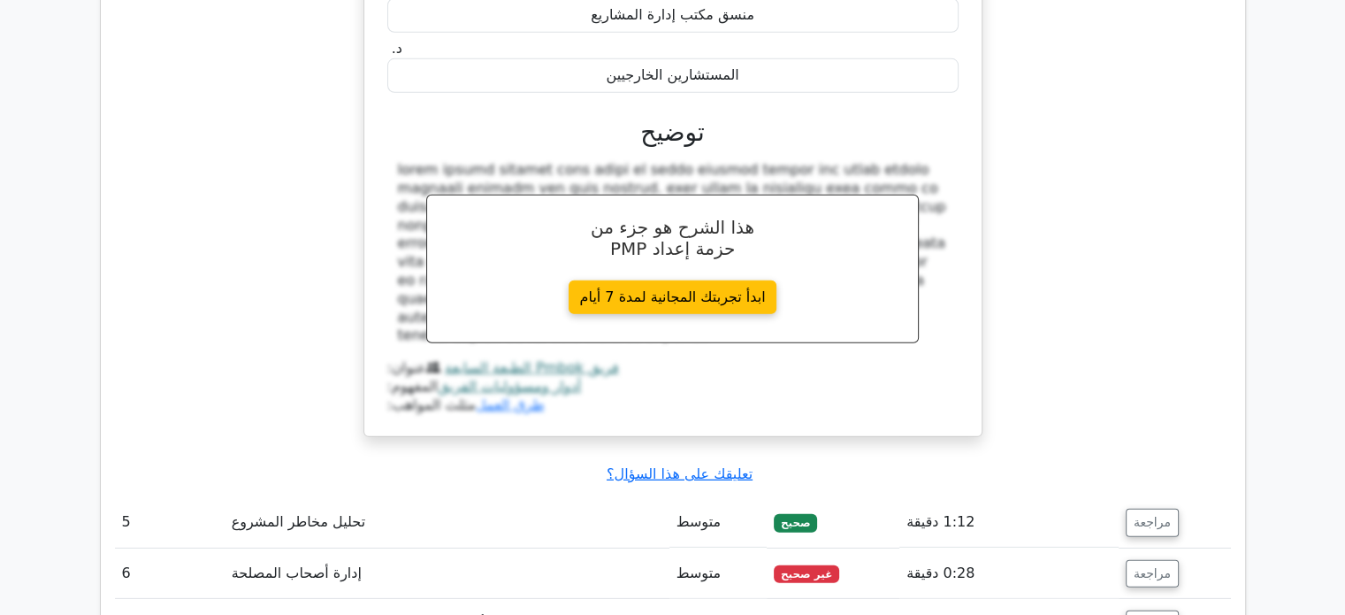
scroll to position [5234, 0]
click at [1142, 515] on font "مراجعة" at bounding box center [1152, 522] width 37 height 14
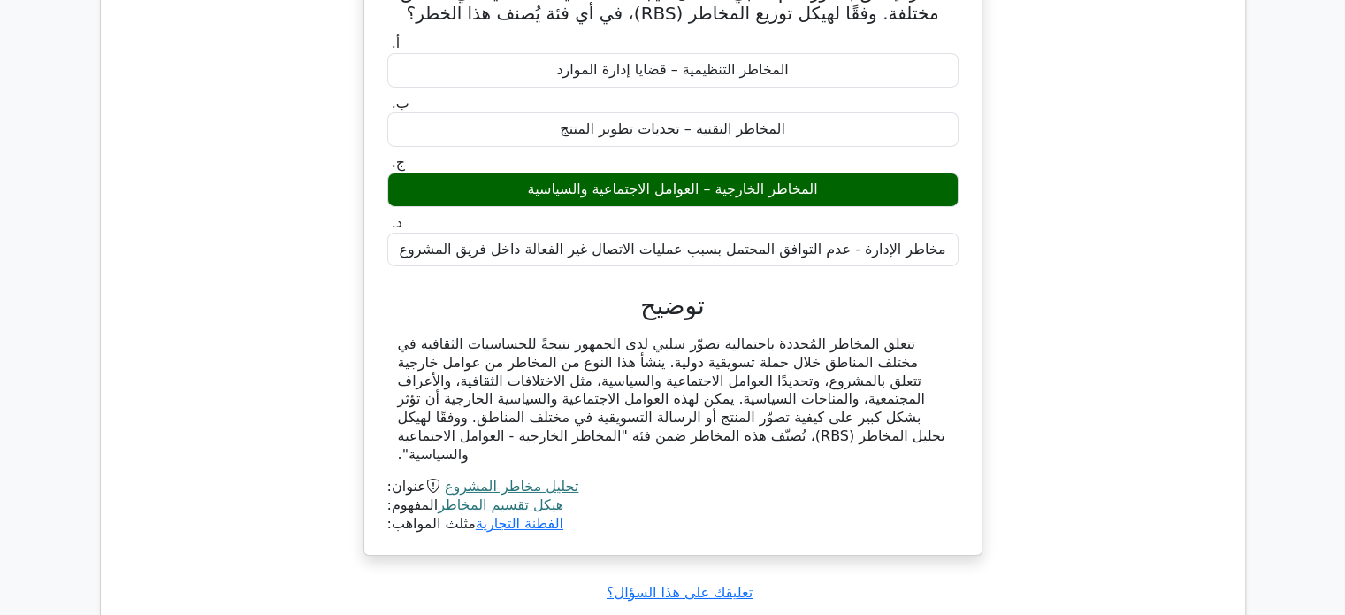
scroll to position [5851, 0]
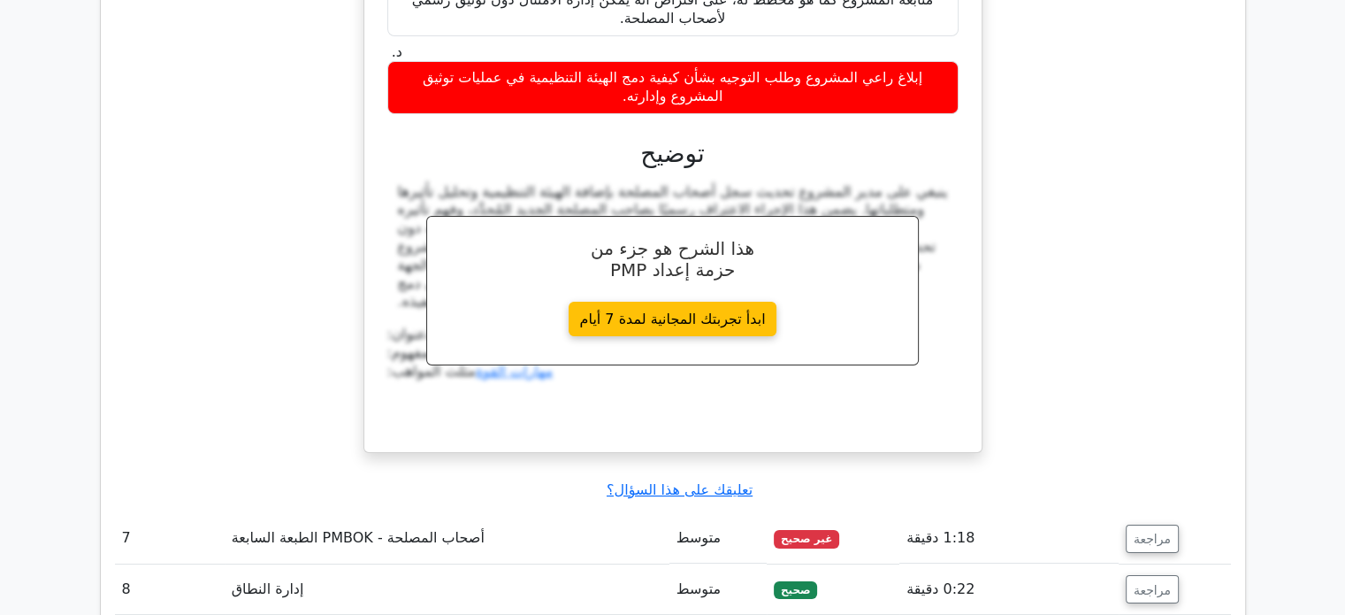
scroll to position [6859, 0]
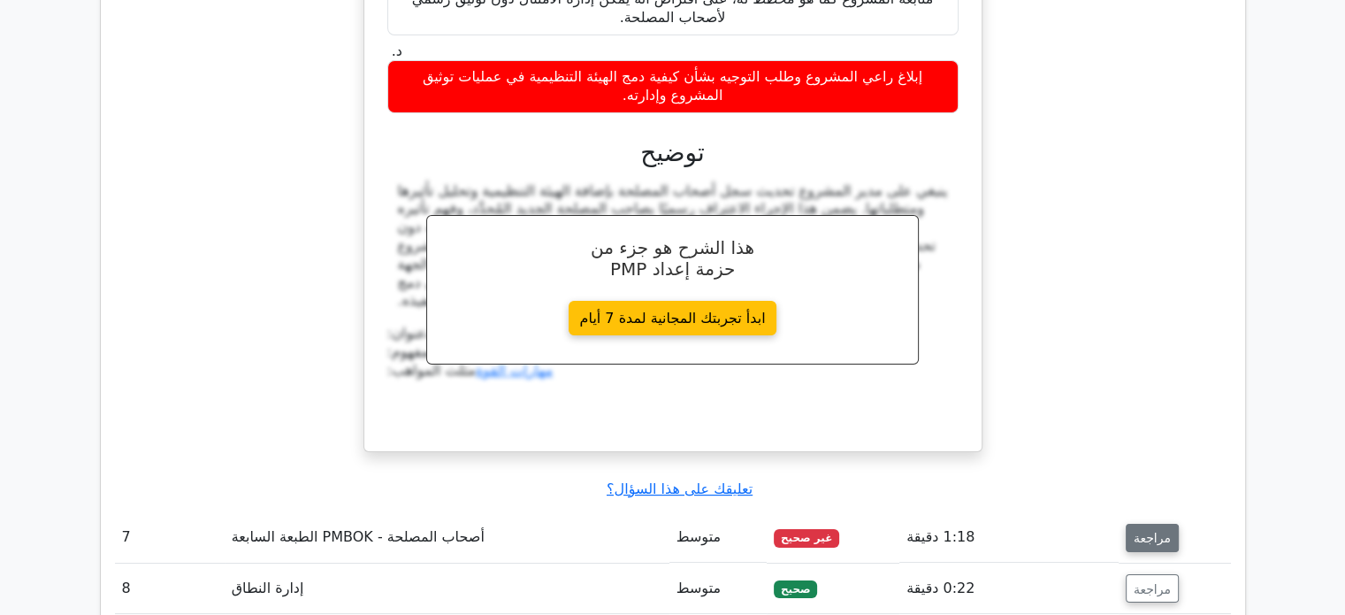
click at [1157, 531] on font "مراجعة" at bounding box center [1152, 538] width 37 height 14
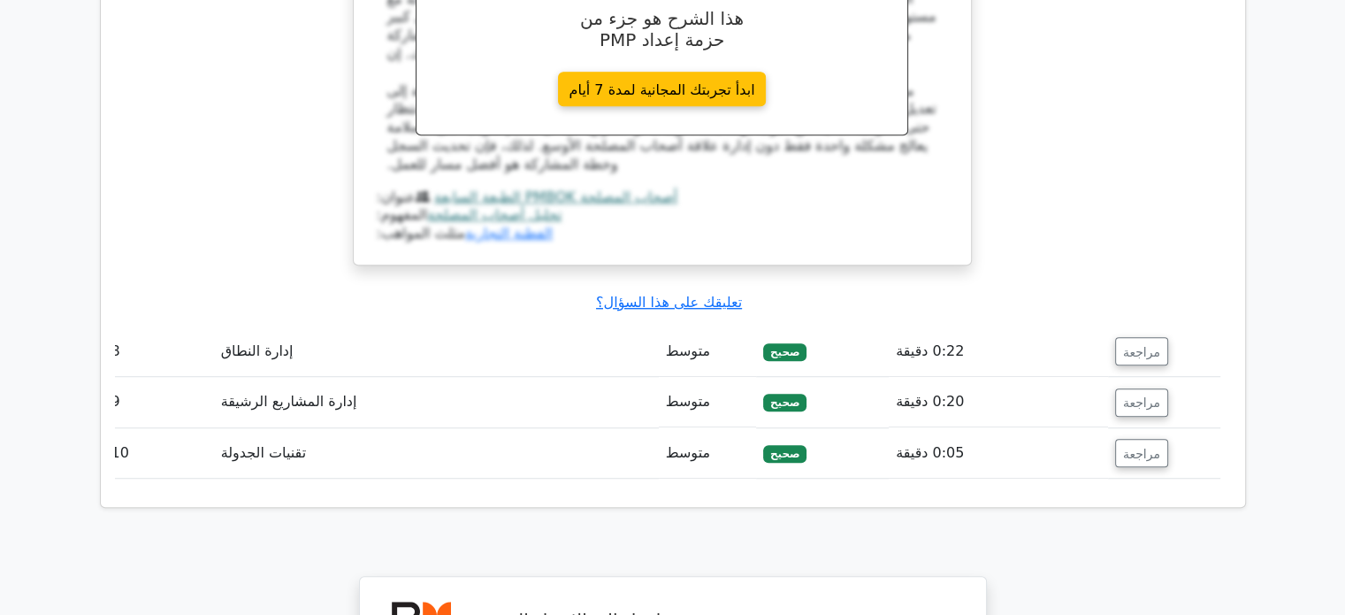
scroll to position [7990, 0]
click at [1142, 343] on font "مراجعة" at bounding box center [1141, 350] width 37 height 14
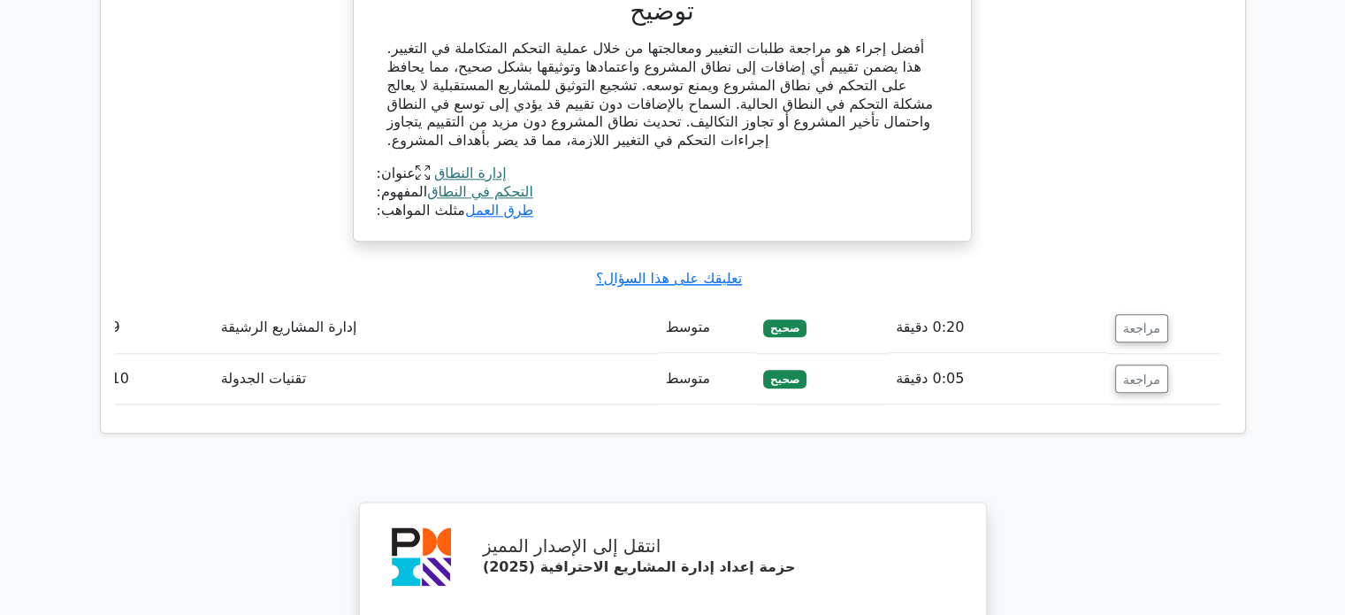
scroll to position [8751, 0]
click at [1140, 315] on button "مراجعة" at bounding box center [1141, 329] width 53 height 28
click at [1139, 322] on font "مراجعة" at bounding box center [1141, 329] width 37 height 14
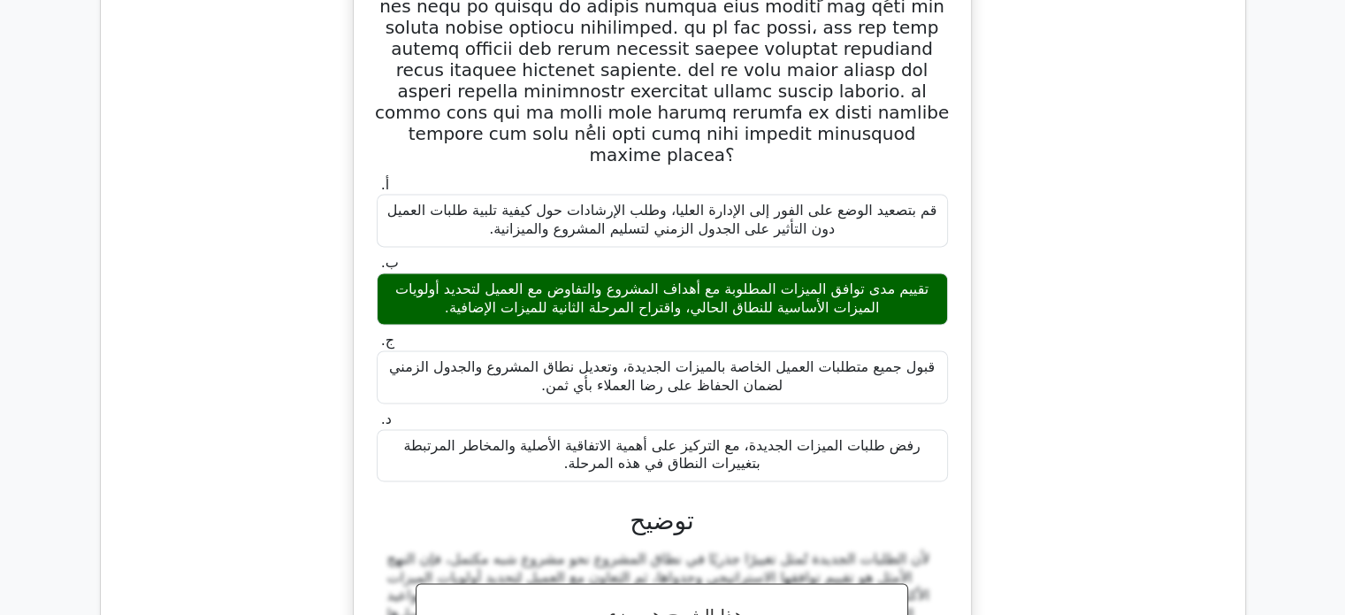
scroll to position [9232, 0]
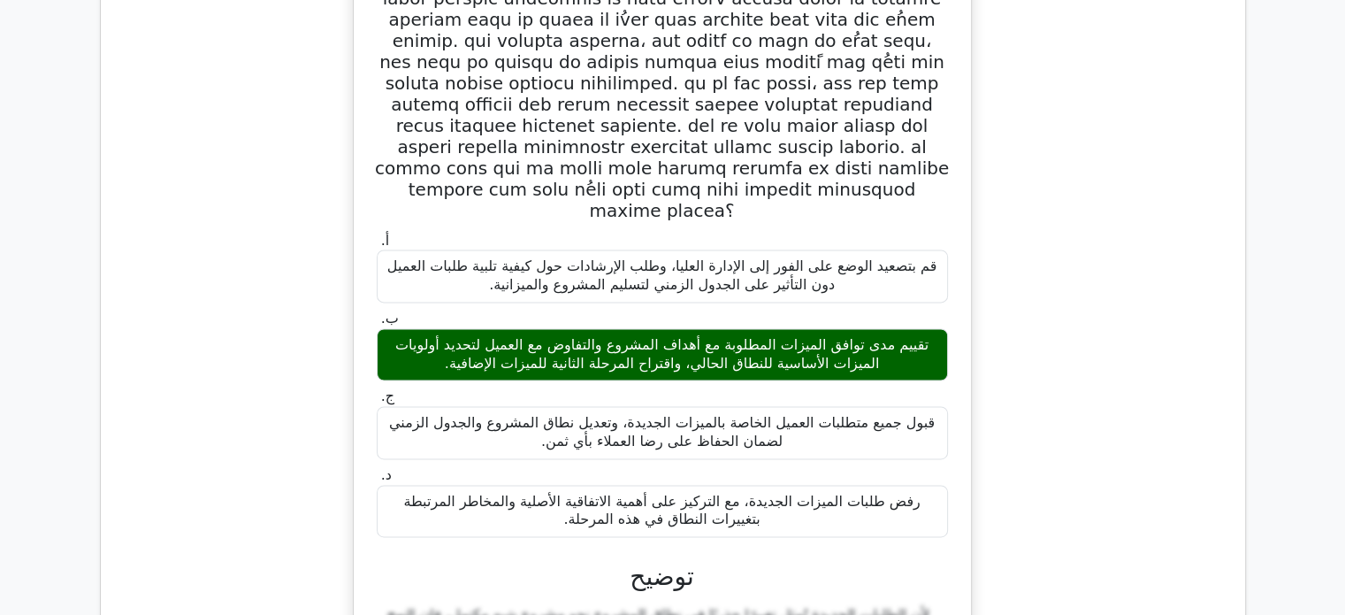
click at [1139, 268] on div "أ. قم بتصعيد الوضع على الفور إلى الإدارة العليا، وطلب الإرشادات حول كيفية تلبية…" at bounding box center [662, 385] width 1116 height 1023
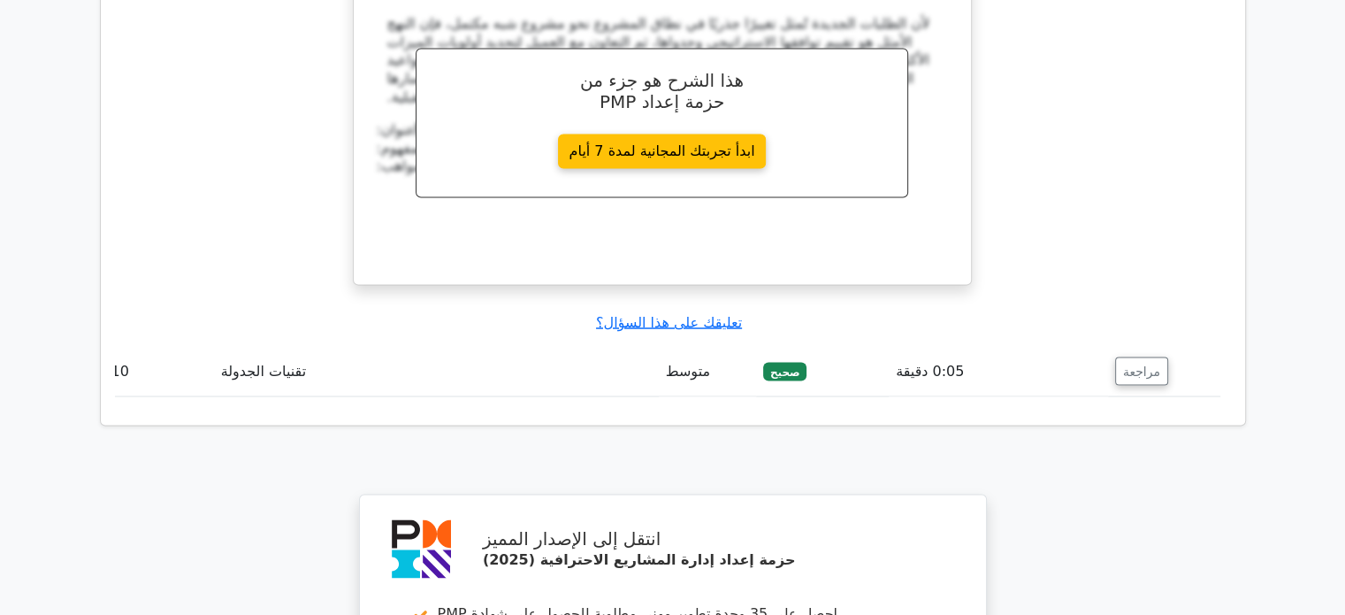
scroll to position [9830, 0]
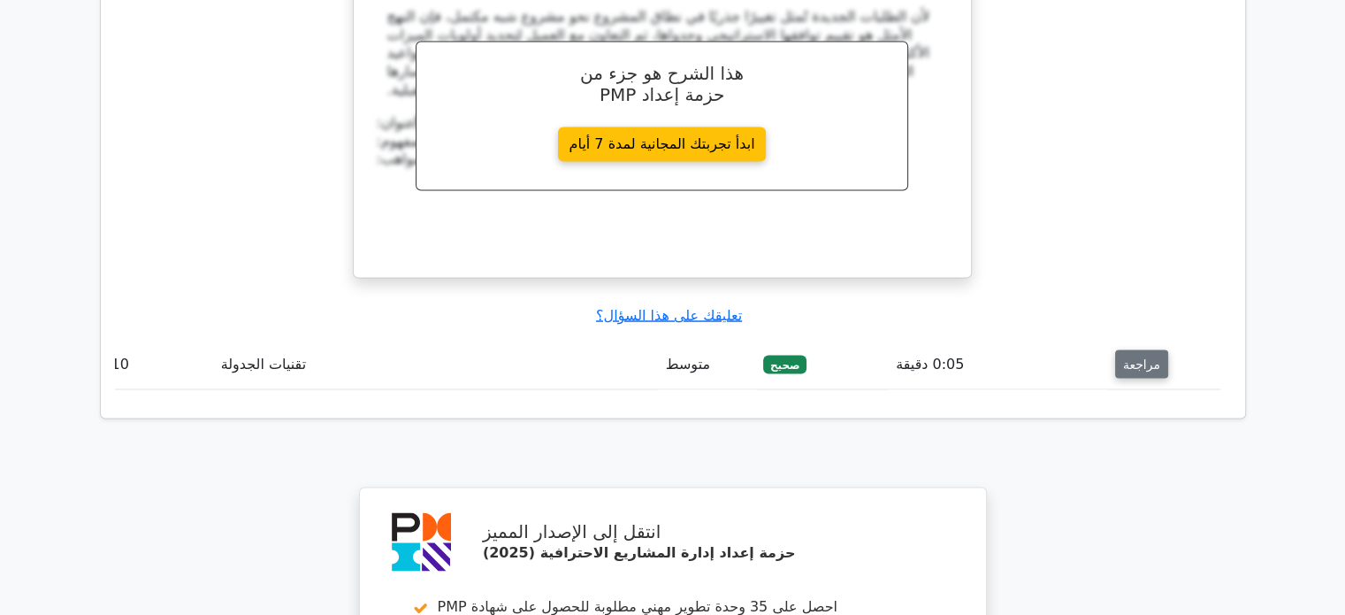
click at [1141, 356] on font "مراجعة" at bounding box center [1141, 363] width 37 height 14
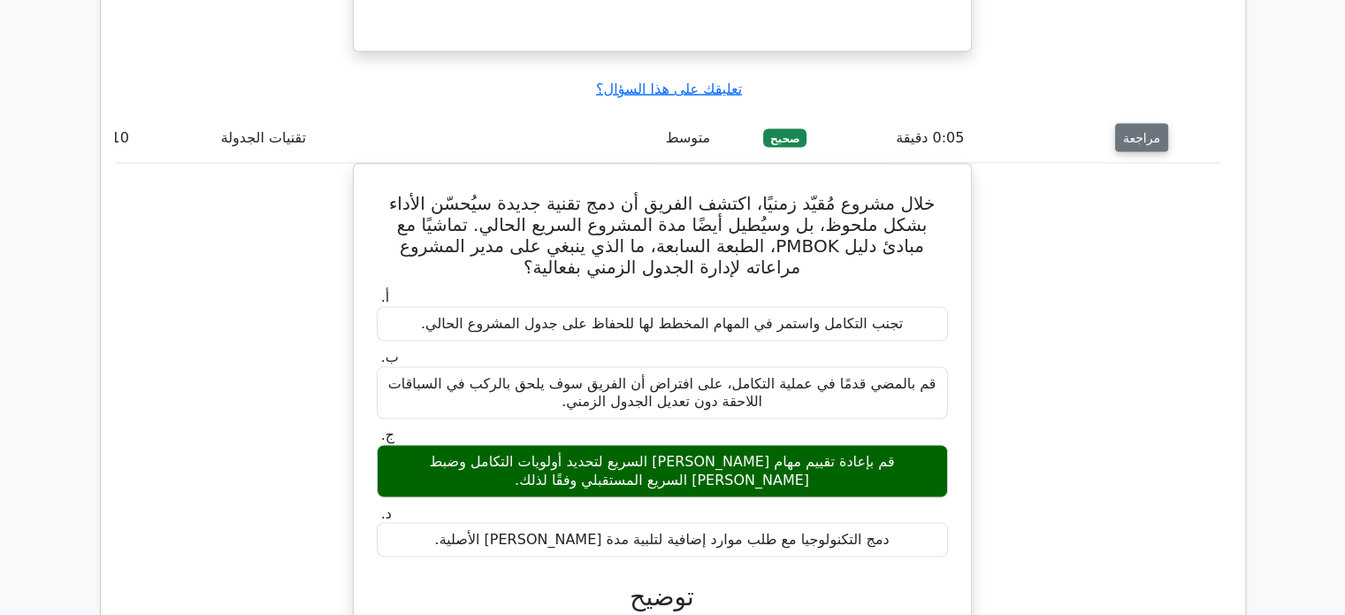
scroll to position [10055, 0]
